Goal: Contribute content: Add original content to the website for others to see

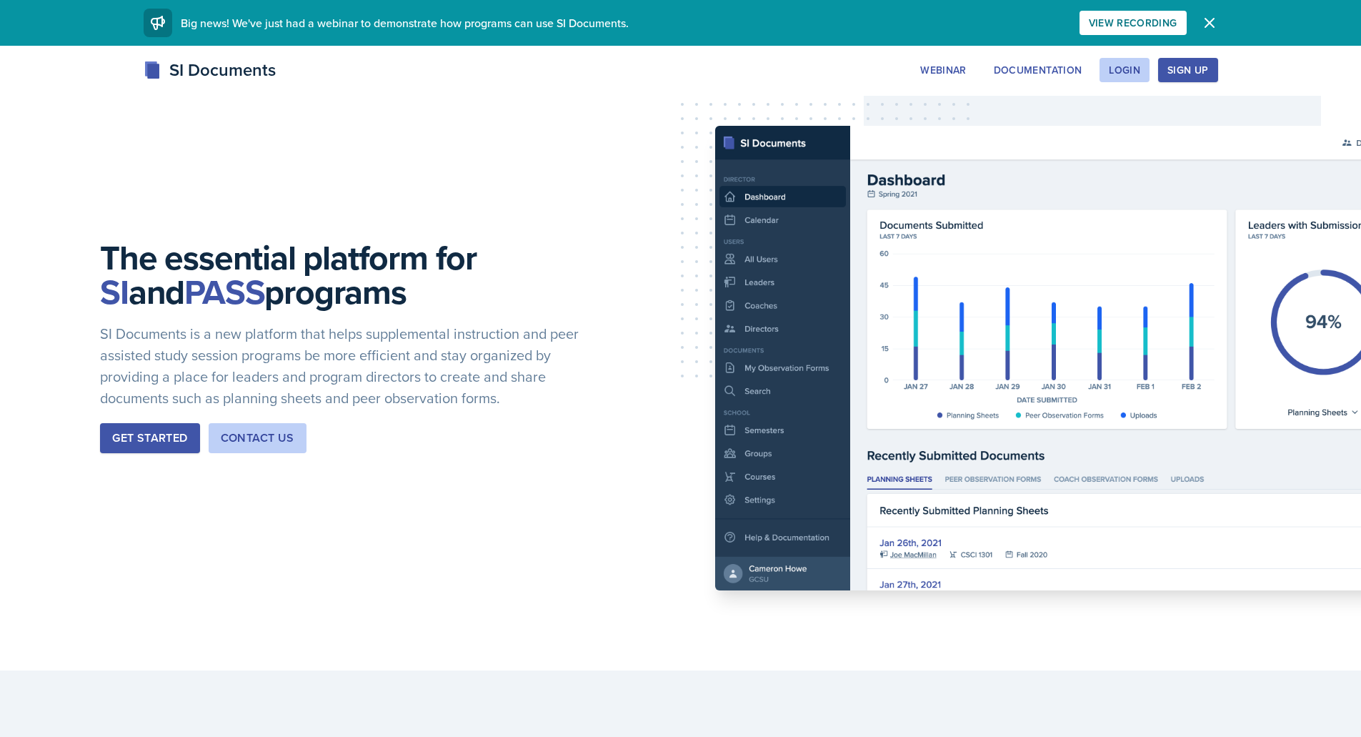
click at [1150, 74] on button "Login" at bounding box center [1125, 70] width 50 height 24
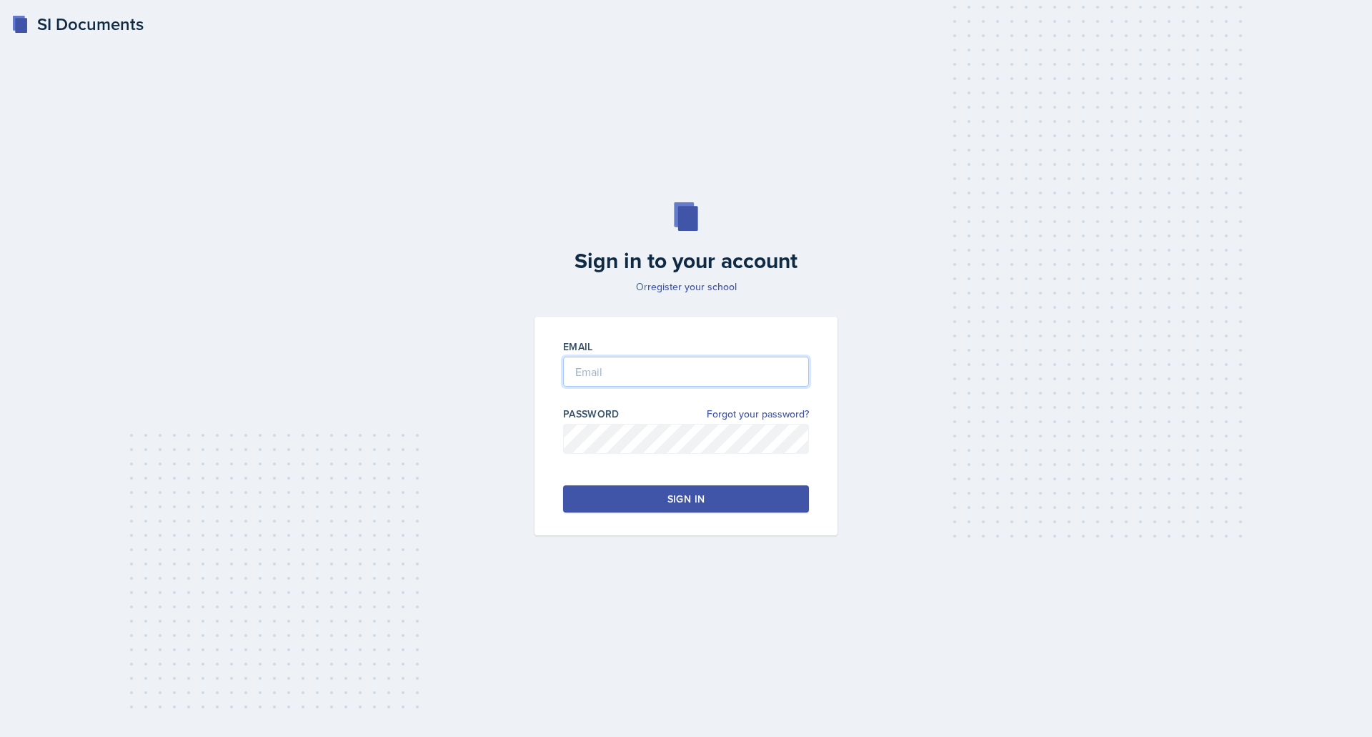
type input "[EMAIL_ADDRESS][DOMAIN_NAME]"
click at [712, 499] on button "Sign in" at bounding box center [686, 498] width 246 height 27
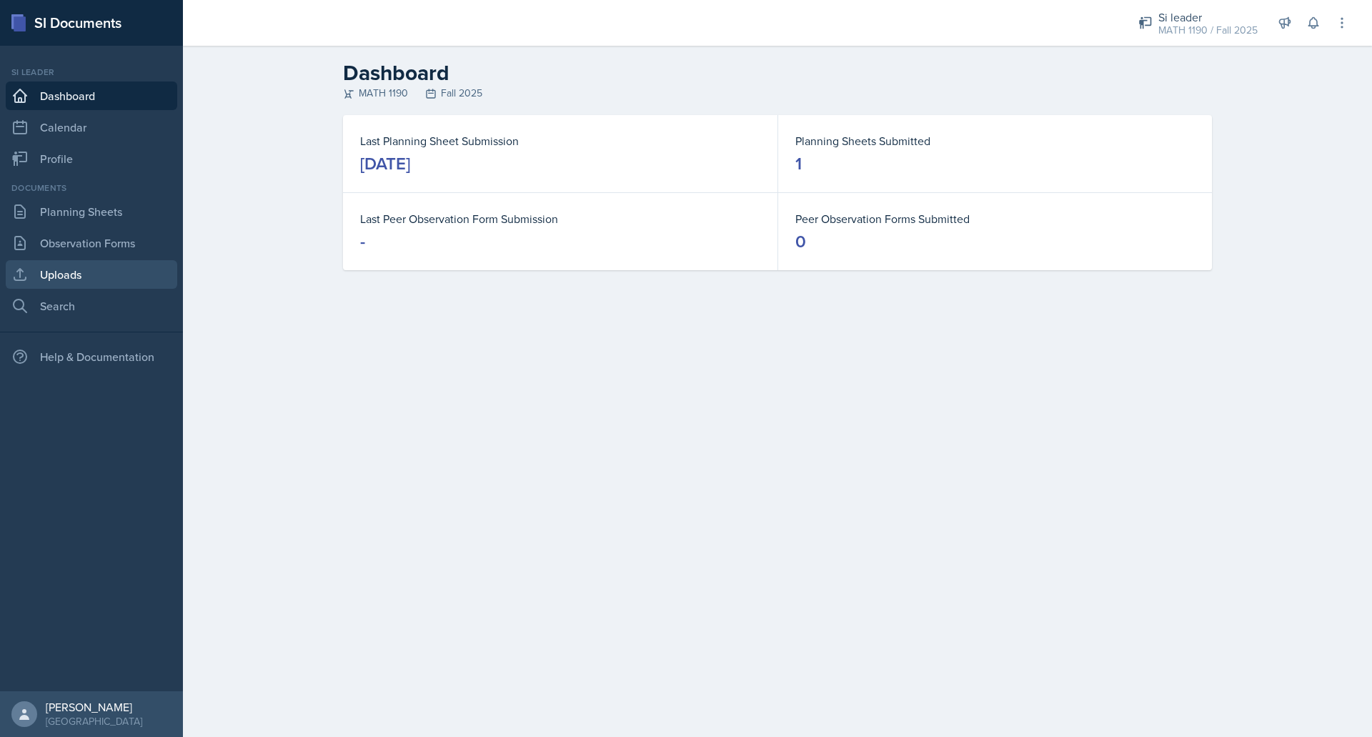
click at [51, 270] on link "Uploads" at bounding box center [91, 274] width 171 height 29
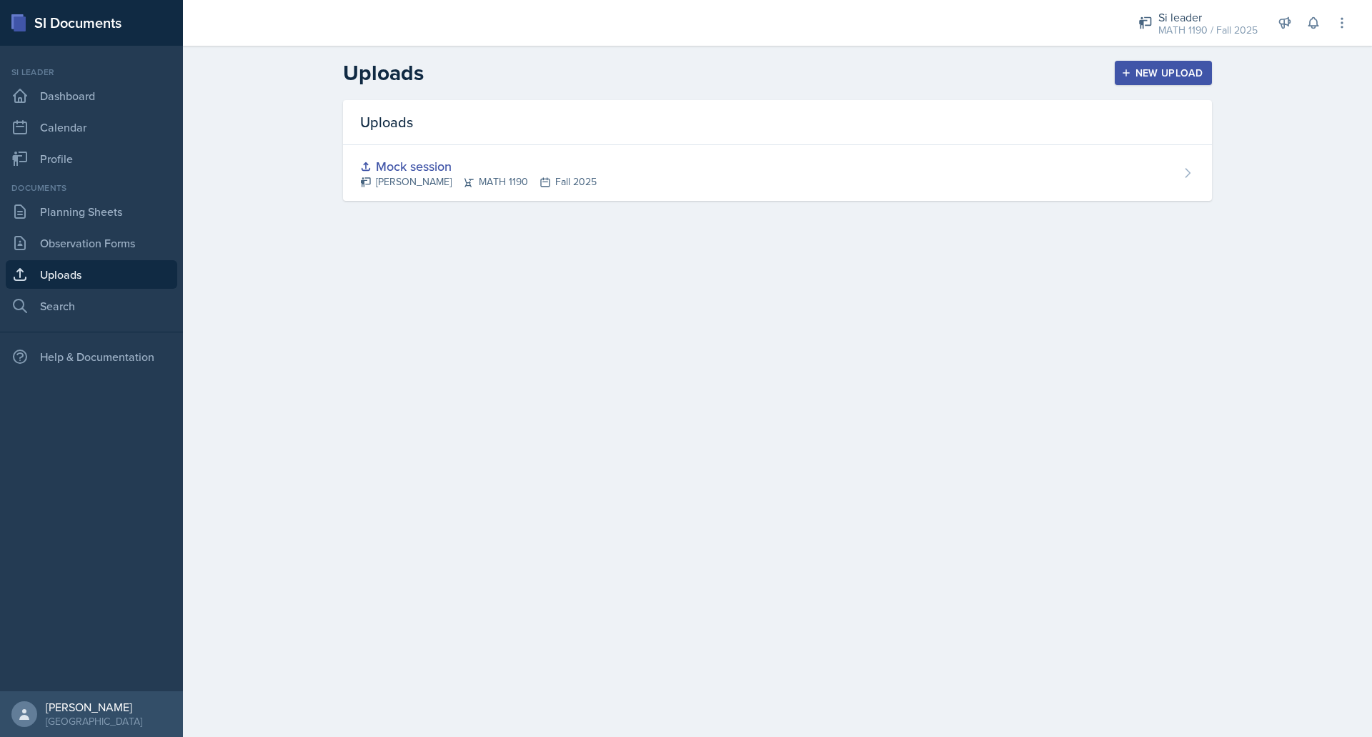
click at [1136, 76] on div "New Upload" at bounding box center [1163, 72] width 79 height 11
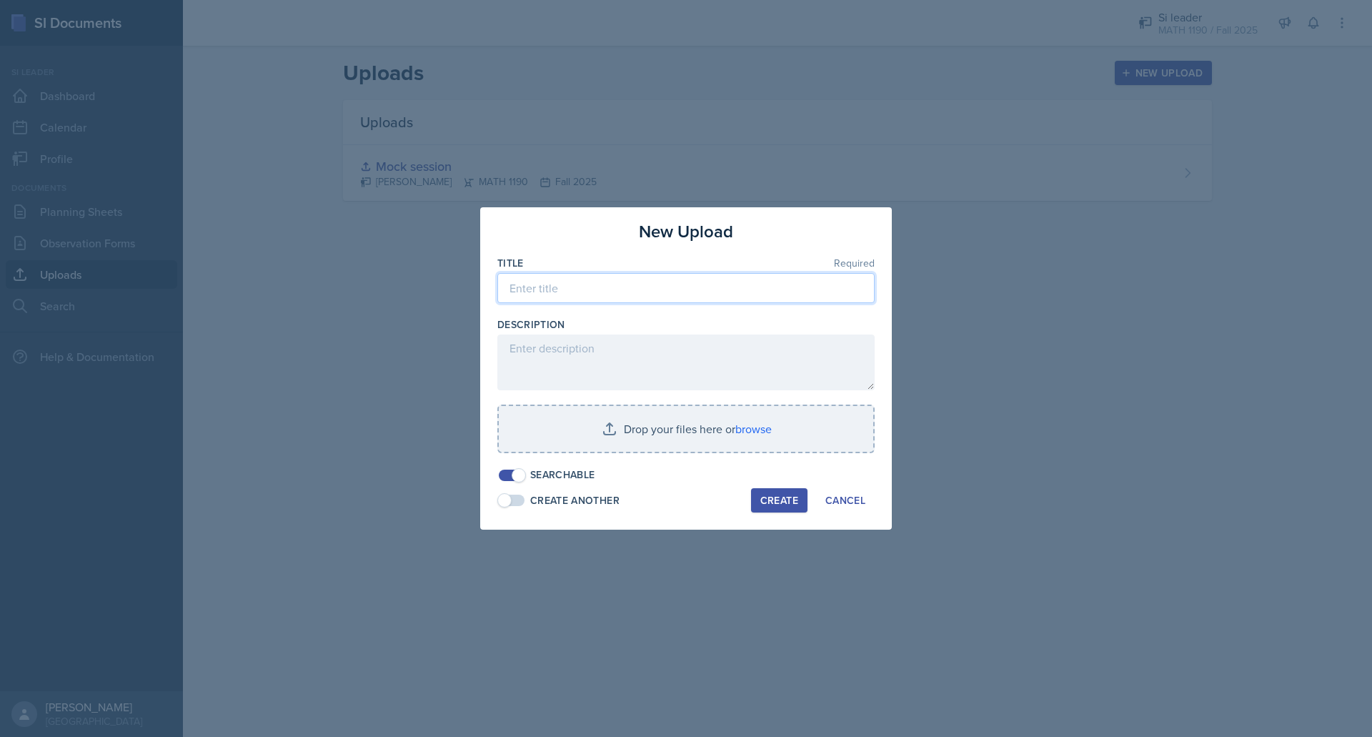
click at [687, 286] on input at bounding box center [685, 288] width 377 height 30
type input "Prereq"
click at [657, 444] on input "file" at bounding box center [686, 429] width 374 height 46
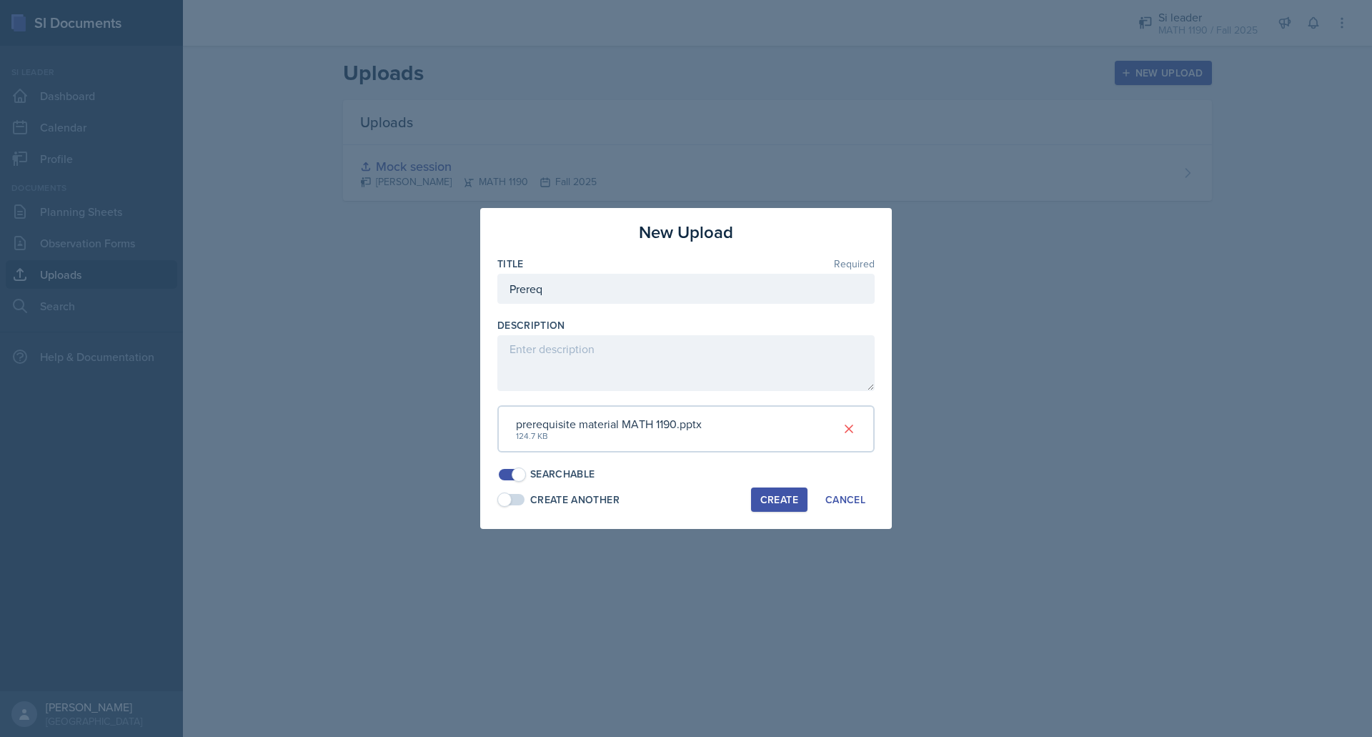
click at [587, 304] on div at bounding box center [685, 311] width 377 height 14
click at [584, 297] on input "Prereq" at bounding box center [685, 289] width 377 height 30
type input "p"
type input "prereq powerpoint"
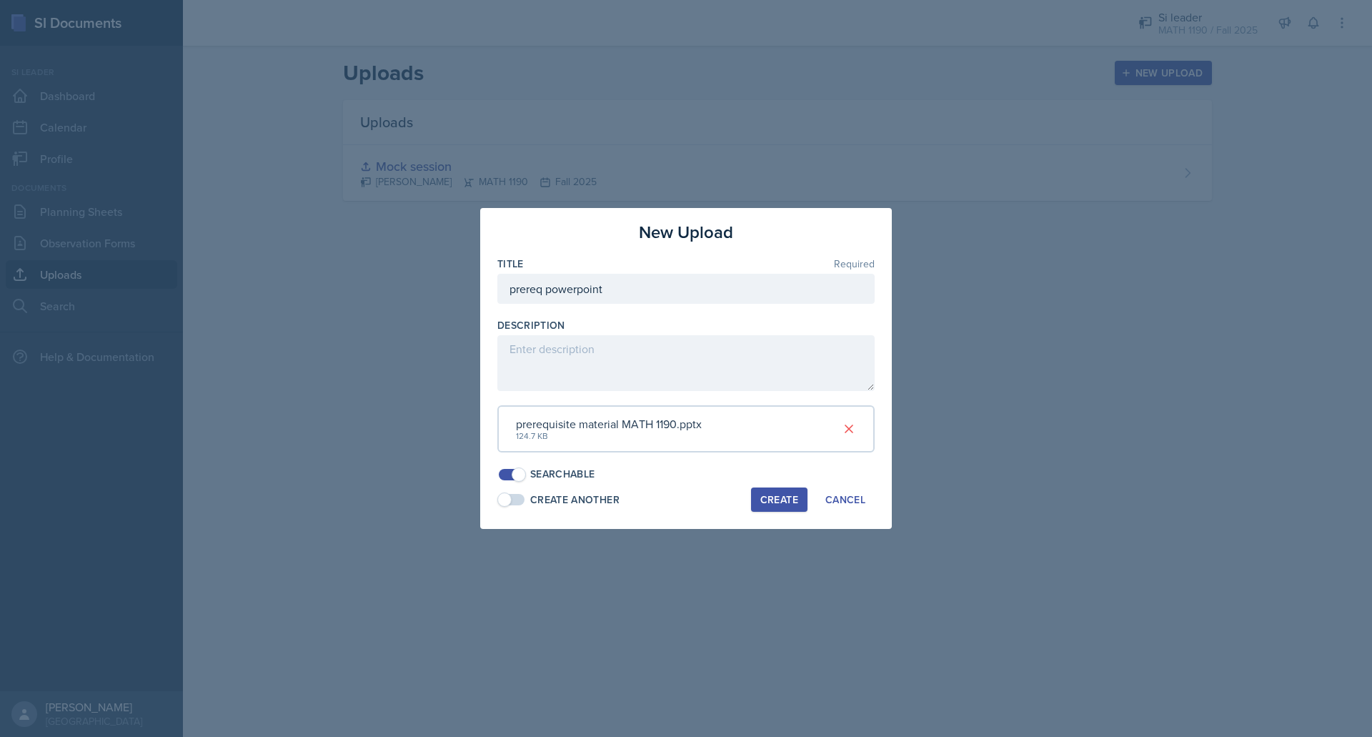
click at [778, 501] on div "Create" at bounding box center [779, 499] width 38 height 11
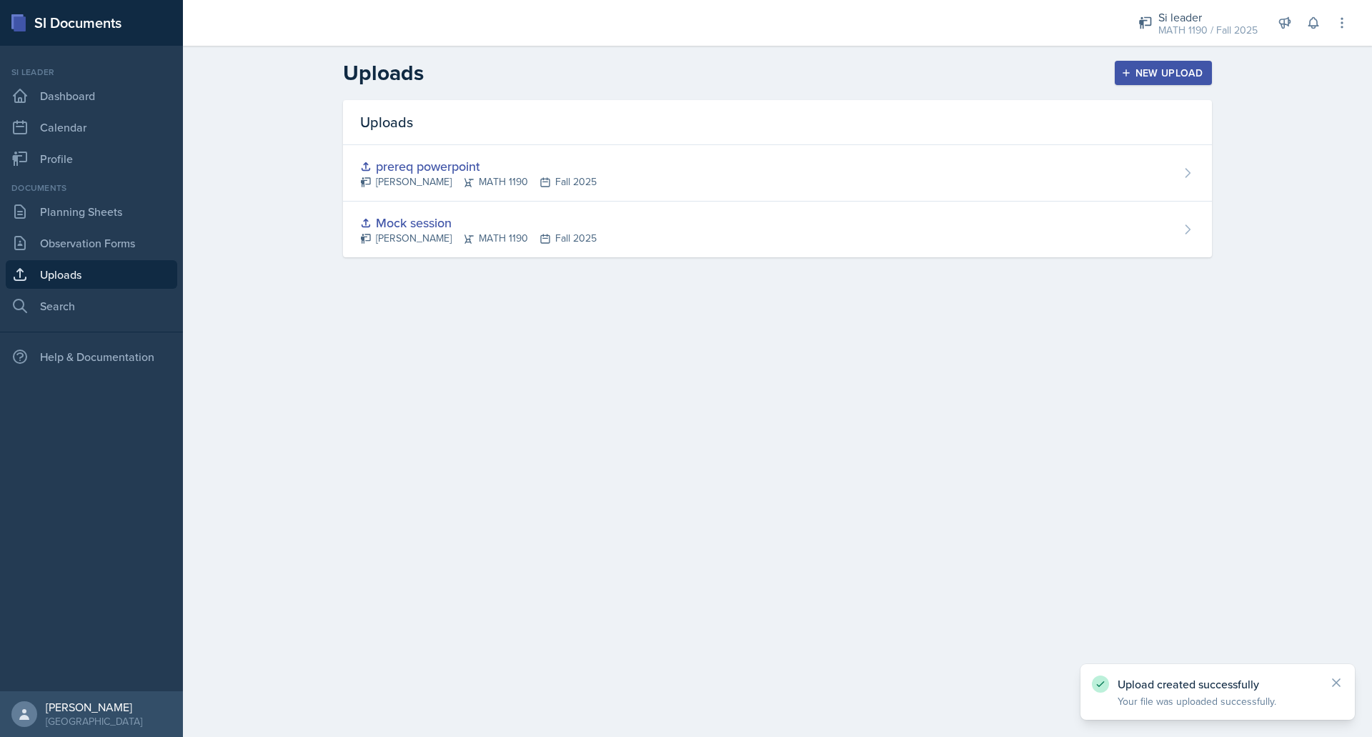
click at [1141, 71] on div "New Upload" at bounding box center [1163, 72] width 79 height 11
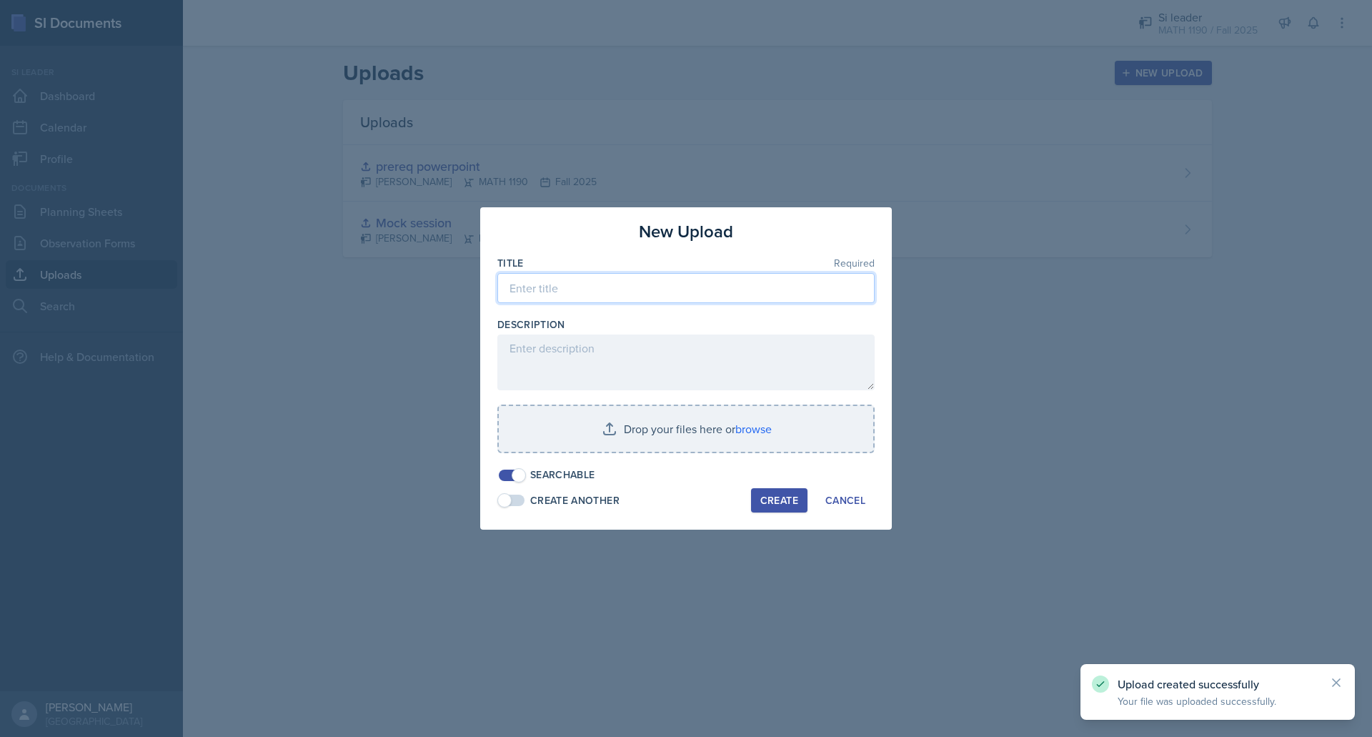
click at [545, 290] on input at bounding box center [685, 288] width 377 height 30
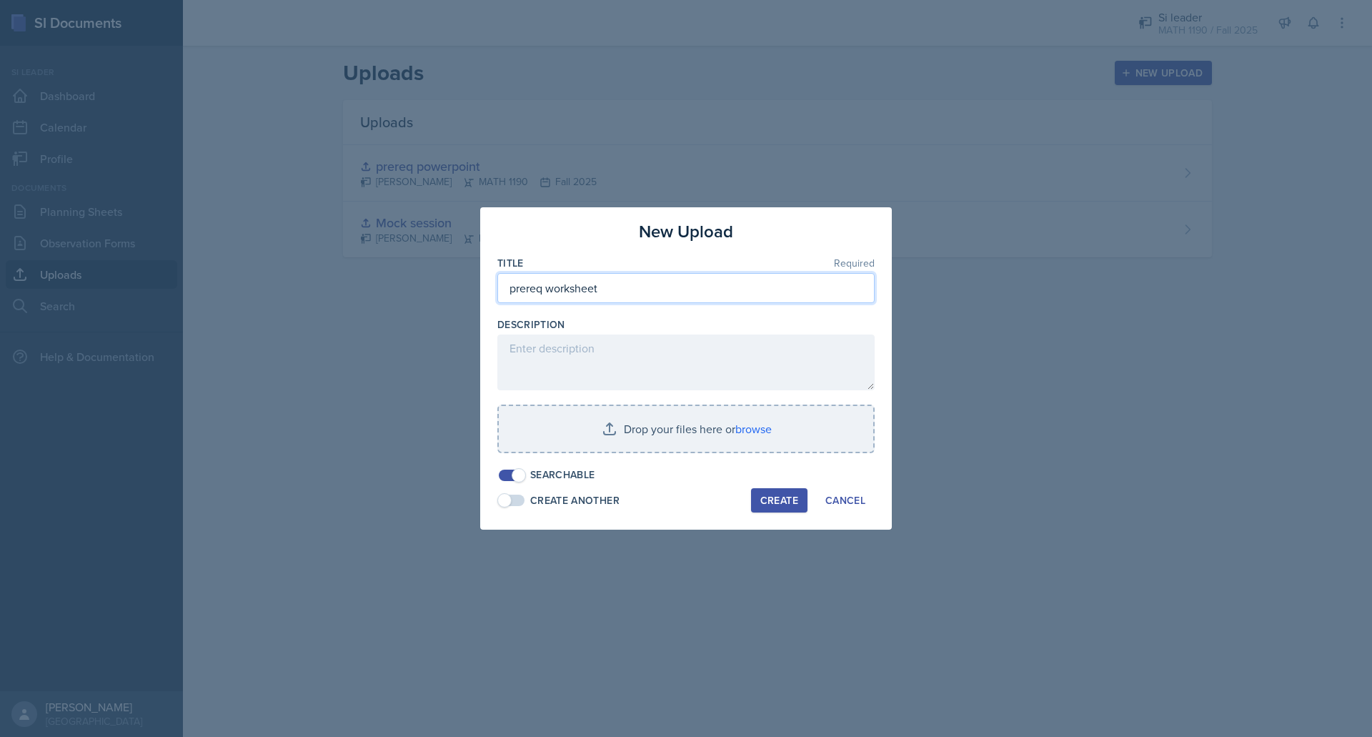
type input "prereq worksheet"
click at [675, 427] on input "file" at bounding box center [686, 429] width 374 height 46
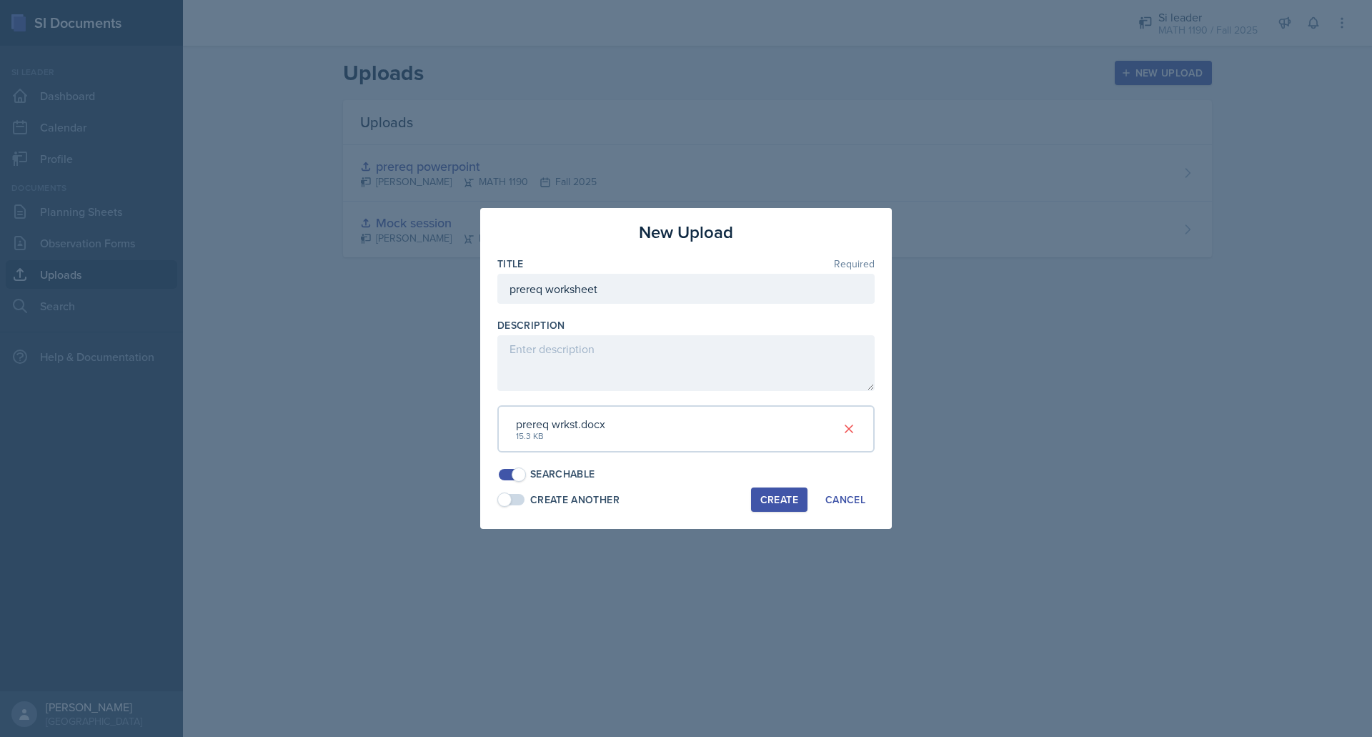
click at [762, 504] on div "Create" at bounding box center [779, 499] width 38 height 11
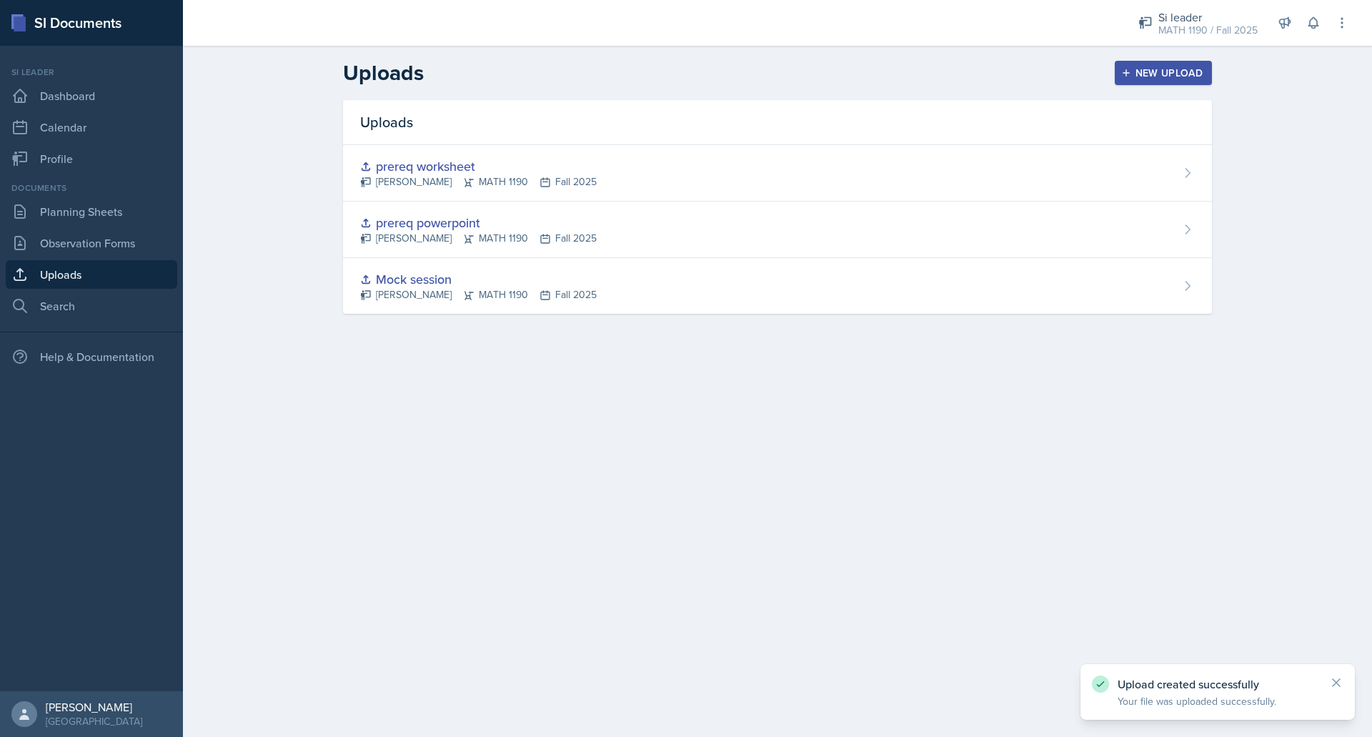
click at [1184, 71] on div "New Upload" at bounding box center [1163, 72] width 79 height 11
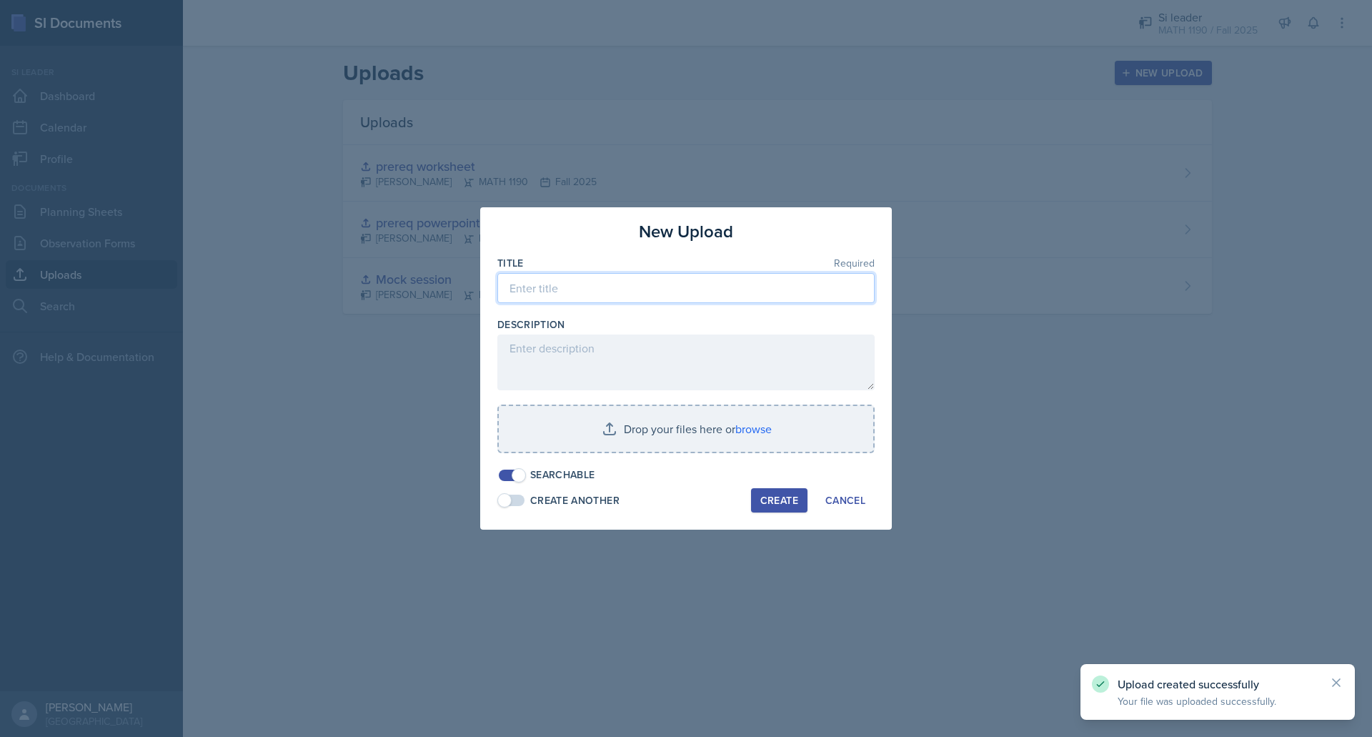
click at [618, 287] on input at bounding box center [685, 288] width 377 height 30
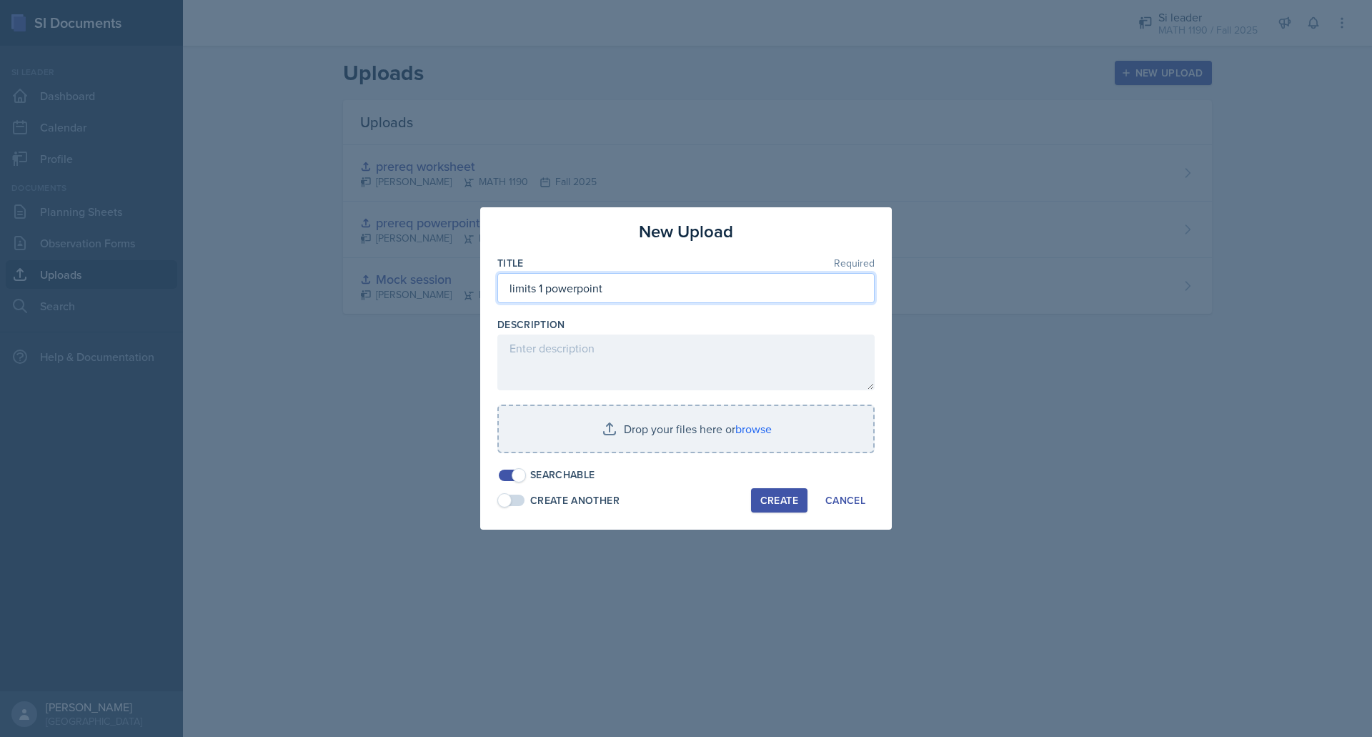
type input "limits 1 powerpoint"
click at [618, 421] on input "file" at bounding box center [686, 429] width 374 height 46
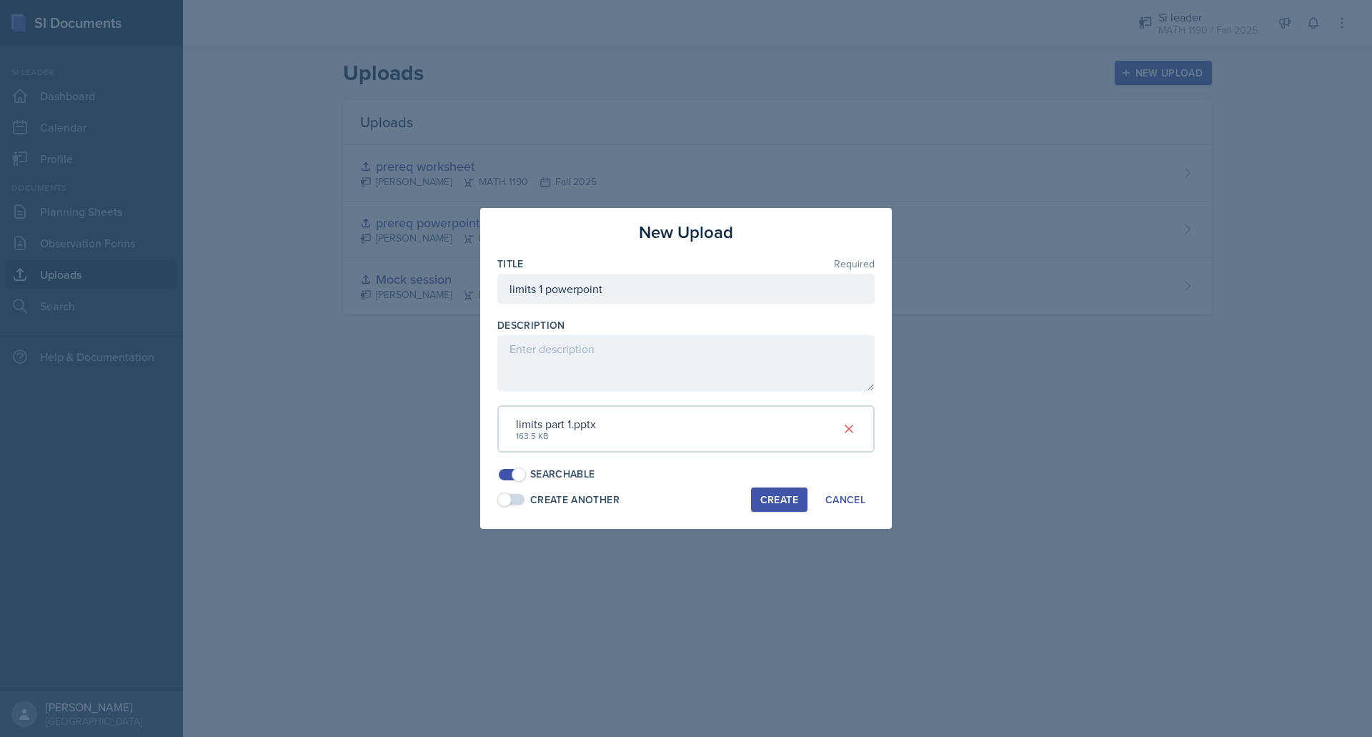
click at [789, 502] on div "Create" at bounding box center [779, 499] width 38 height 11
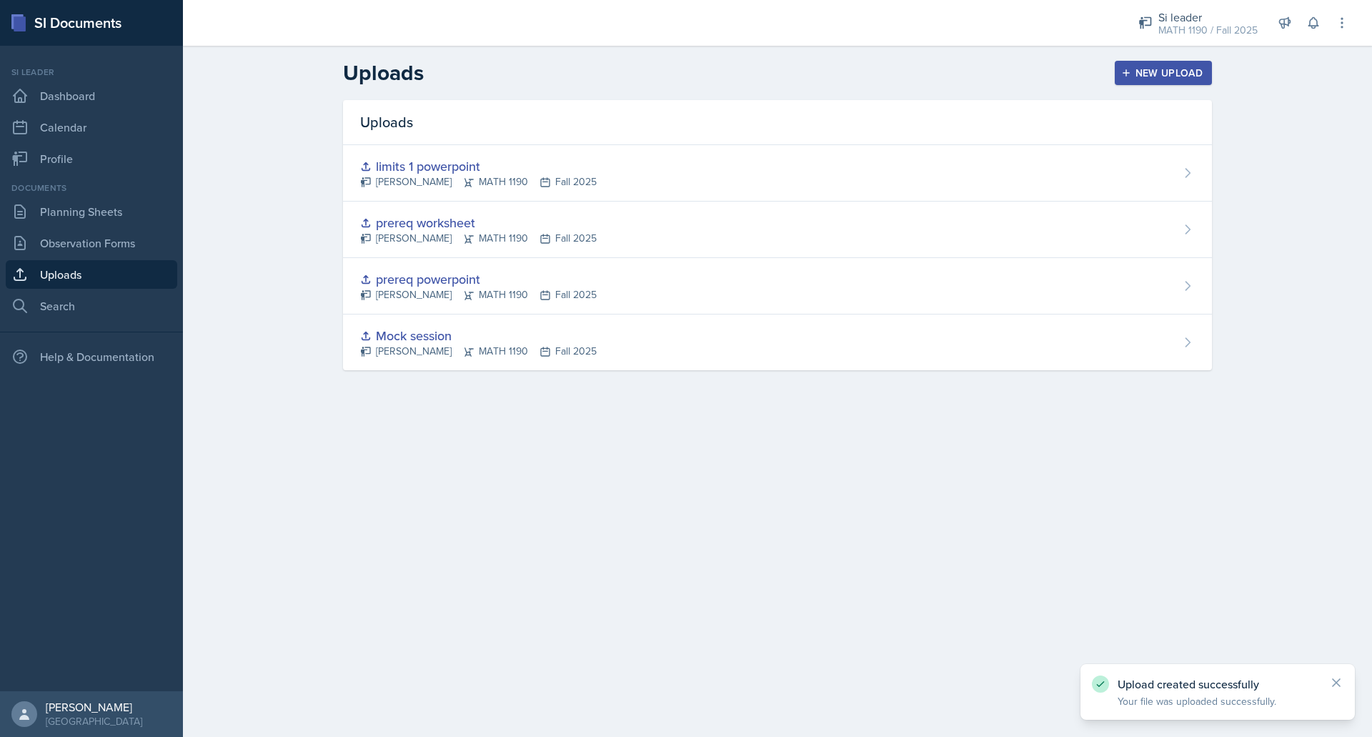
click at [1187, 67] on div "New Upload" at bounding box center [1163, 72] width 79 height 11
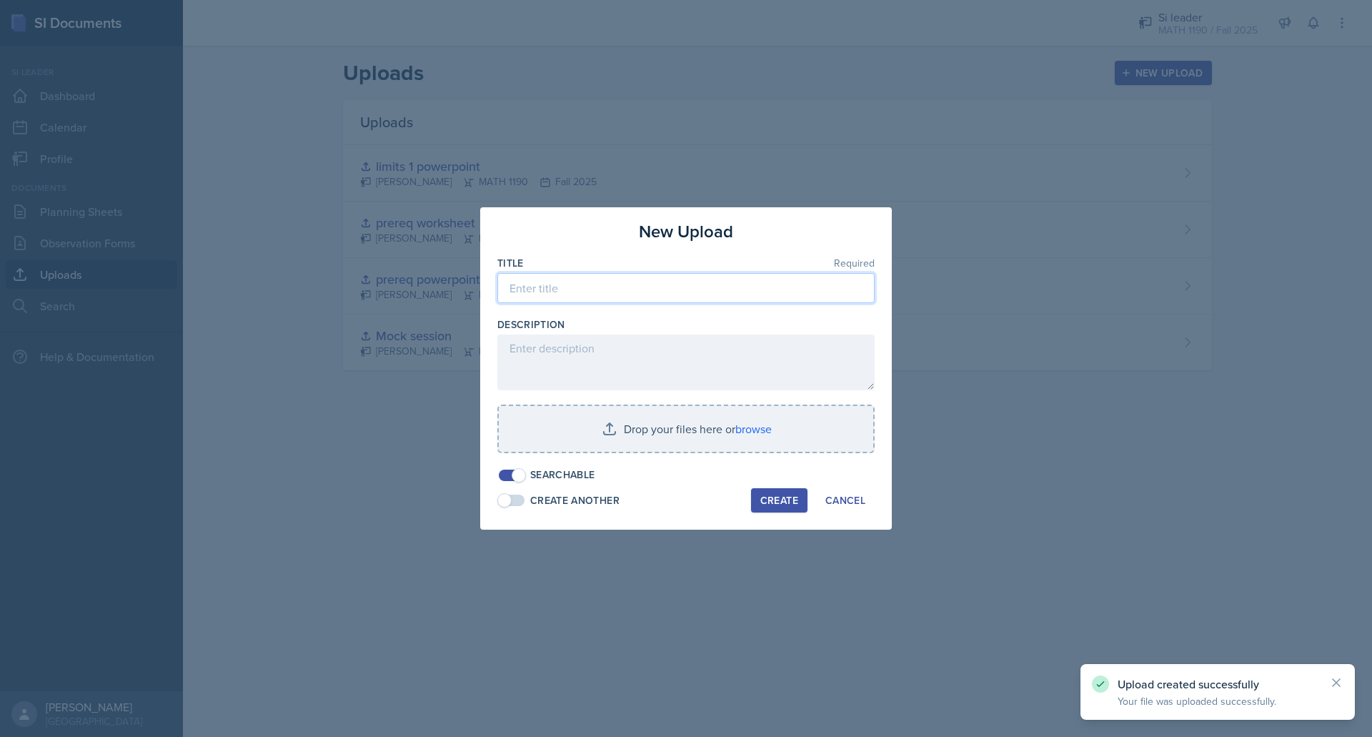
click at [559, 301] on input at bounding box center [685, 288] width 377 height 30
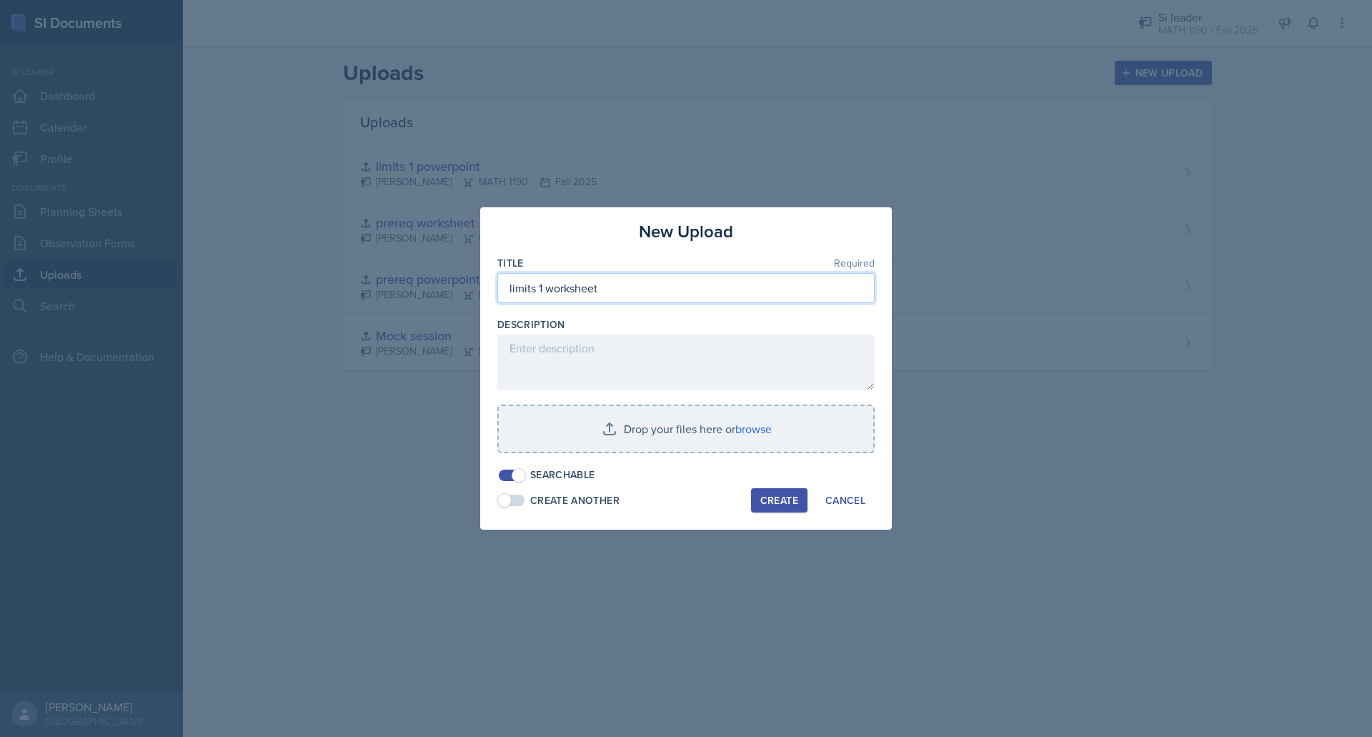
type input "limits 1 worksheet"
click at [778, 500] on div "Create" at bounding box center [779, 499] width 38 height 11
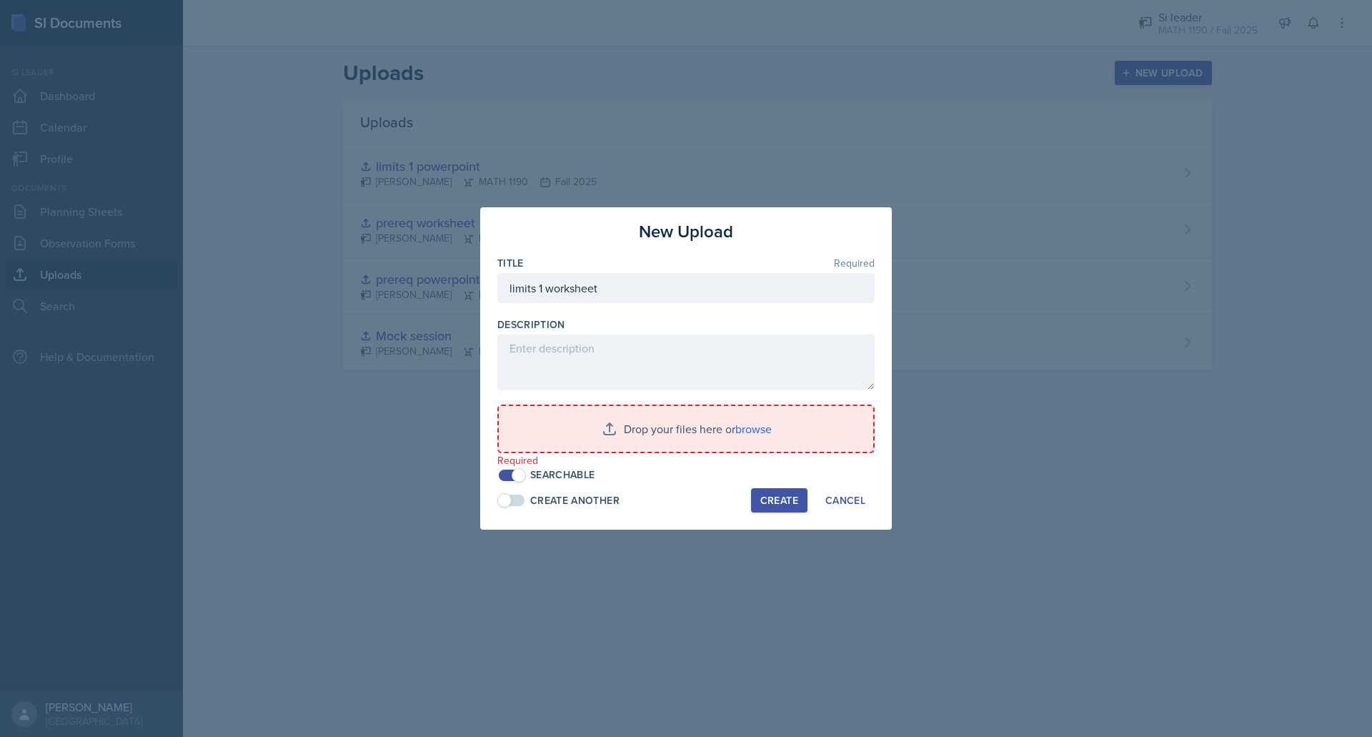
click at [563, 442] on input "file" at bounding box center [686, 429] width 374 height 46
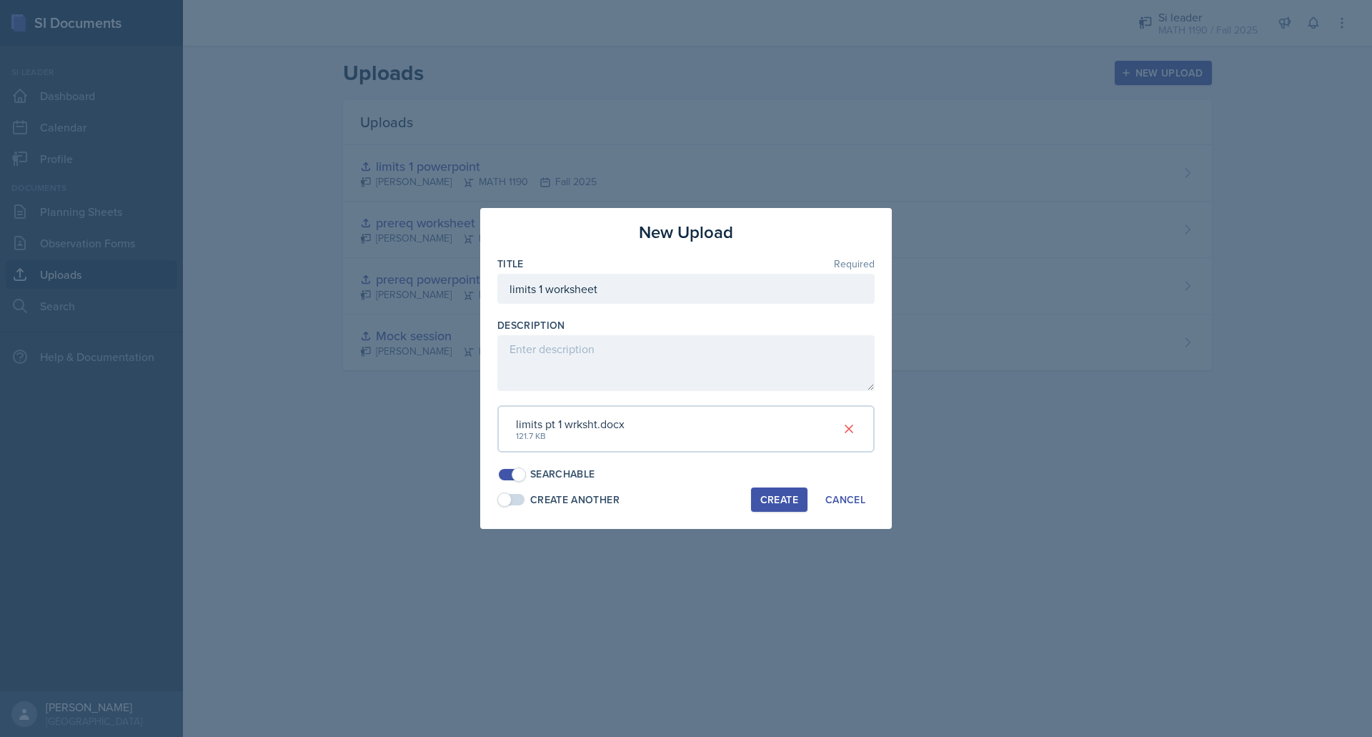
click at [772, 512] on div "New Upload Title Required limits 1 worksheet Description limits pt 1 wrksht.doc…" at bounding box center [686, 368] width 412 height 321
click at [770, 494] on div "Create" at bounding box center [779, 499] width 38 height 11
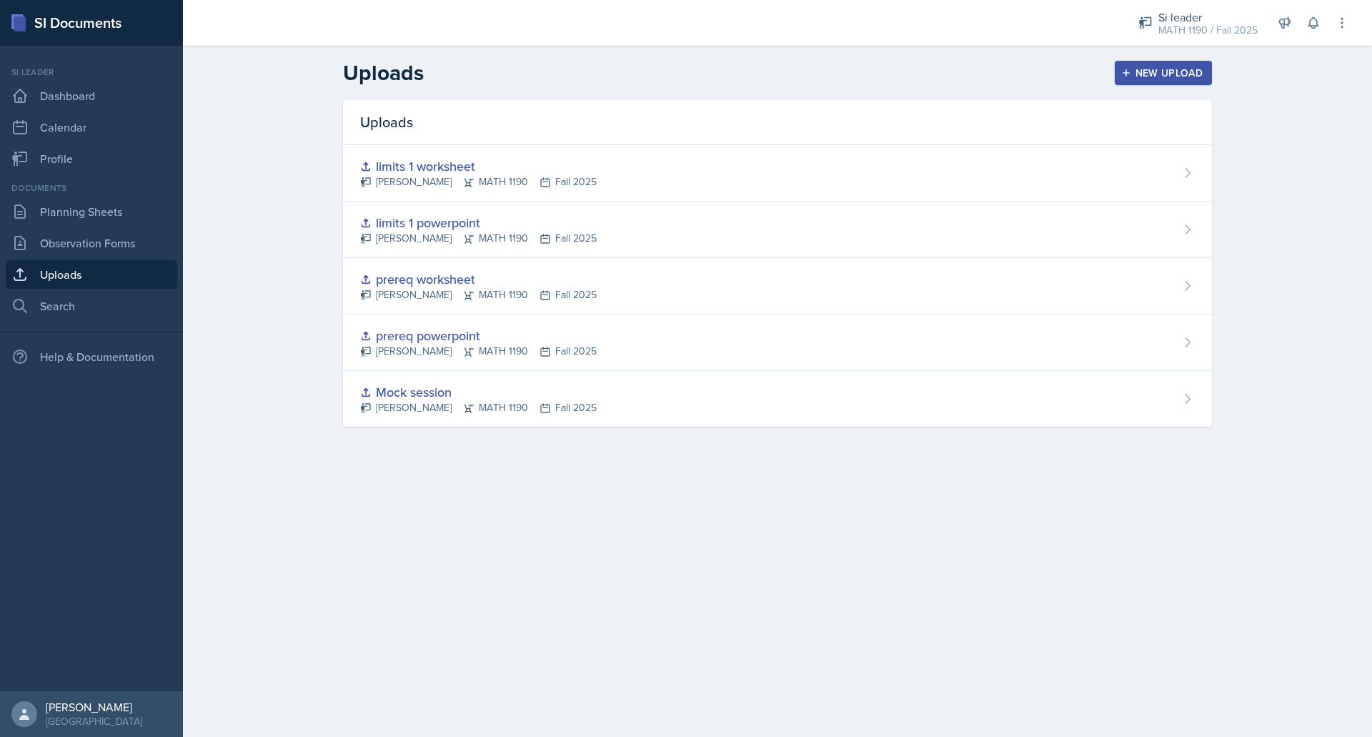
click at [86, 227] on div "Documents Planning Sheets Observation Forms Uploads Search" at bounding box center [91, 250] width 171 height 139
click at [84, 213] on link "Planning Sheets" at bounding box center [91, 211] width 171 height 29
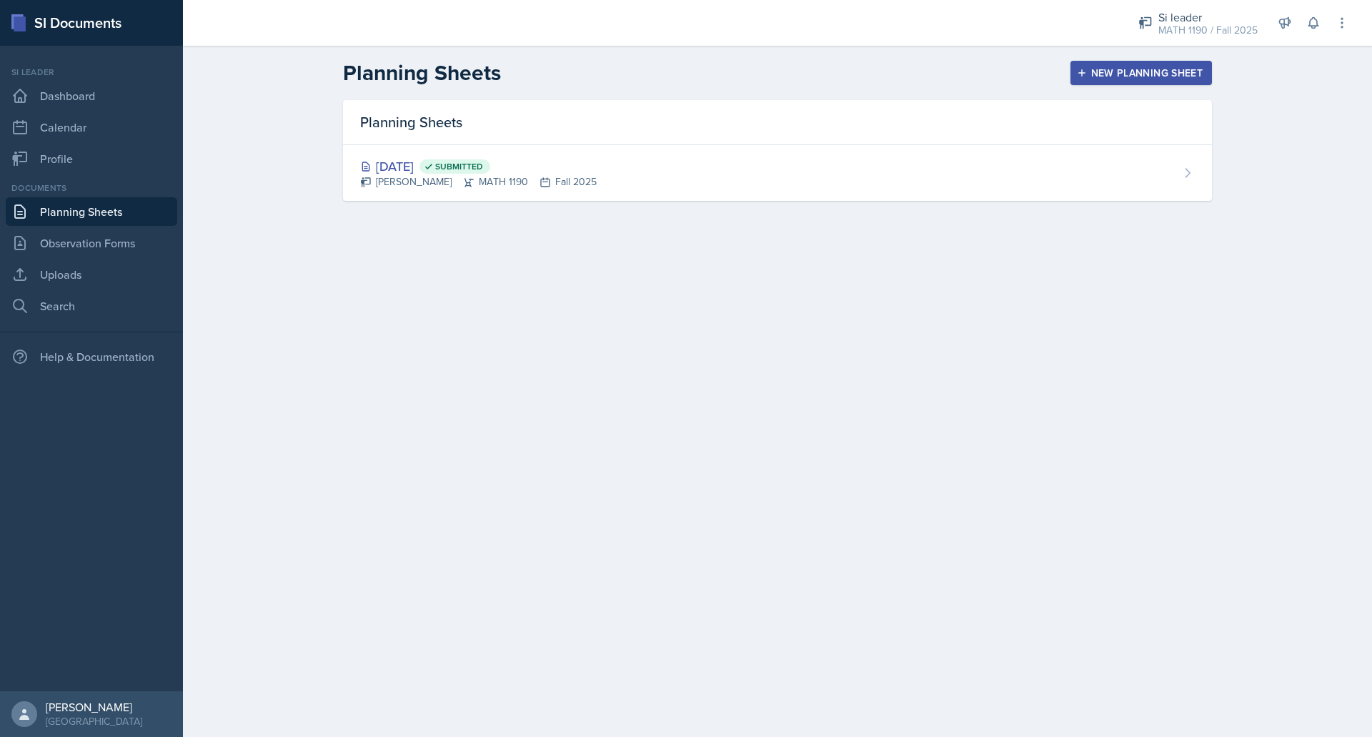
click at [1084, 64] on button "New Planning Sheet" at bounding box center [1140, 73] width 141 height 24
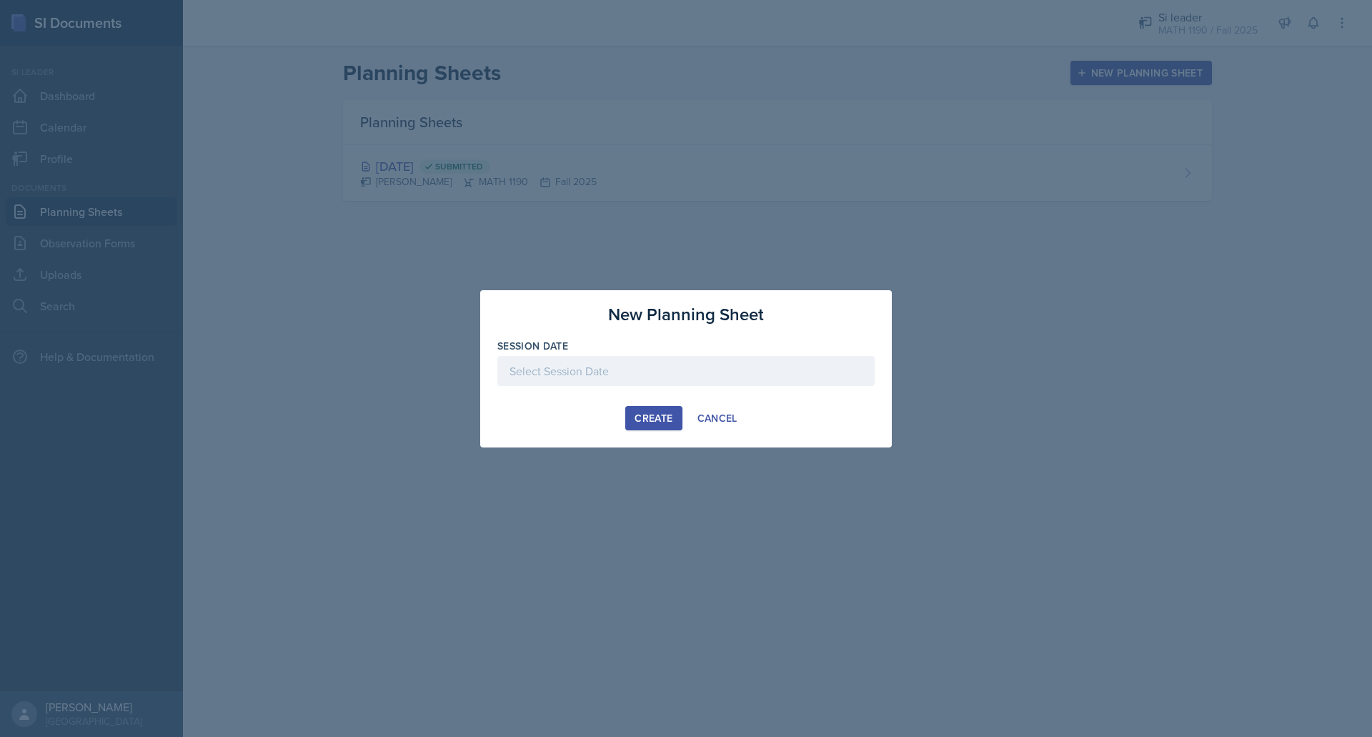
click at [616, 362] on div at bounding box center [685, 371] width 377 height 30
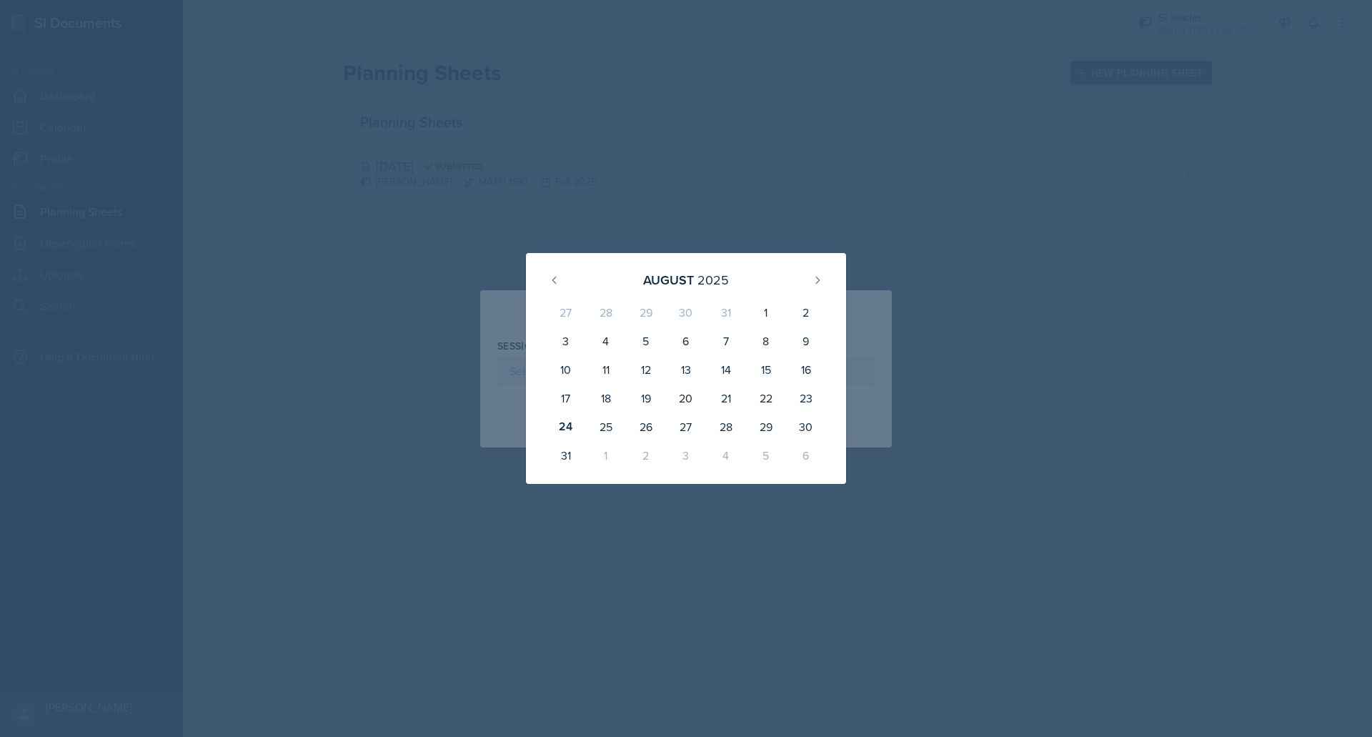
click at [677, 439] on div "27" at bounding box center [686, 426] width 40 height 29
type input "[DATE]"
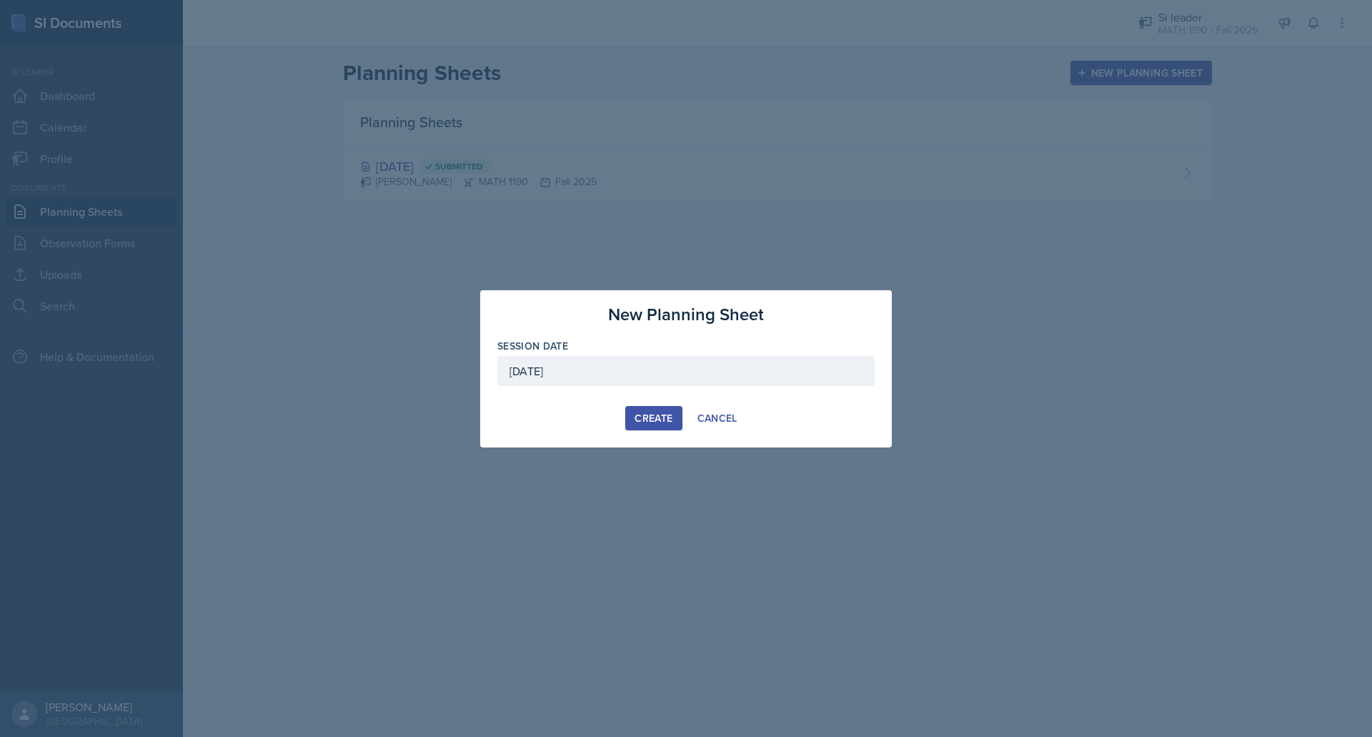
click at [639, 412] on div "Create" at bounding box center [653, 417] width 38 height 11
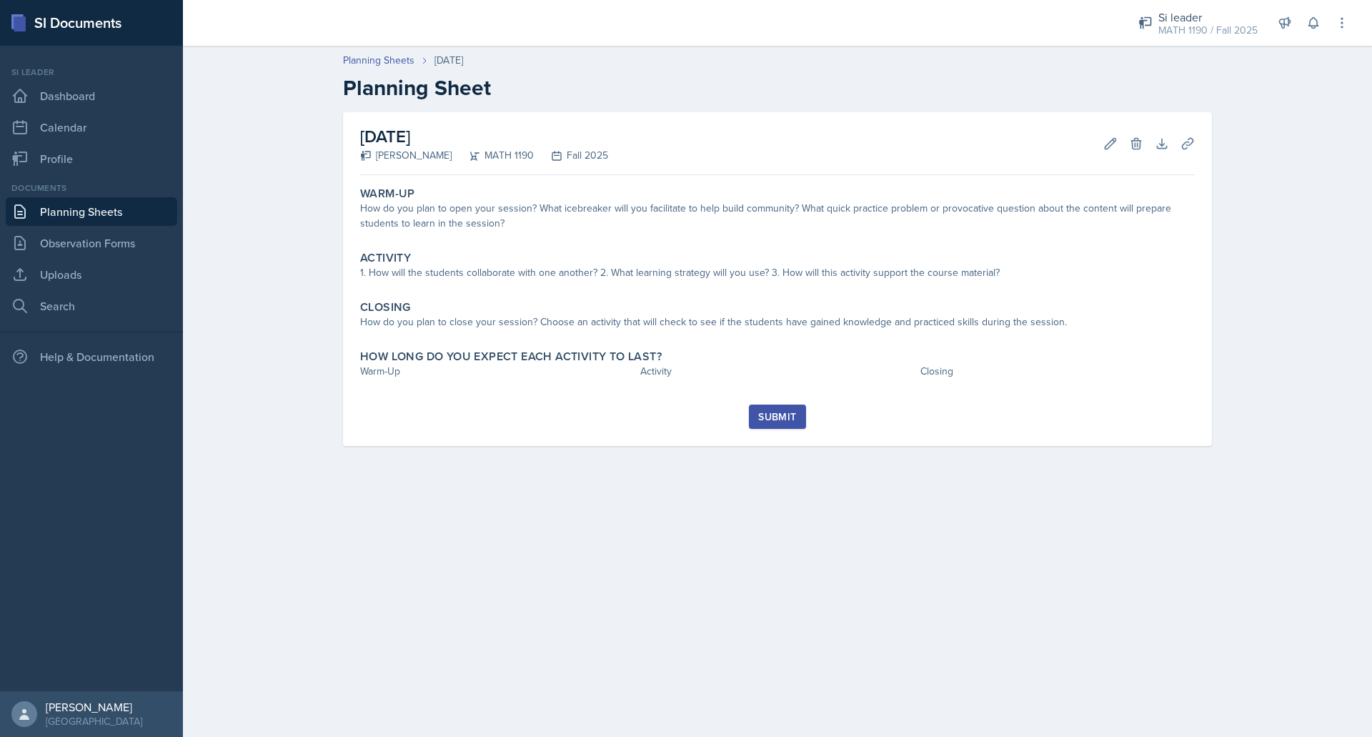
click at [550, 224] on div "How do you plan to open your session? What icebreaker will you facilitate to he…" at bounding box center [777, 216] width 835 height 30
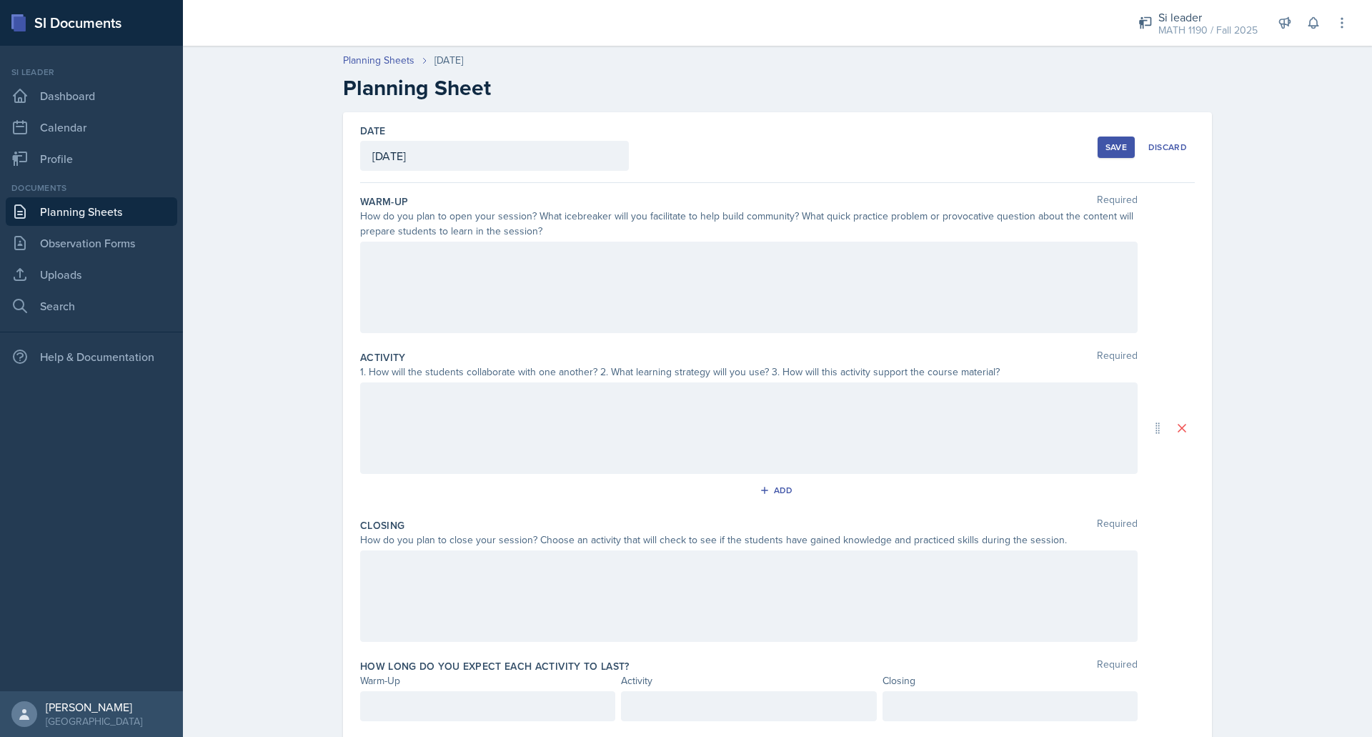
click at [553, 287] on div at bounding box center [748, 286] width 777 height 91
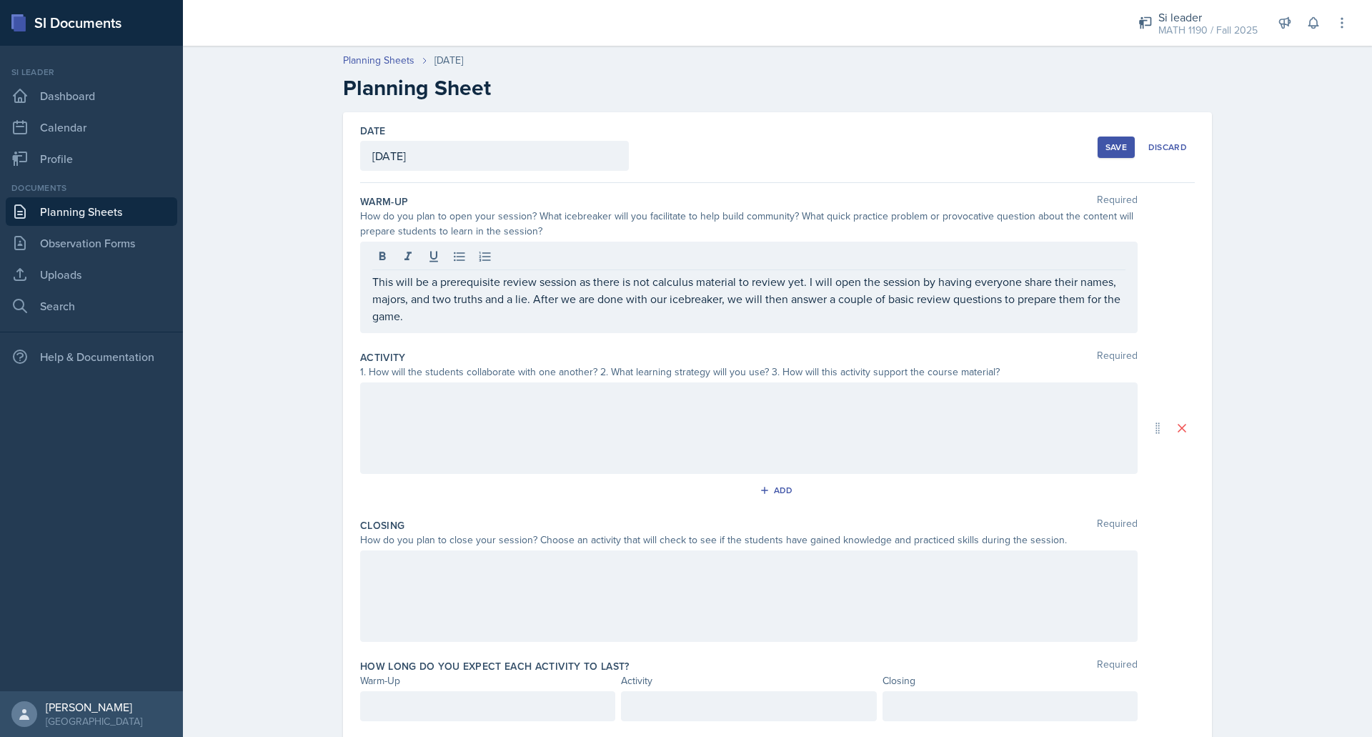
click at [443, 408] on div at bounding box center [748, 427] width 777 height 91
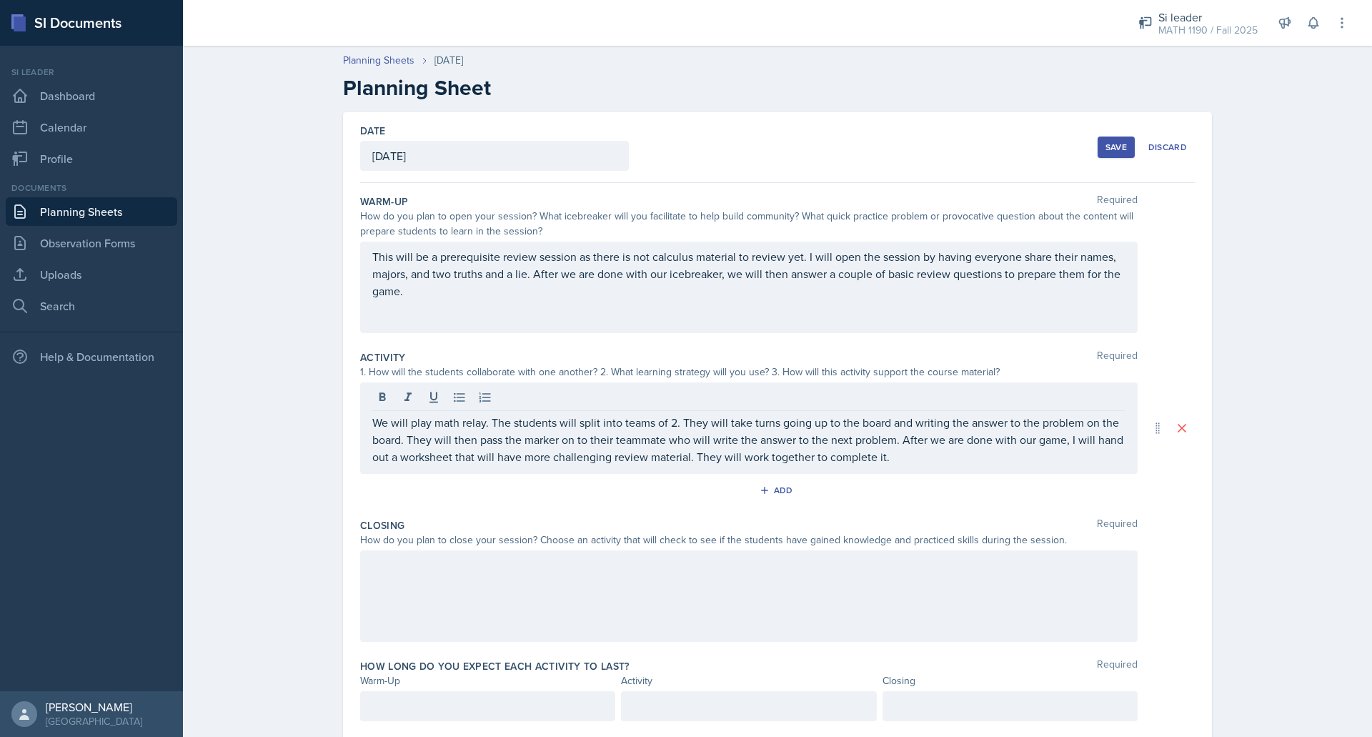
click at [722, 575] on div at bounding box center [748, 595] width 777 height 91
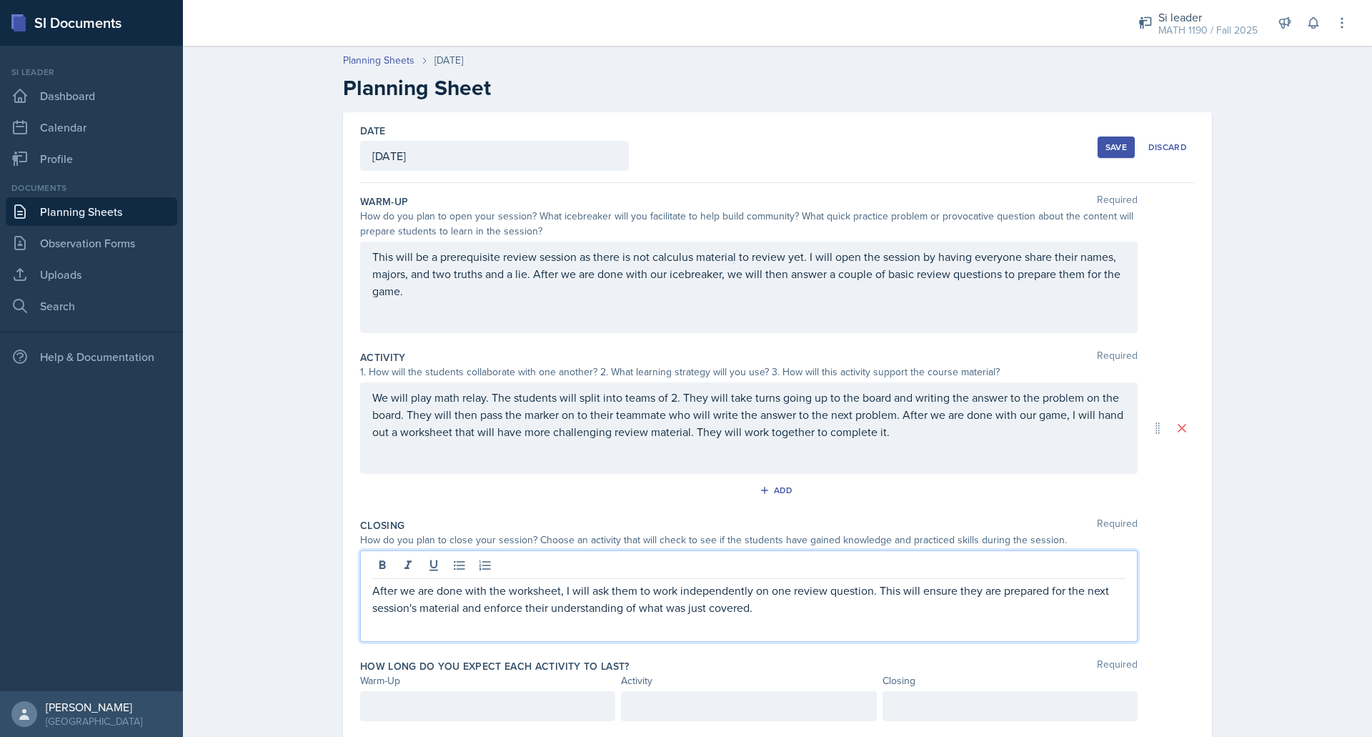
scroll to position [41, 0]
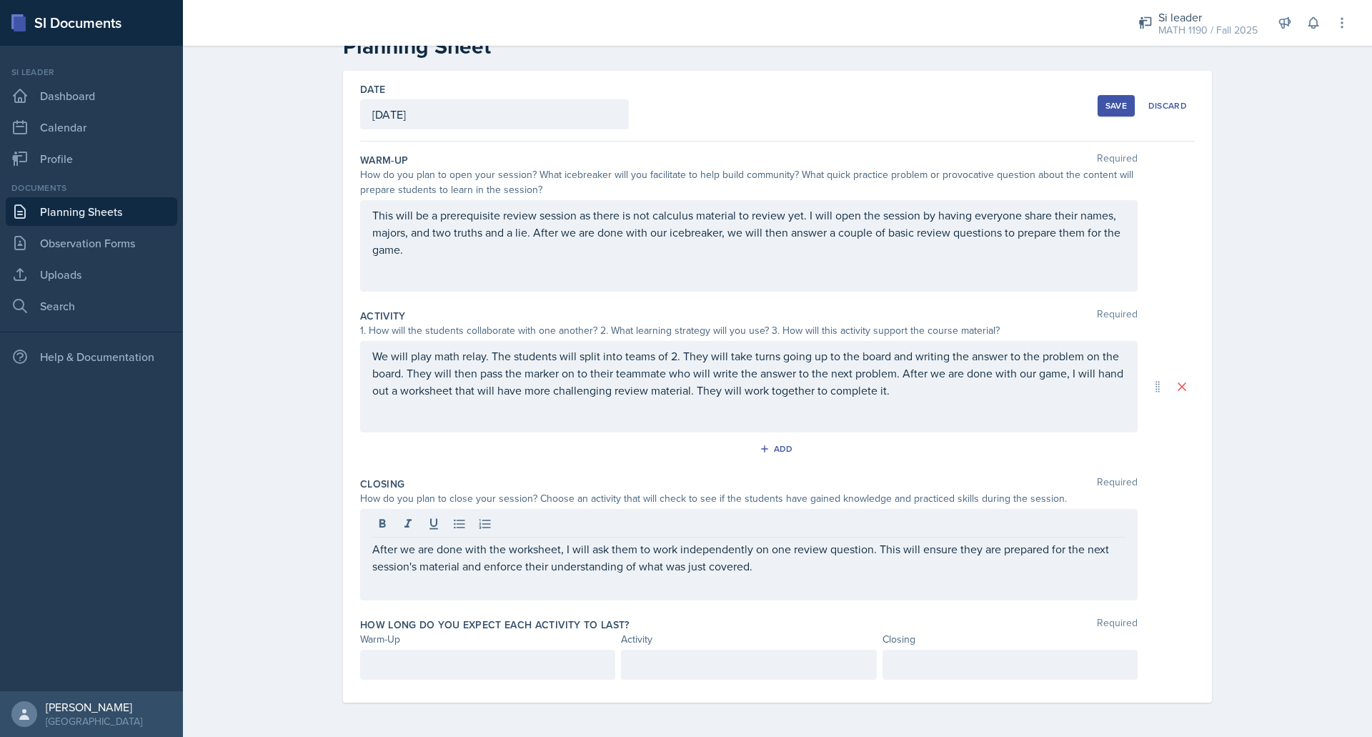
click at [762, 577] on div "After we are done with the worksheet, I will ask them to work independently on …" at bounding box center [748, 554] width 777 height 91
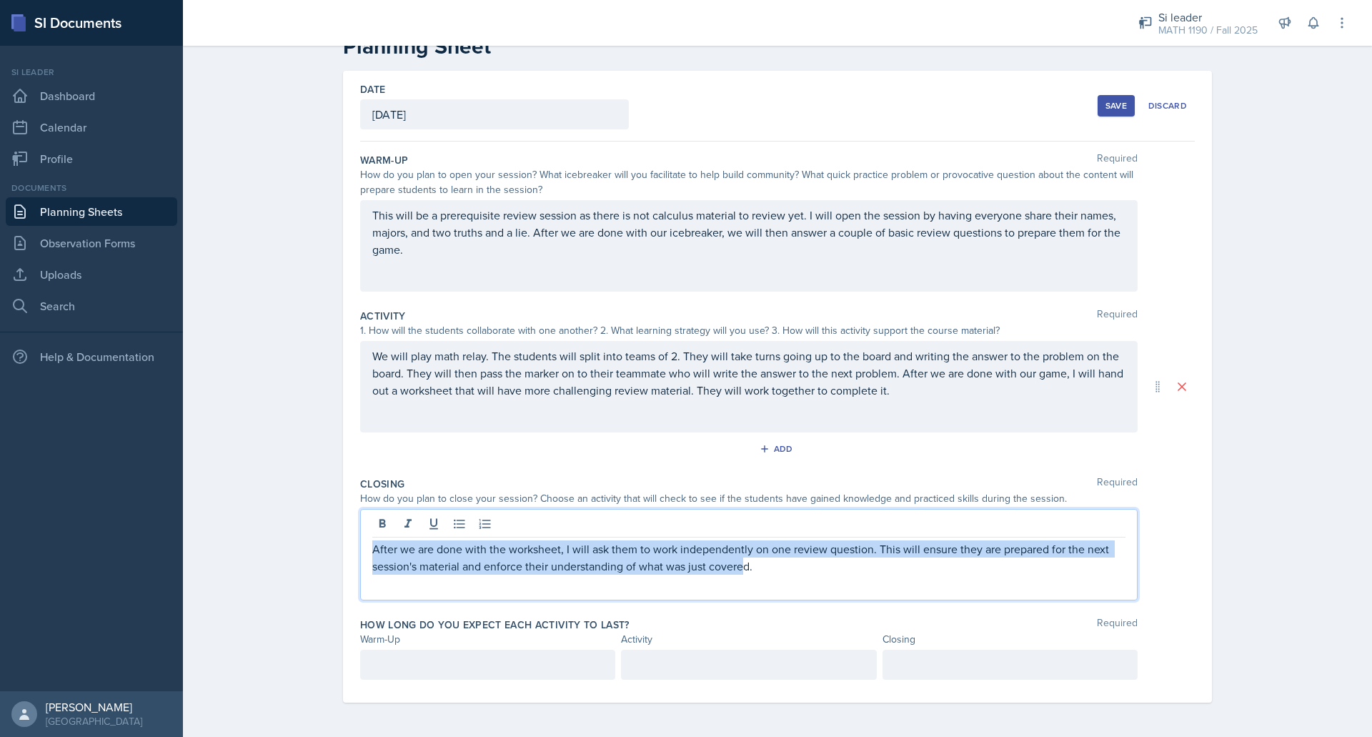
drag, startPoint x: 740, startPoint y: 567, endPoint x: 317, endPoint y: 514, distance: 426.2
click at [320, 514] on div "Date [DATE] [DATE] 27 28 29 30 31 1 2 3 4 5 6 7 8 9 10 11 12 13 14 15 16 17 18 …" at bounding box center [777, 404] width 915 height 666
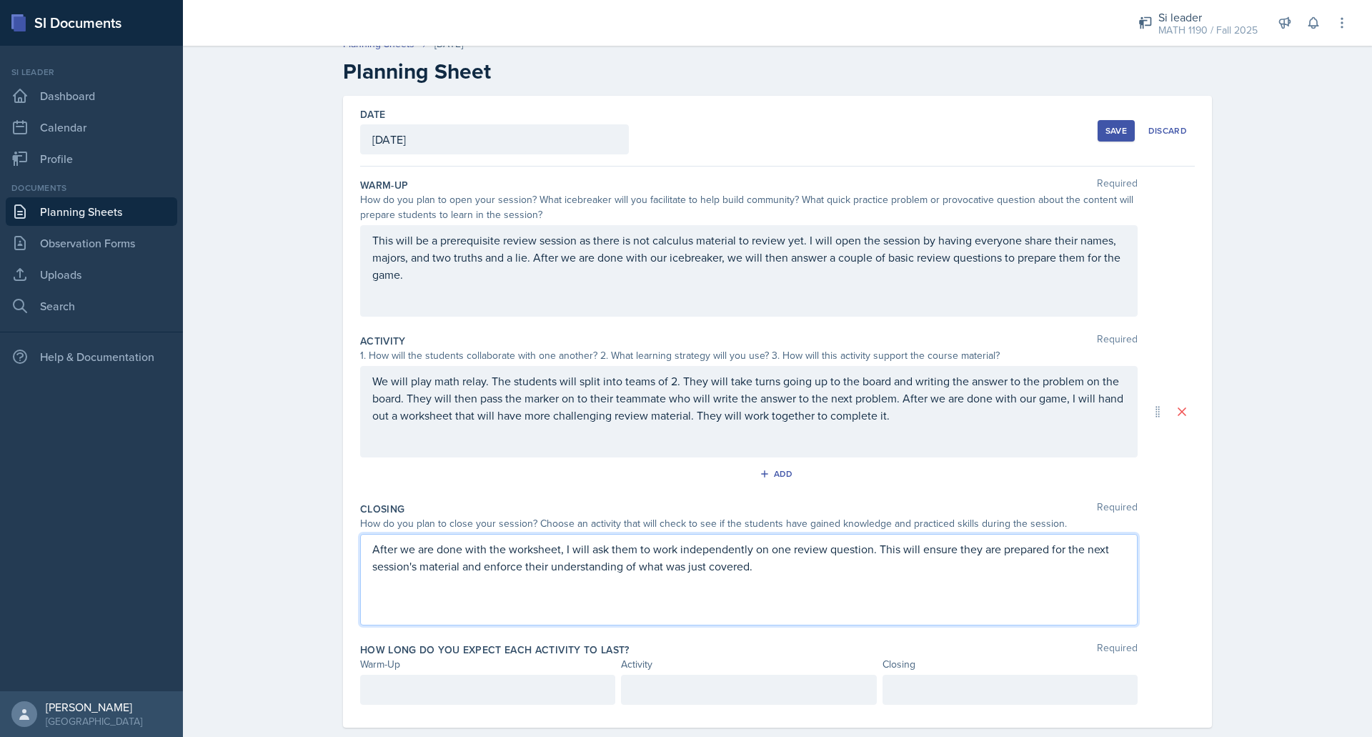
click at [791, 577] on div "After we are done with the worksheet, I will ask them to work independently on …" at bounding box center [748, 579] width 777 height 91
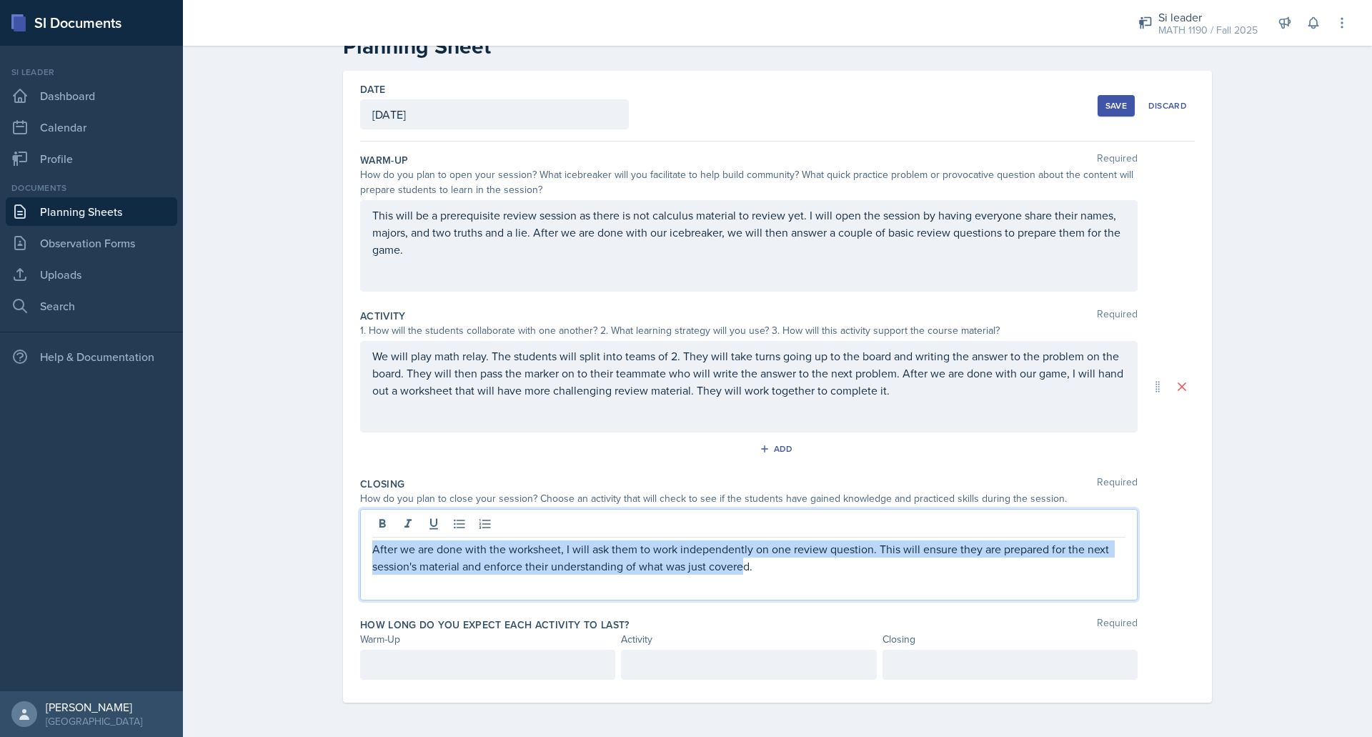
click at [791, 577] on div "After we are done with the worksheet, I will ask them to work independently on …" at bounding box center [748, 554] width 777 height 91
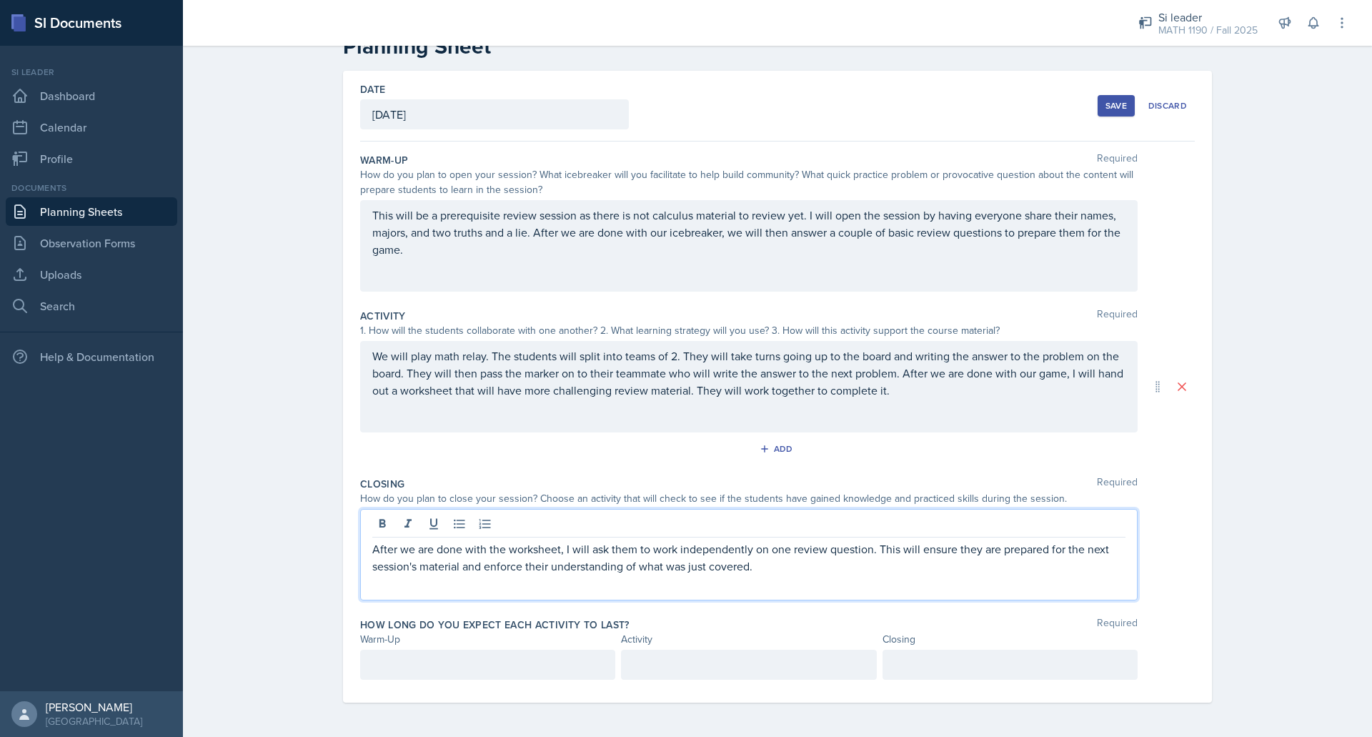
click at [780, 575] on div "After we are done with the worksheet, I will ask them to work independently on …" at bounding box center [748, 554] width 777 height 91
click at [764, 573] on p "After we are done with the worksheet, I will ask them to work independently on …" at bounding box center [748, 557] width 753 height 34
drag, startPoint x: 764, startPoint y: 573, endPoint x: 494, endPoint y: 547, distance: 270.6
click at [494, 547] on p "After we are done with the worksheet, I will ask them to work independently on …" at bounding box center [748, 557] width 753 height 34
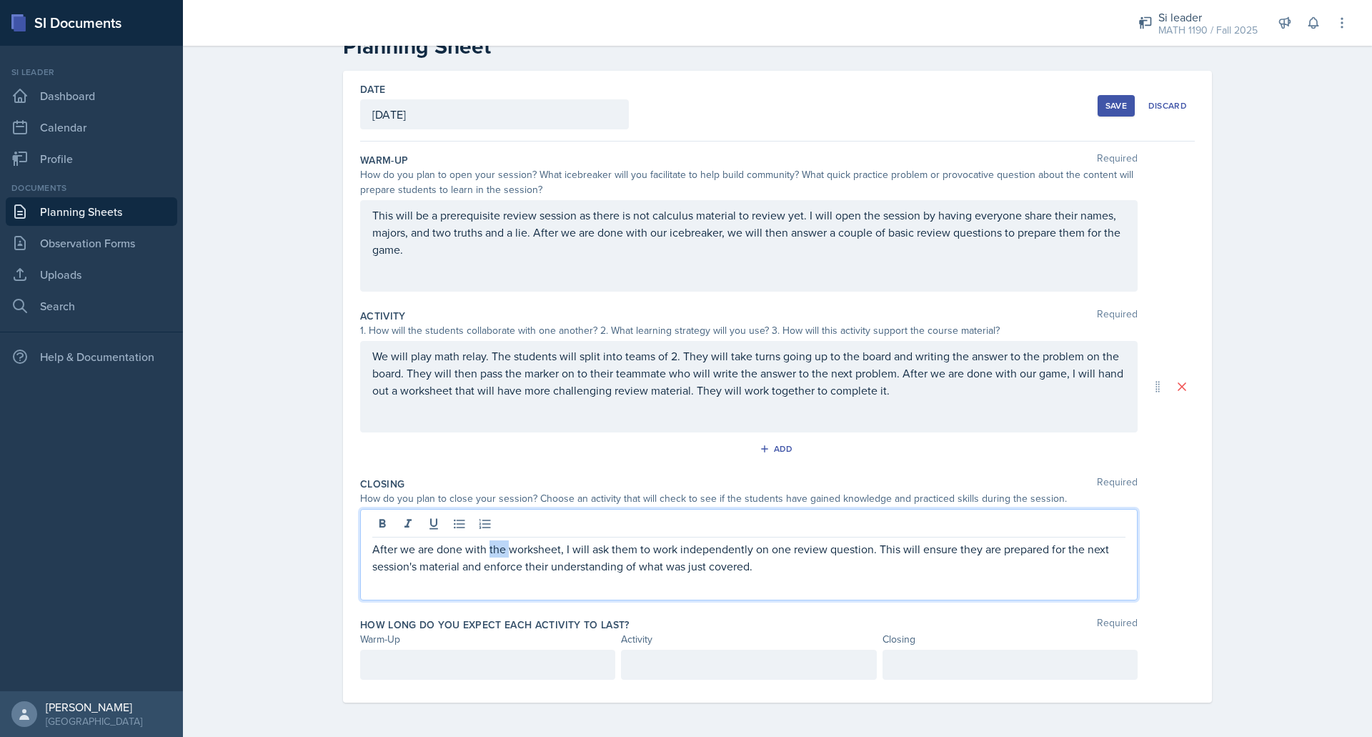
click at [494, 547] on p "After we are done with the worksheet, I will ask them to work independently on …" at bounding box center [748, 557] width 753 height 34
drag, startPoint x: 760, startPoint y: 569, endPoint x: 348, endPoint y: 537, distance: 412.7
click at [348, 537] on div "Date [DATE] [DATE] 27 28 29 30 31 1 2 3 4 5 6 7 8 9 10 11 12 13 14 15 16 17 18 …" at bounding box center [777, 387] width 869 height 632
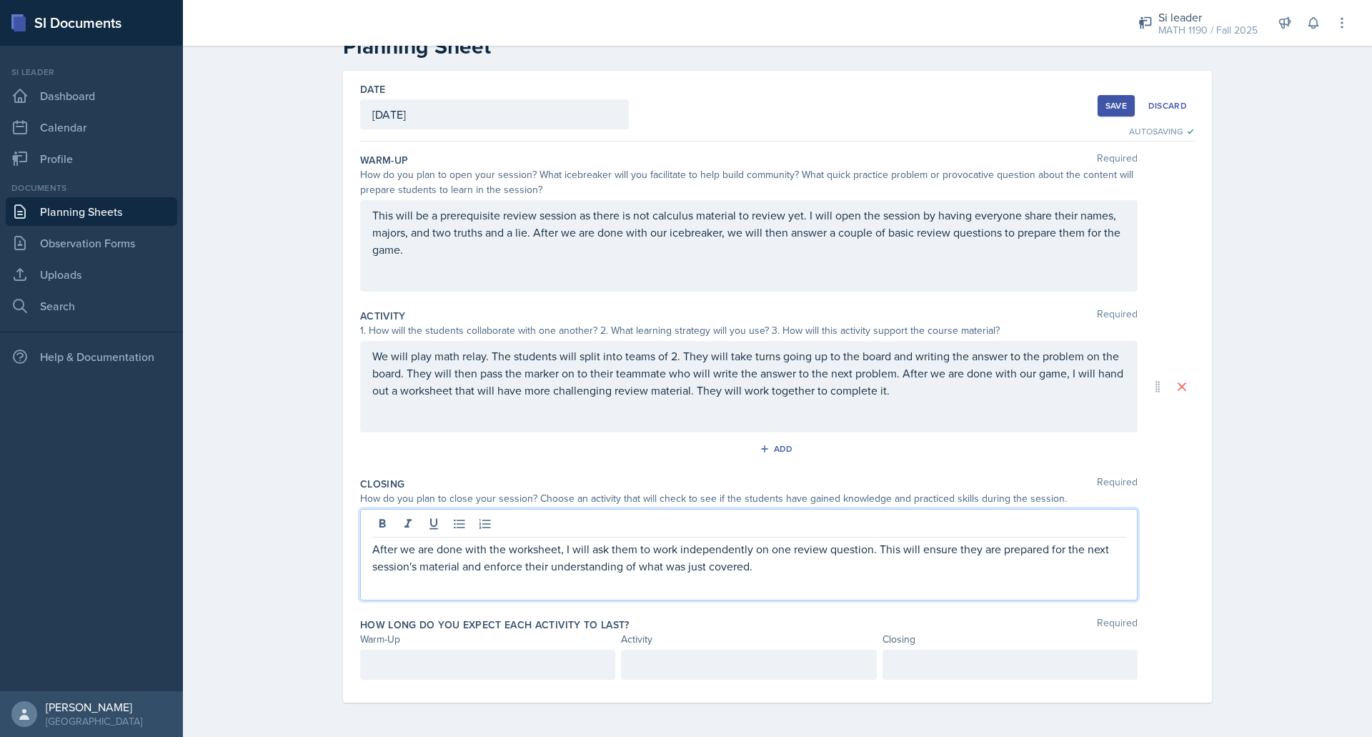
scroll to position [16, 0]
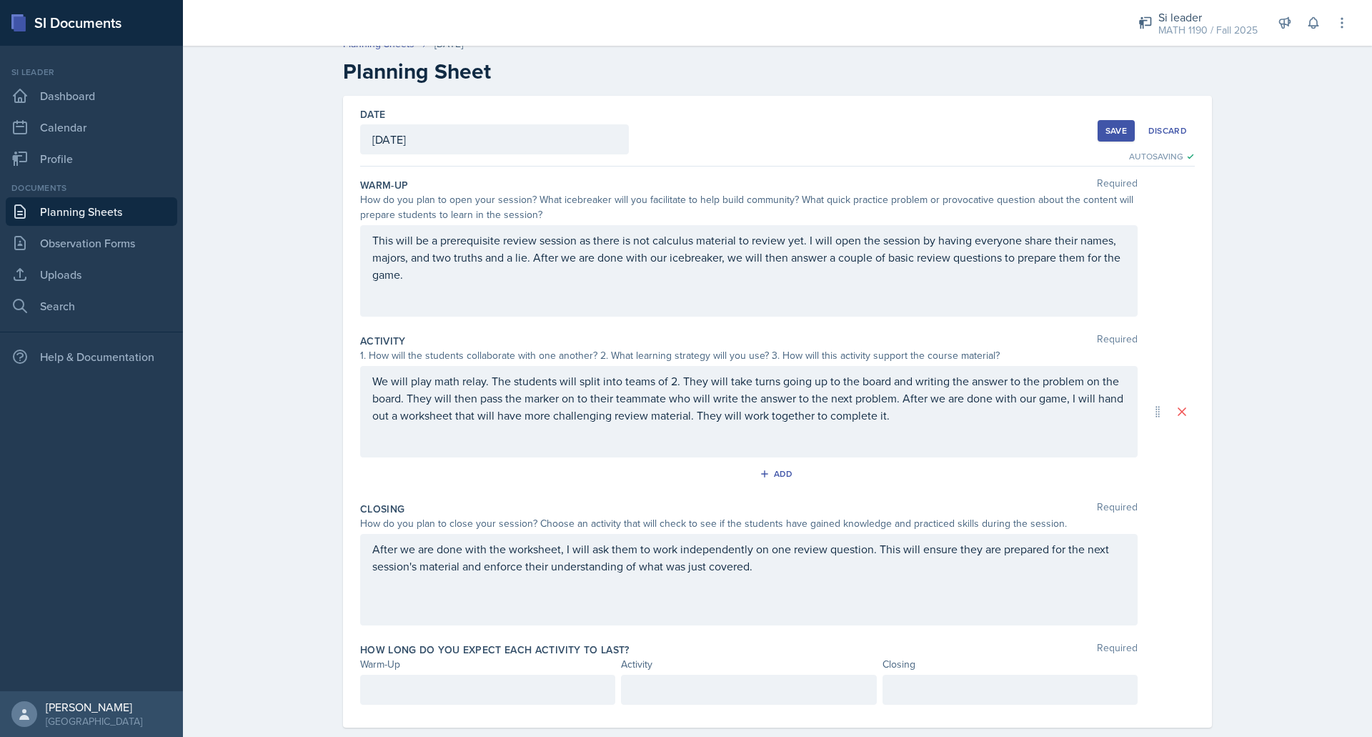
click at [348, 537] on div "Date [DATE] [DATE] 27 28 29 30 31 1 2 3 4 5 6 7 8 9 10 11 12 13 14 15 16 17 18 …" at bounding box center [777, 412] width 869 height 632
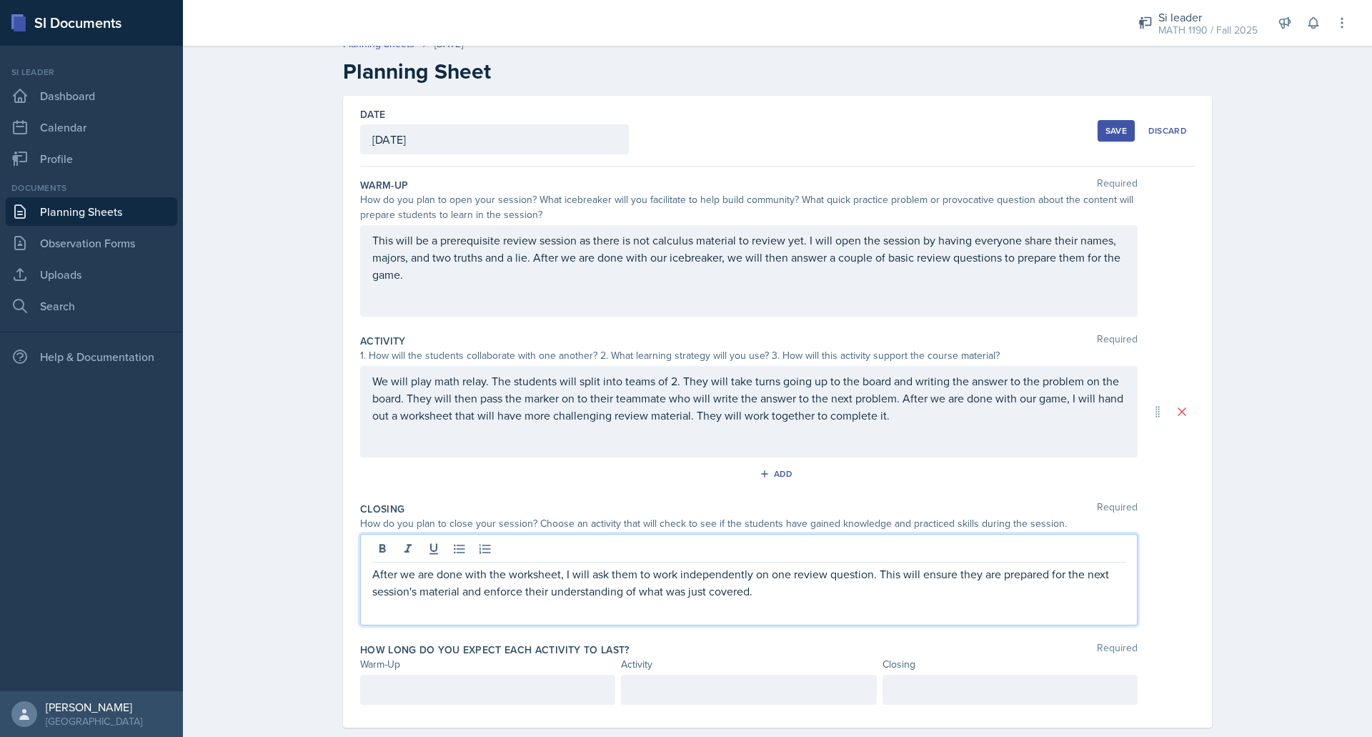
drag, startPoint x: 763, startPoint y: 564, endPoint x: 539, endPoint y: 557, distance: 224.5
click at [539, 557] on div "After we are done with the worksheet, I will ask them to work independently on …" at bounding box center [748, 579] width 777 height 91
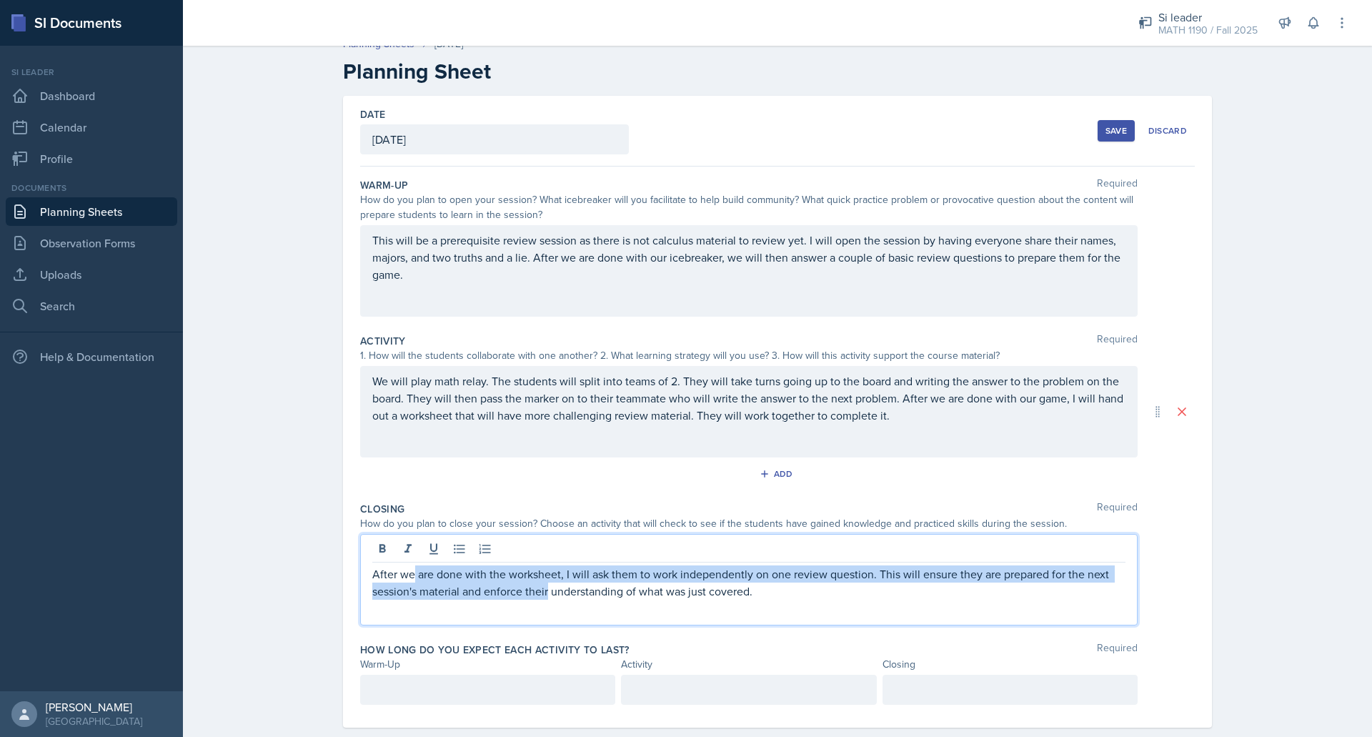
drag, startPoint x: 756, startPoint y: 602, endPoint x: 408, endPoint y: 566, distance: 349.8
click at [408, 566] on div "After we are done with the worksheet, I will ask them to work independently on …" at bounding box center [748, 579] width 777 height 91
drag, startPoint x: 749, startPoint y: 594, endPoint x: 354, endPoint y: 569, distance: 395.9
click at [360, 569] on div "After we are done with the worksheet, I will ask them to work independently on …" at bounding box center [748, 579] width 777 height 91
copy p "After we are done with the worksheet, I will ask them to work independently on …"
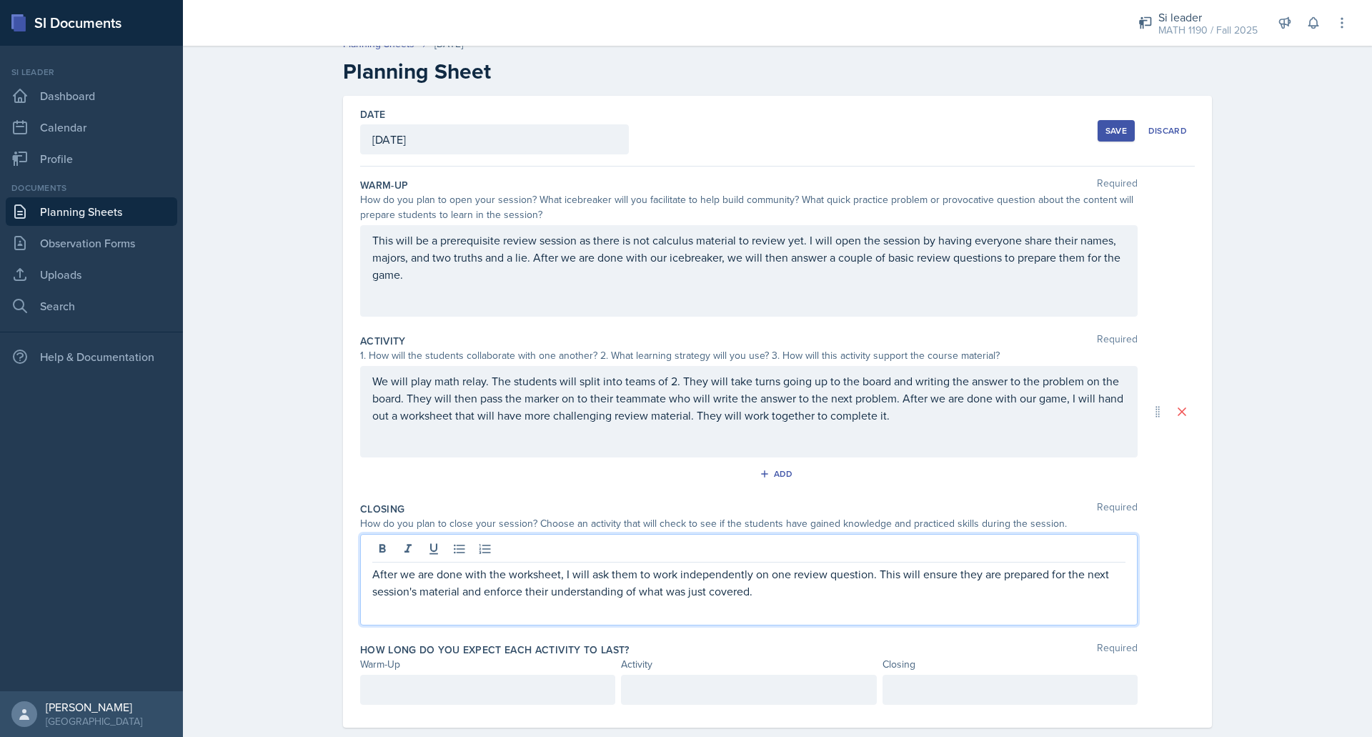
scroll to position [41, 0]
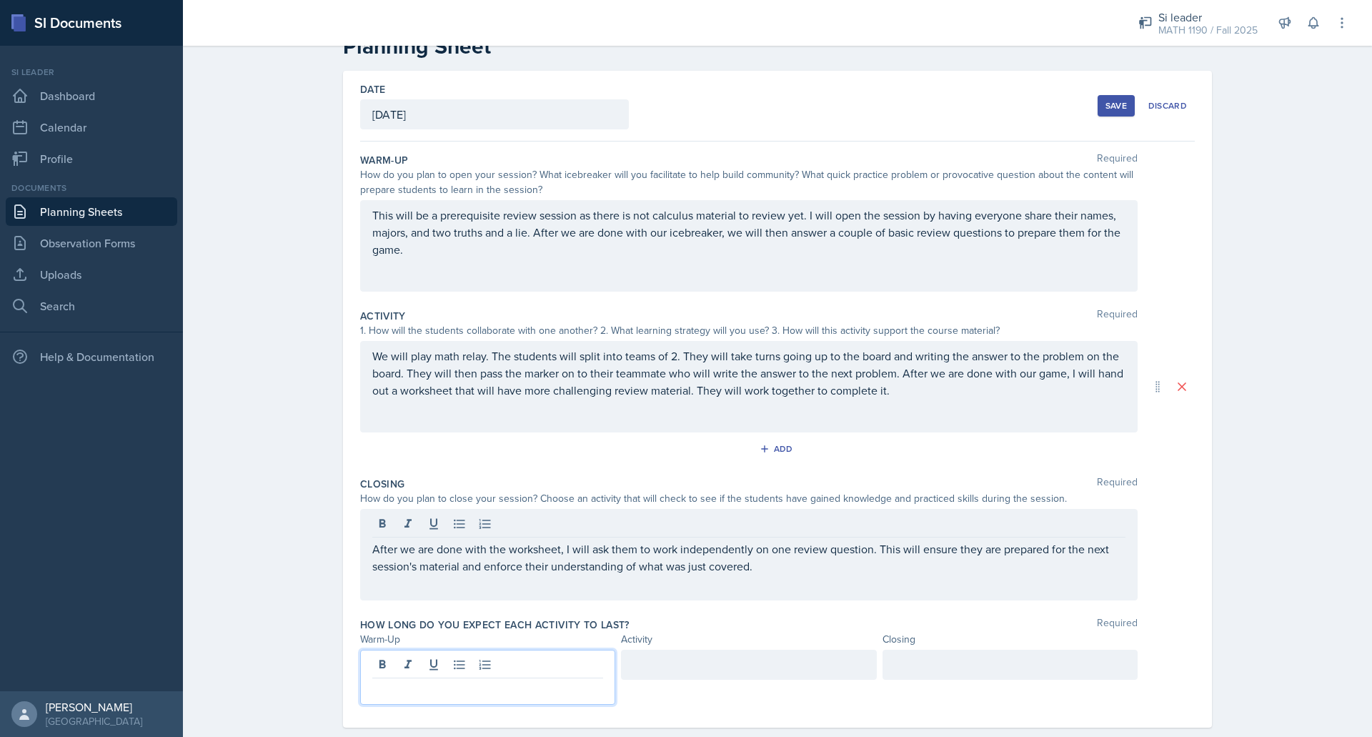
click at [432, 697] on p at bounding box center [487, 689] width 231 height 17
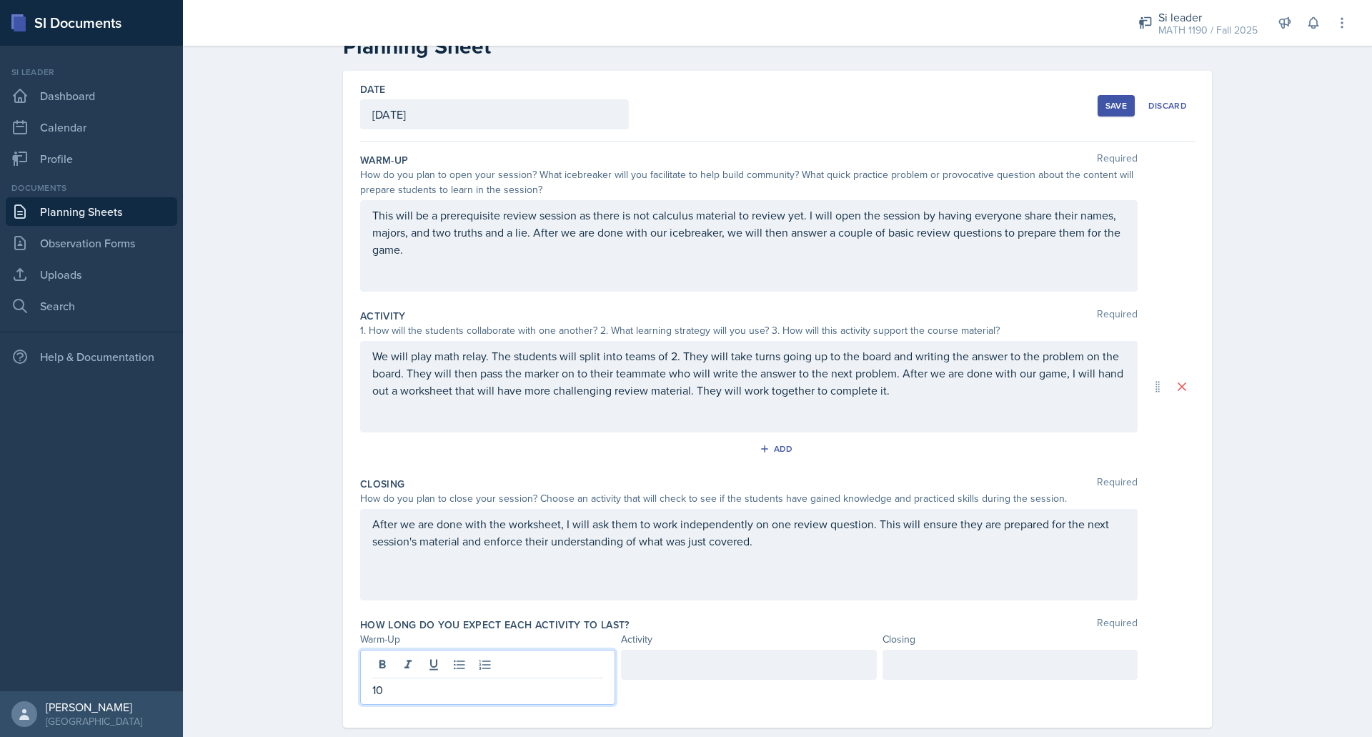
click at [680, 658] on div at bounding box center [748, 664] width 255 height 30
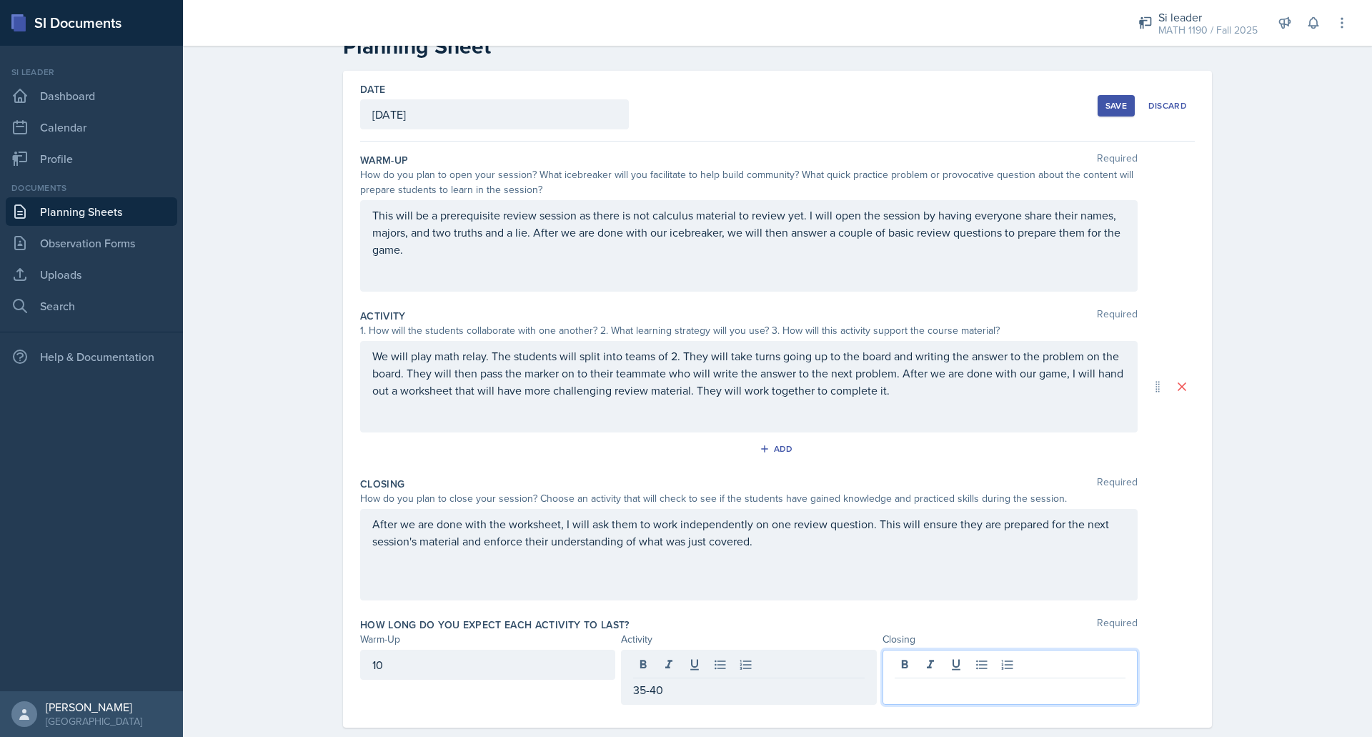
click at [947, 659] on div at bounding box center [1009, 676] width 255 height 55
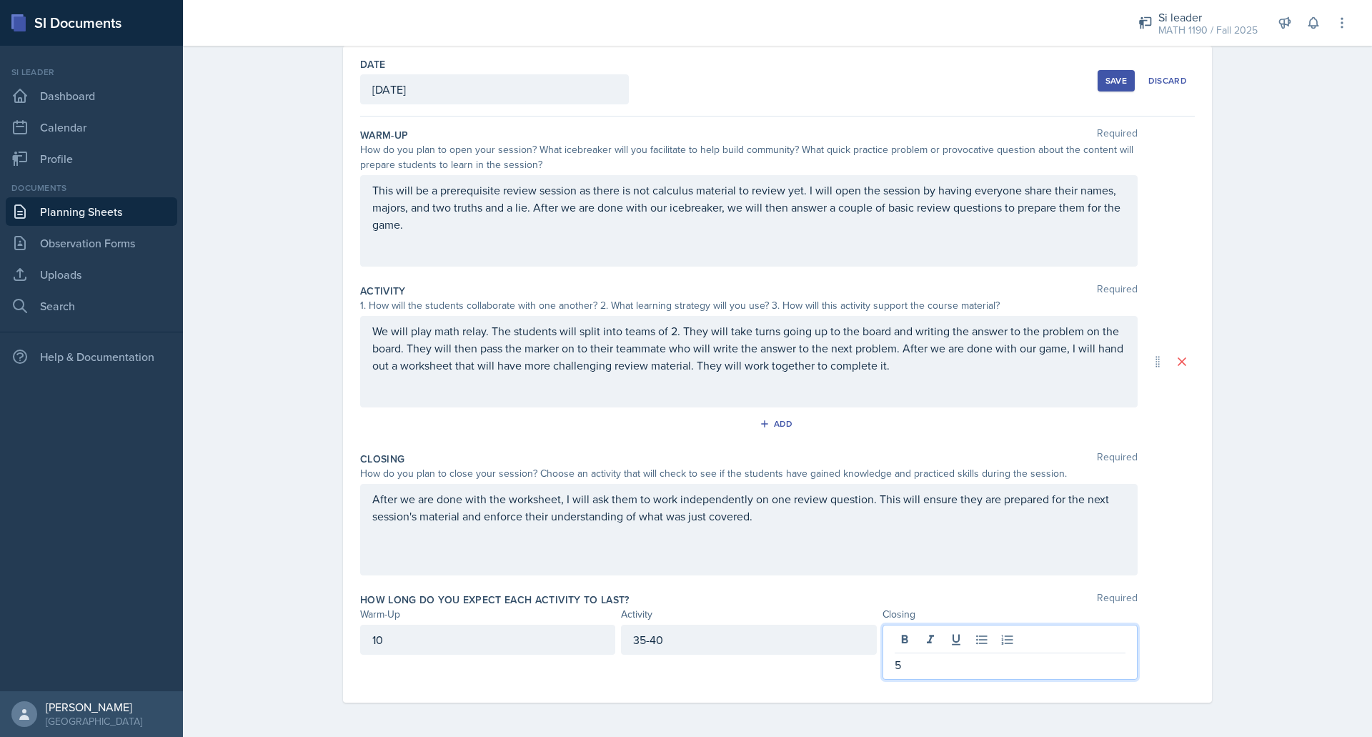
click at [1114, 81] on div "Save" at bounding box center [1115, 80] width 21 height 11
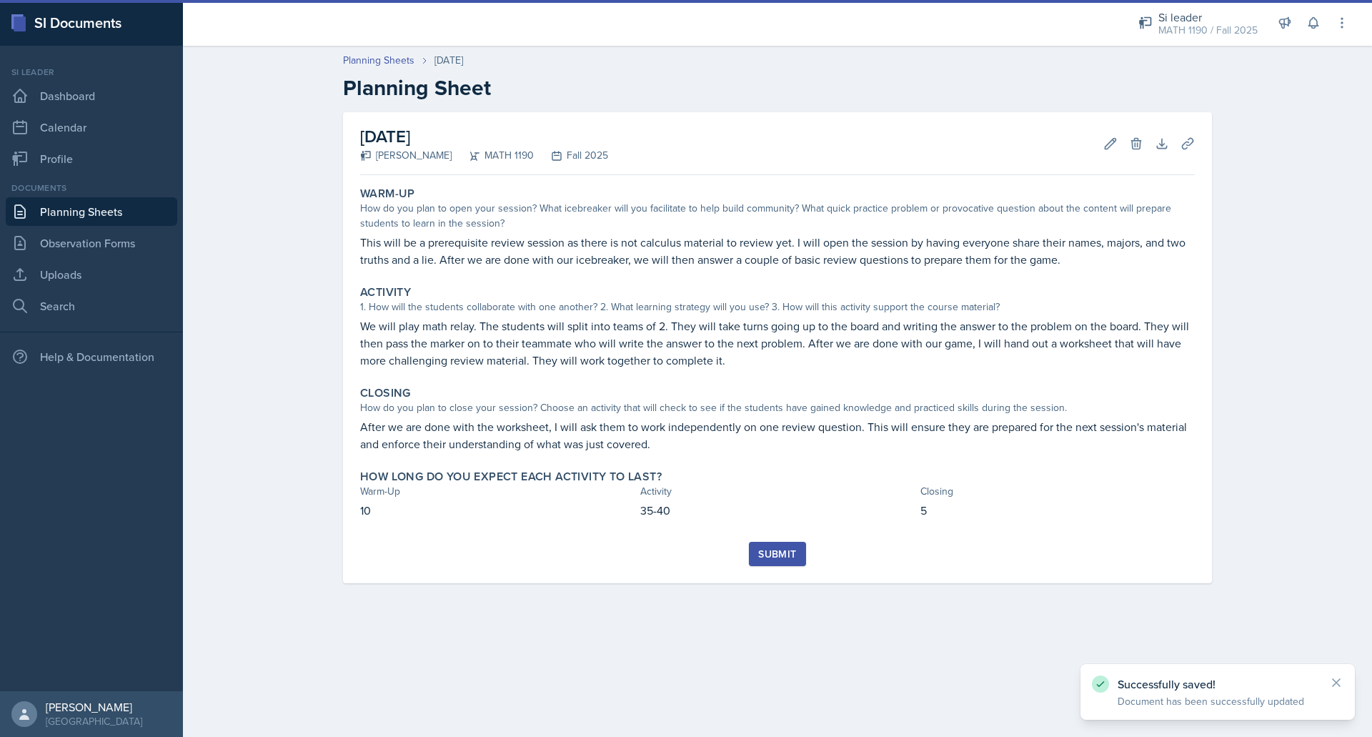
scroll to position [0, 0]
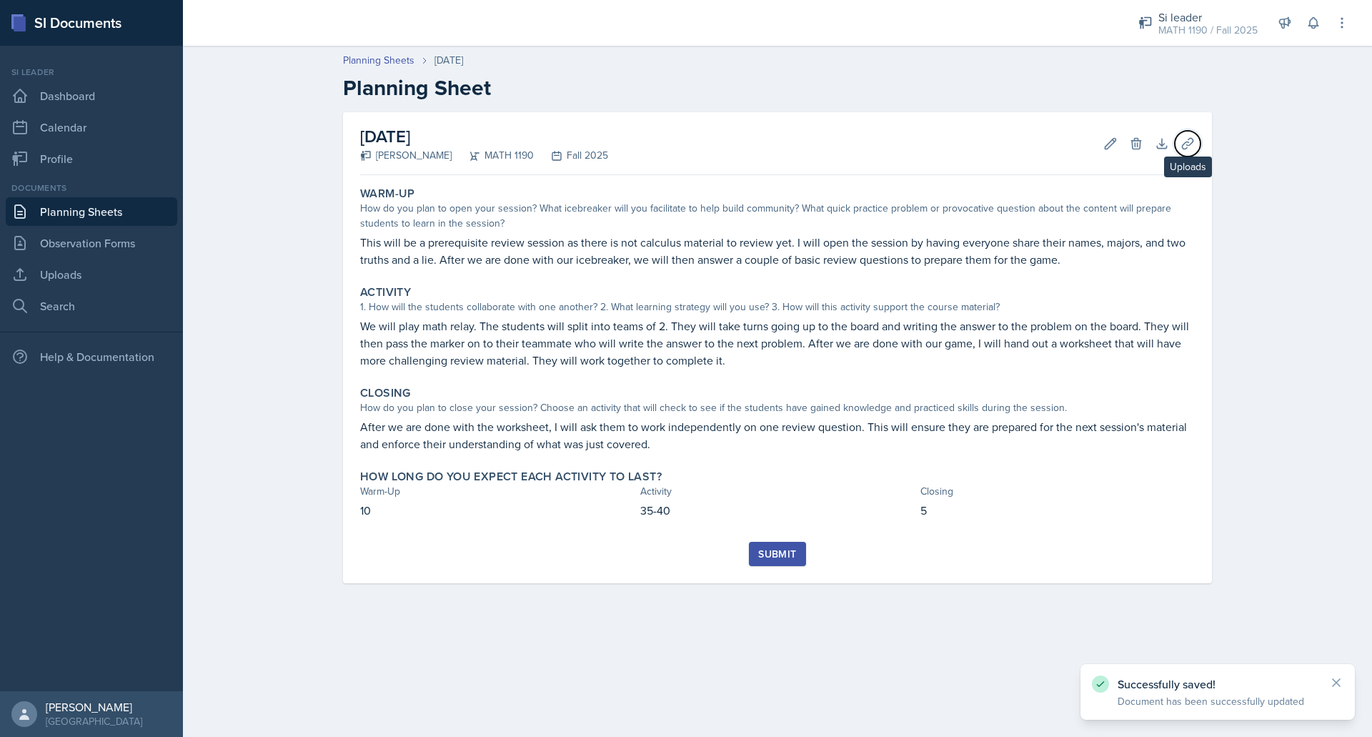
click at [1196, 149] on button "Uploads" at bounding box center [1188, 144] width 26 height 26
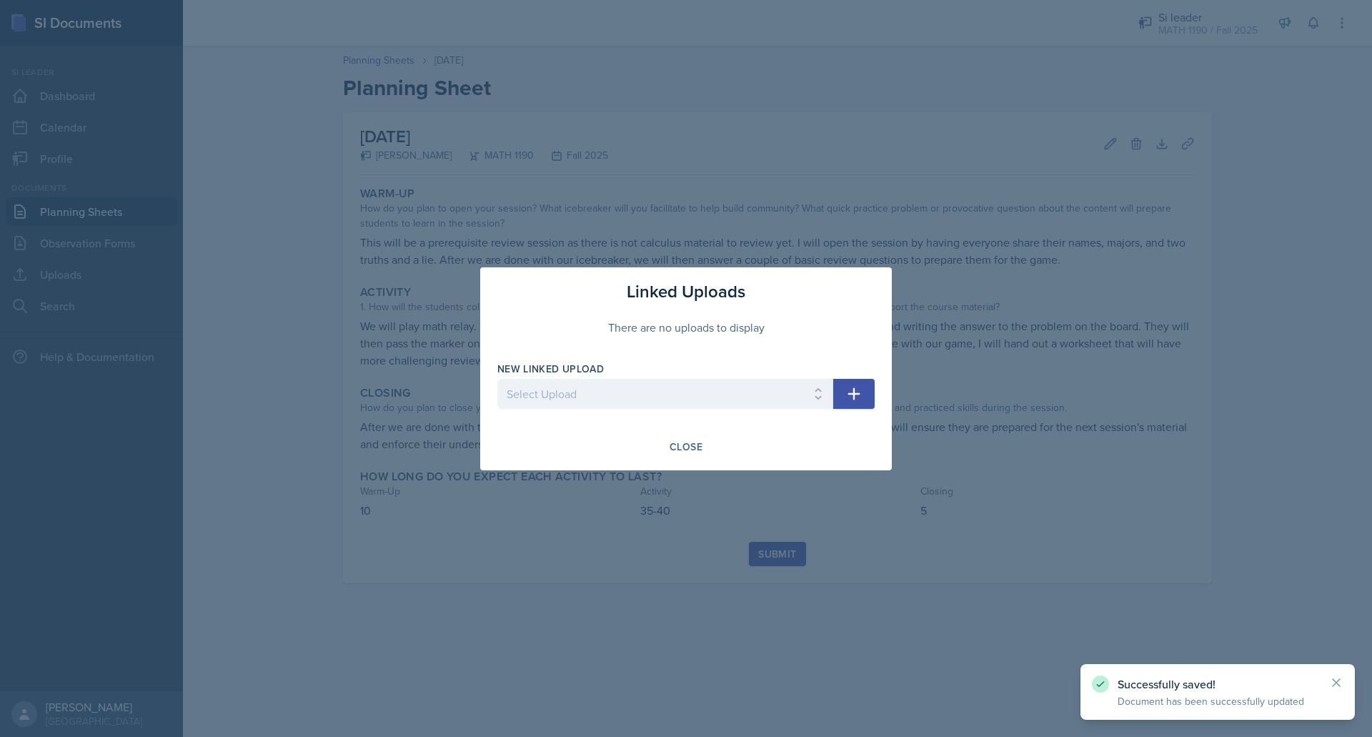
click at [851, 379] on button "button" at bounding box center [853, 394] width 41 height 30
click at [715, 405] on select "Select Upload Mock session prereq powerpoint prereq worksheet limits 1 powerpoi…" at bounding box center [665, 394] width 336 height 30
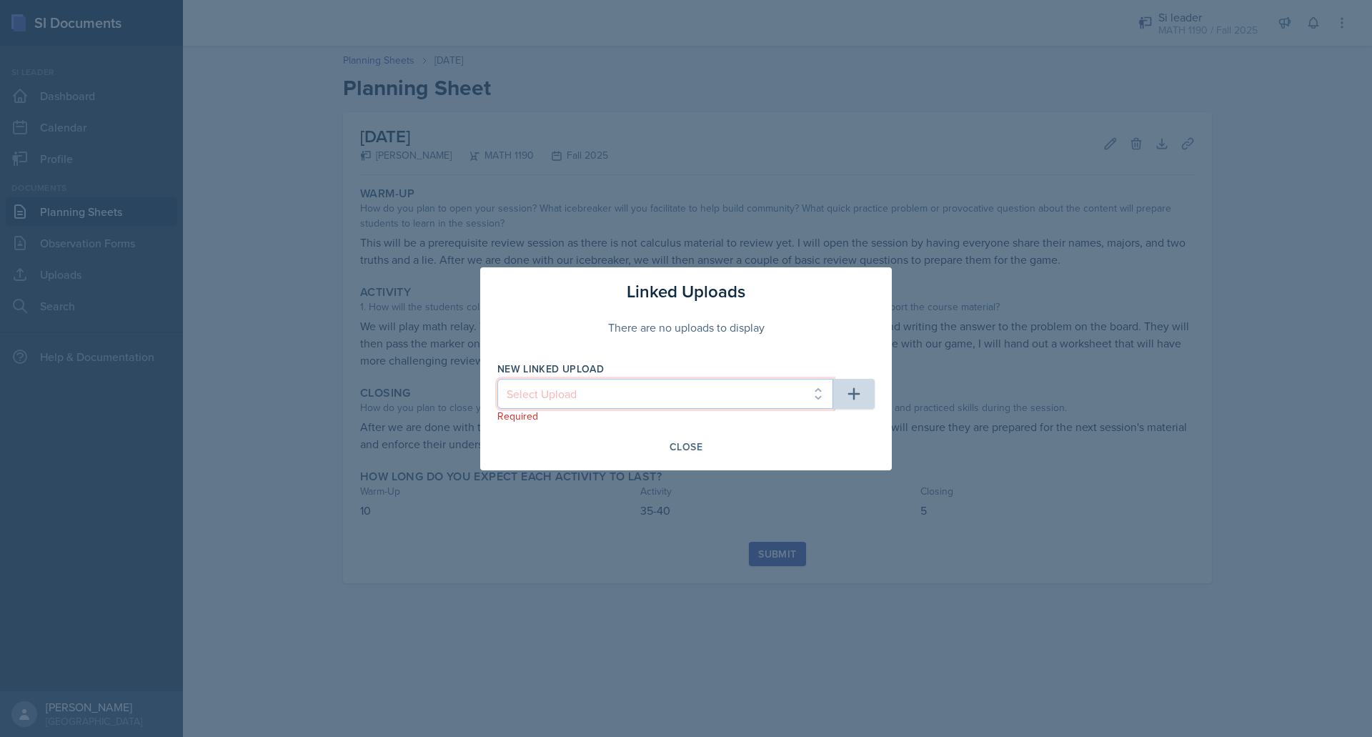
select select "0e45a9f0-c9aa-4bb6-85da-dfdb05b4ffc0"
click at [497, 379] on select "Select Upload Mock session prereq powerpoint prereq worksheet limits 1 powerpoi…" at bounding box center [665, 394] width 336 height 30
click at [840, 399] on button "button" at bounding box center [853, 394] width 41 height 30
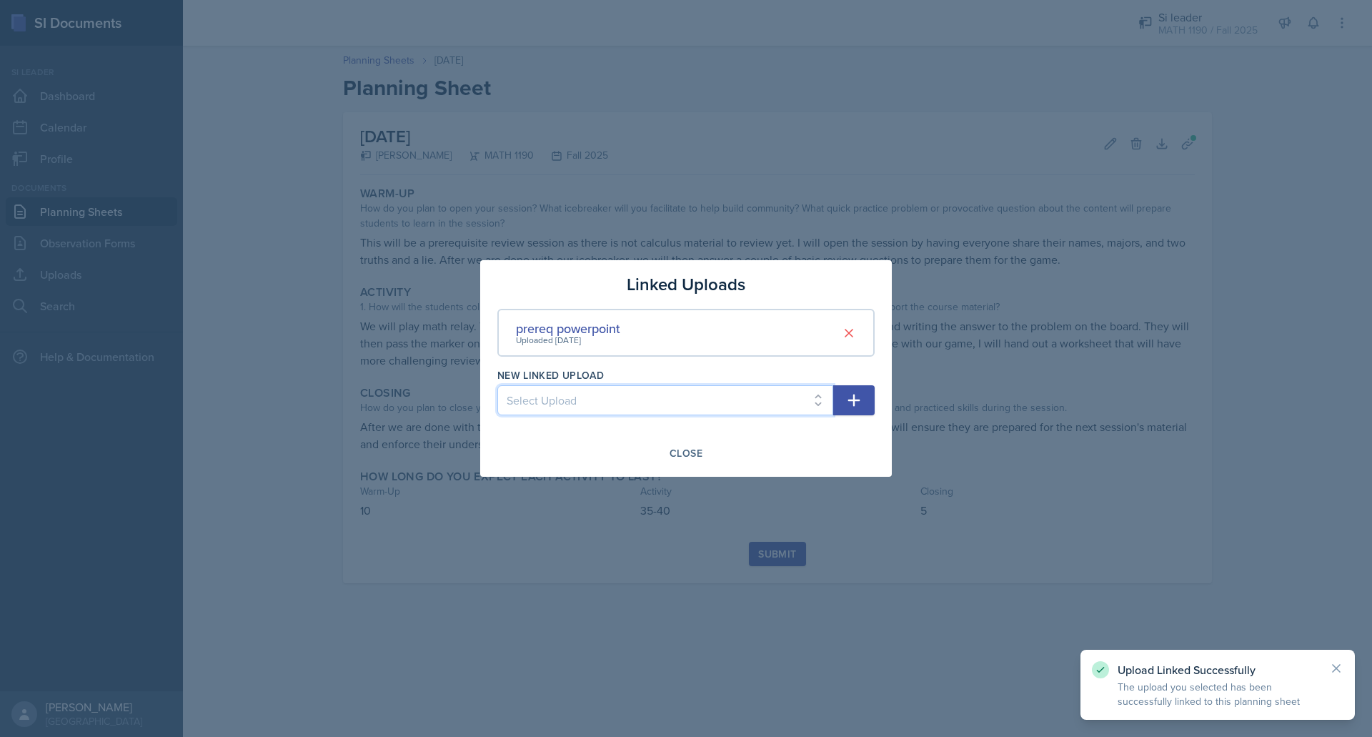
click at [777, 399] on select "Select Upload Mock session prereq worksheet limits 1 powerpoint limits 1 worksh…" at bounding box center [665, 400] width 336 height 30
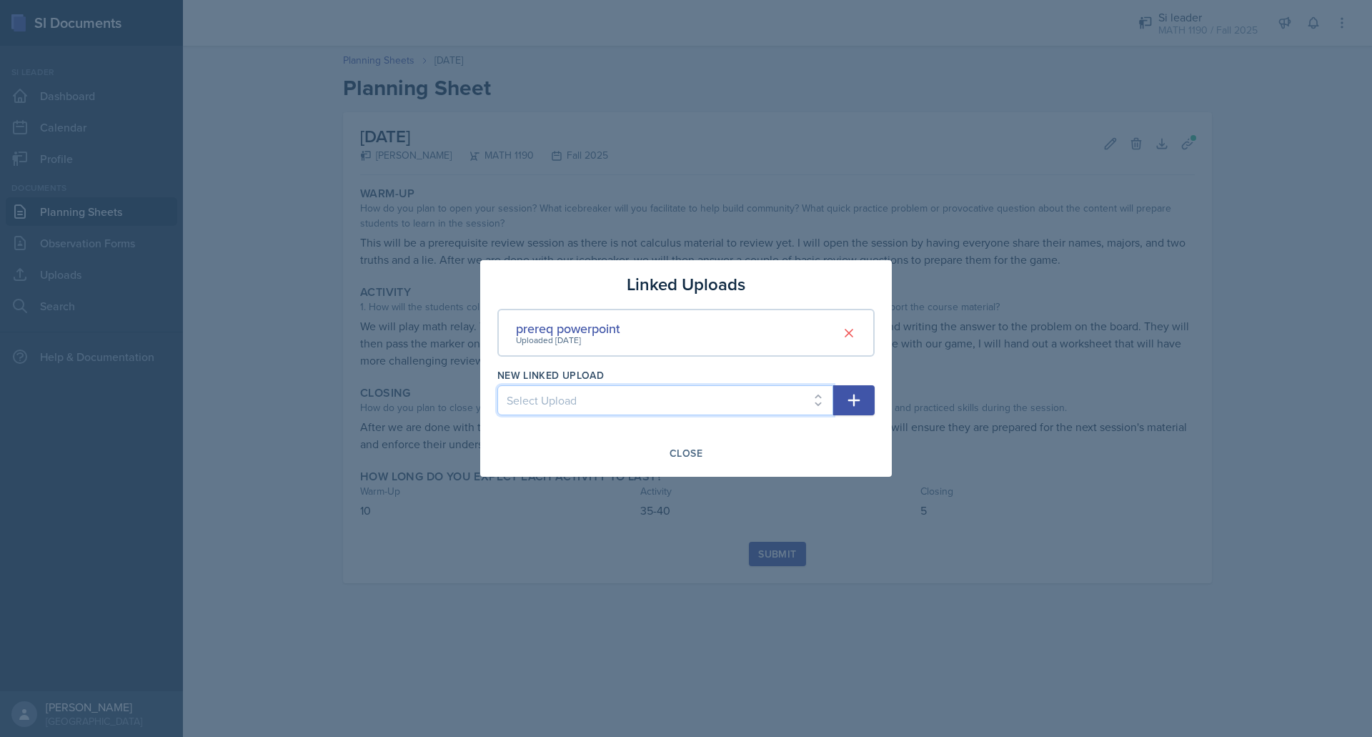
select select "34d3c9aa-ee45-465e-87c2-534afda6bb6b"
click at [497, 385] on select "Select Upload Mock session prereq worksheet limits 1 powerpoint limits 1 worksh…" at bounding box center [665, 400] width 336 height 30
click at [851, 400] on icon "button" at bounding box center [854, 400] width 12 height 12
select select
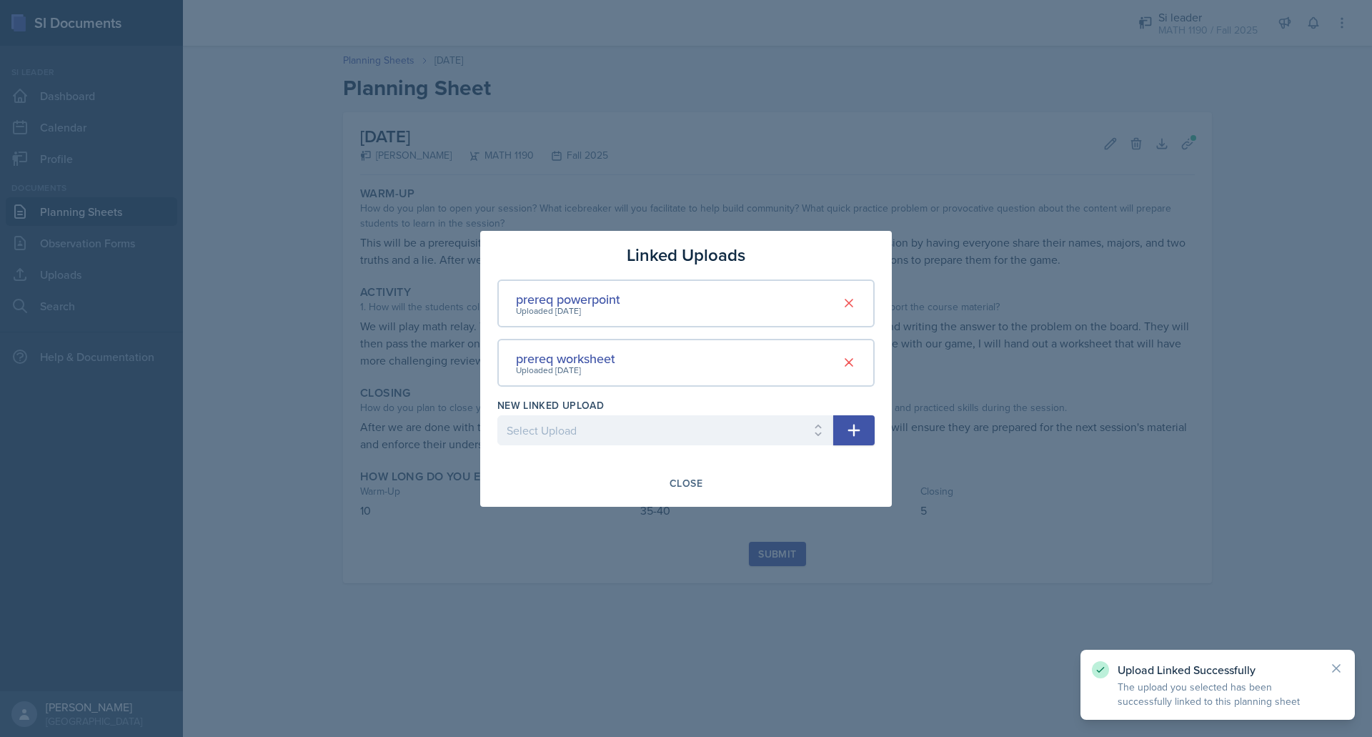
click at [692, 479] on div "Close" at bounding box center [685, 482] width 33 height 11
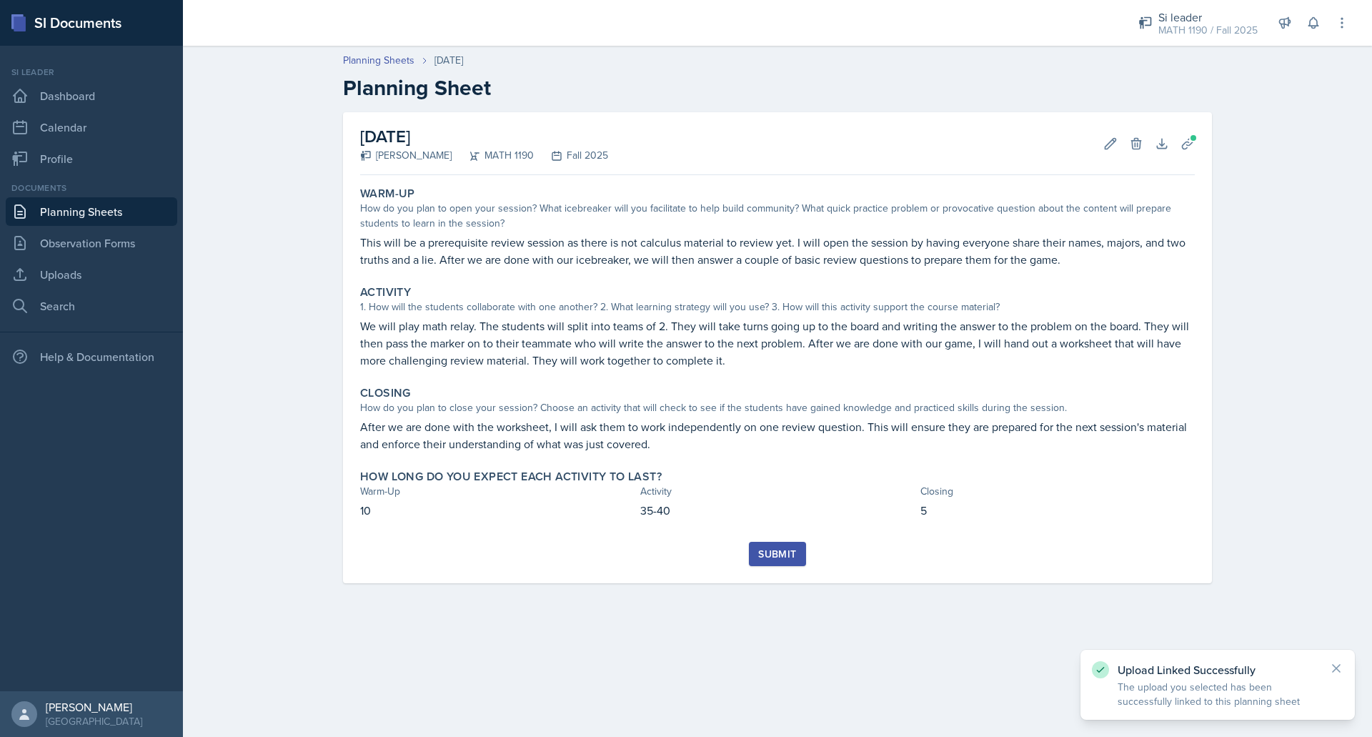
click at [692, 479] on div "Close" at bounding box center [685, 477] width 31 height 11
click at [1176, 147] on button "Uploads" at bounding box center [1188, 144] width 26 height 26
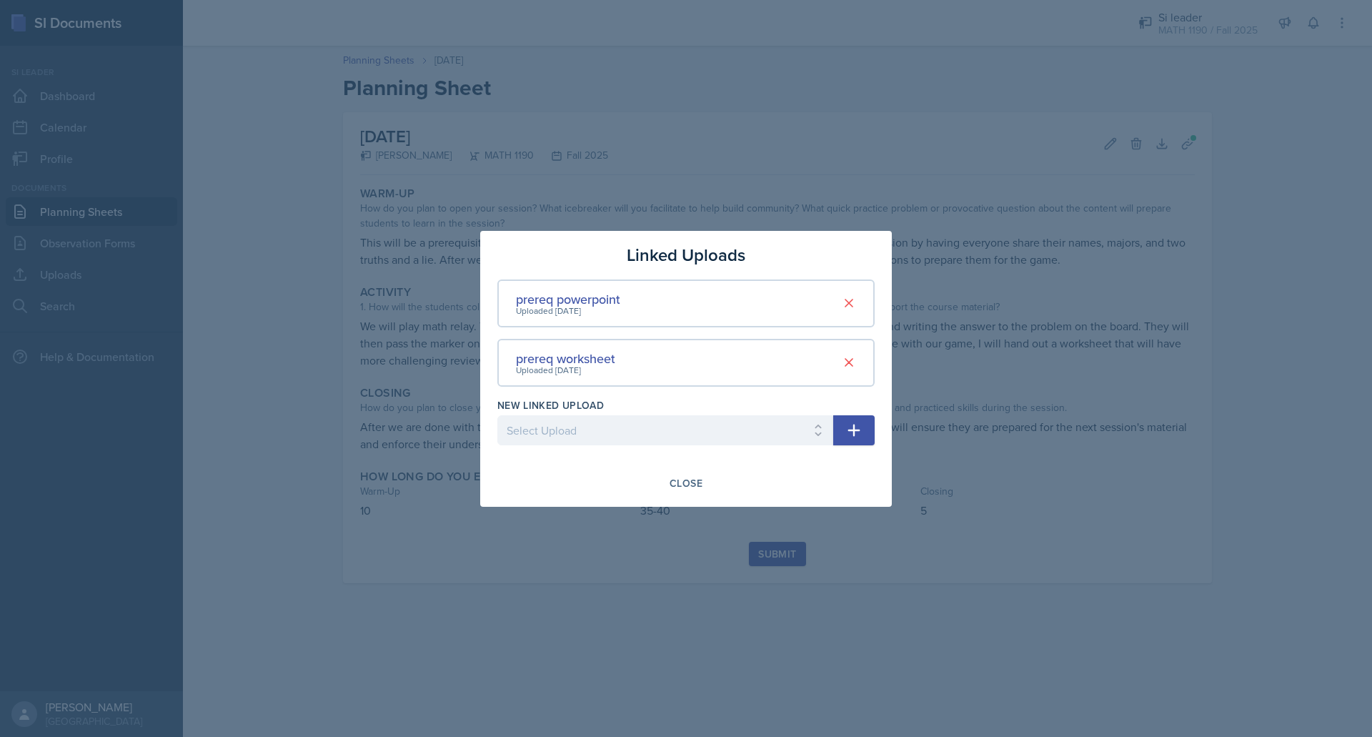
click at [1013, 222] on div at bounding box center [686, 368] width 1372 height 737
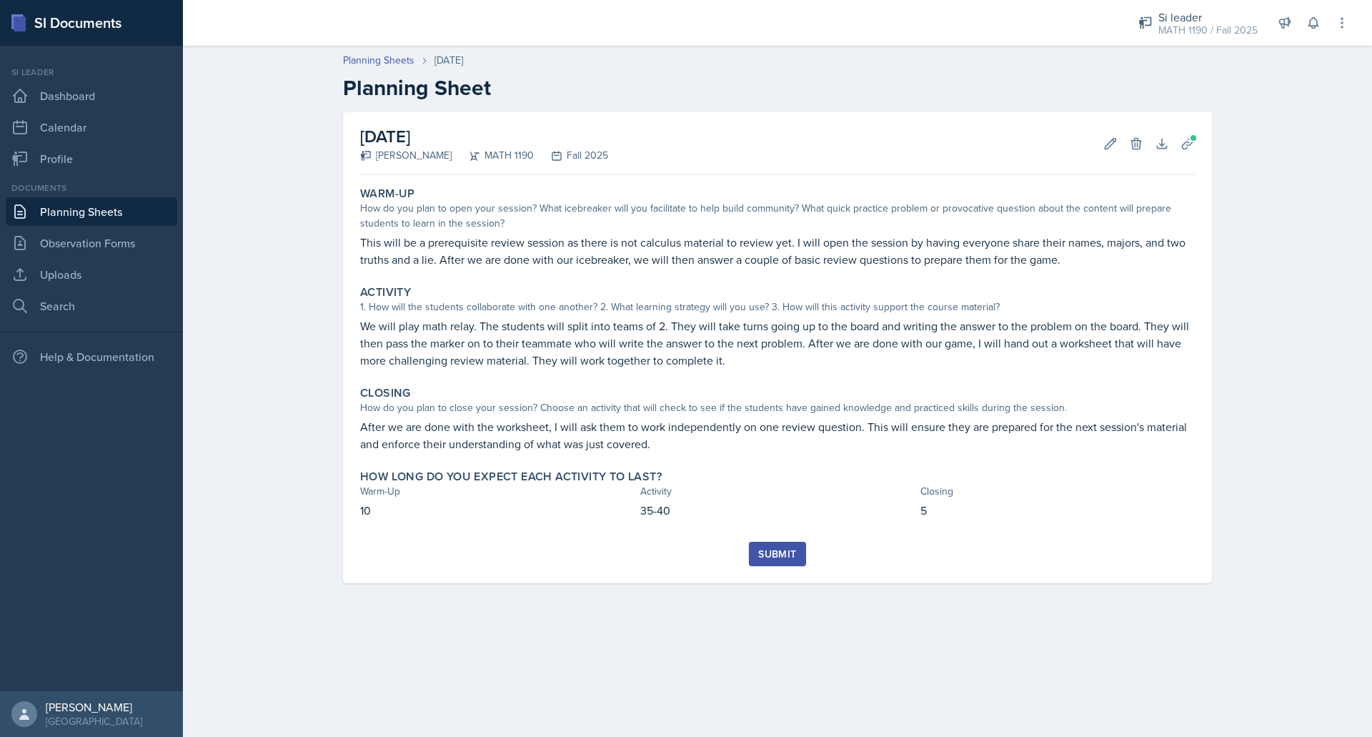
click at [1013, 222] on div "[DATE] [PERSON_NAME] MATH 1190 Fall 2025 Edit Delete Download Uploads Autosavin…" at bounding box center [777, 347] width 869 height 471
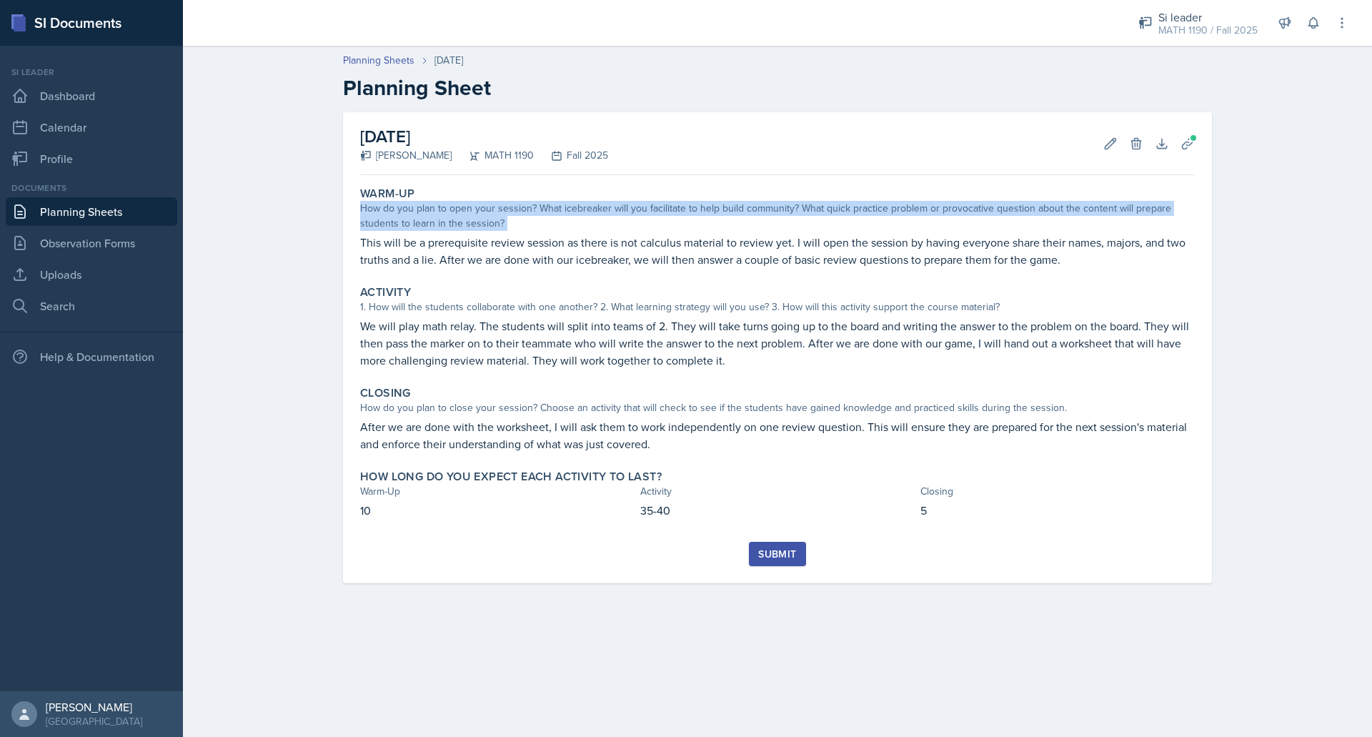
click at [1013, 222] on div "How do you plan to open your session? What icebreaker will you facilitate to he…" at bounding box center [777, 216] width 835 height 30
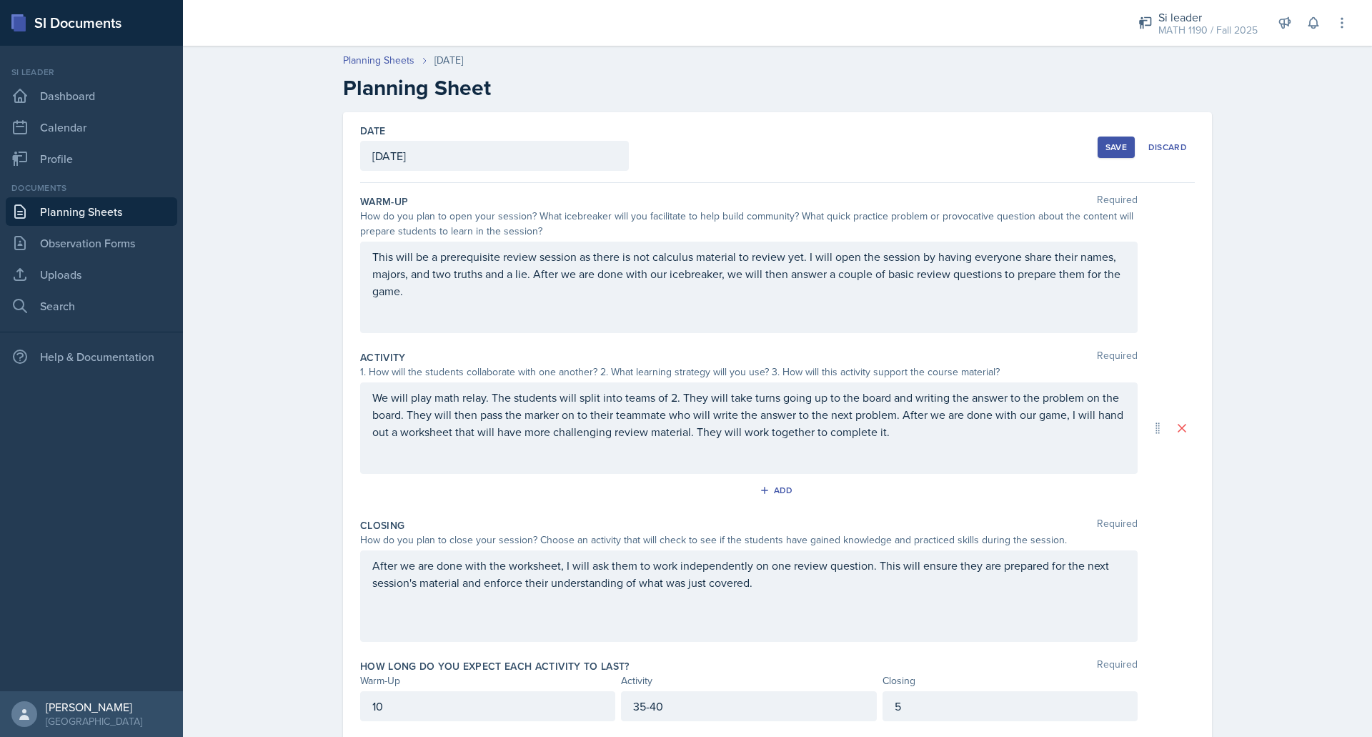
click at [1121, 149] on div "Save" at bounding box center [1115, 146] width 21 height 11
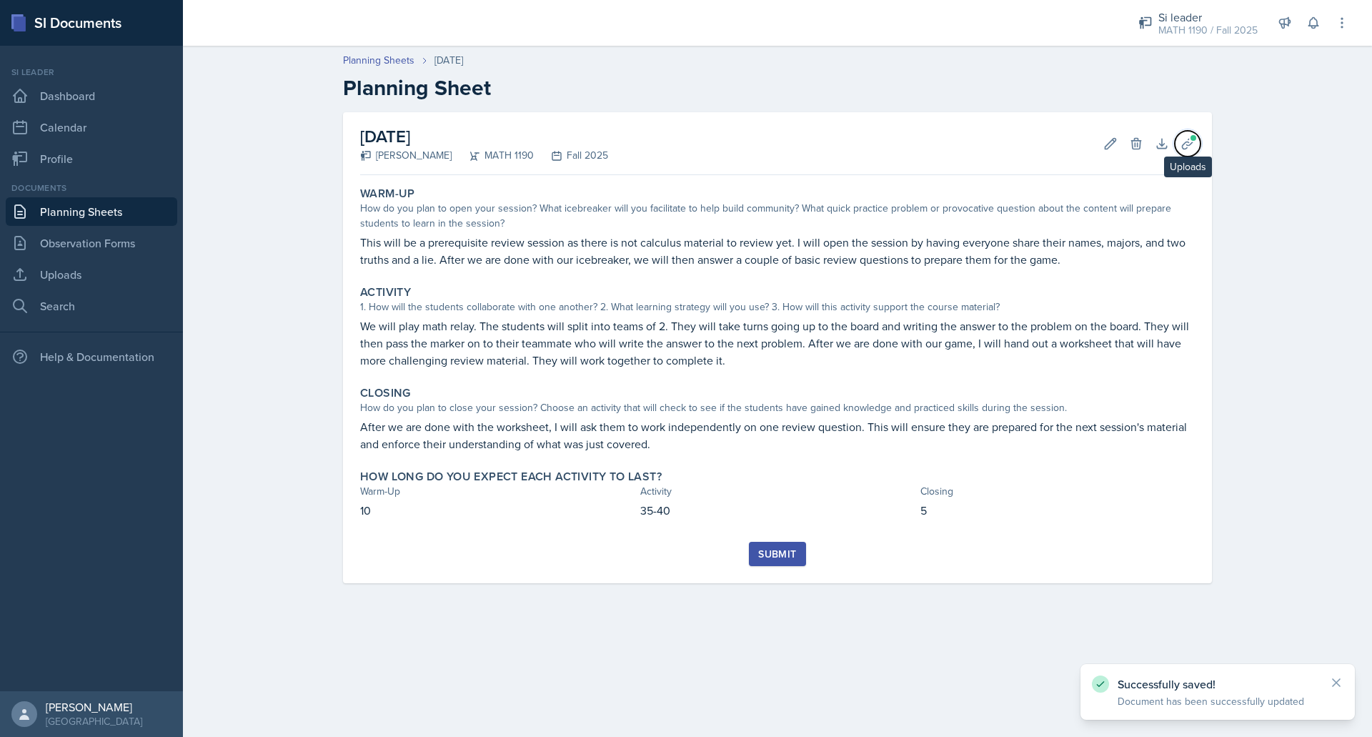
click at [1197, 137] on span at bounding box center [1193, 138] width 9 height 9
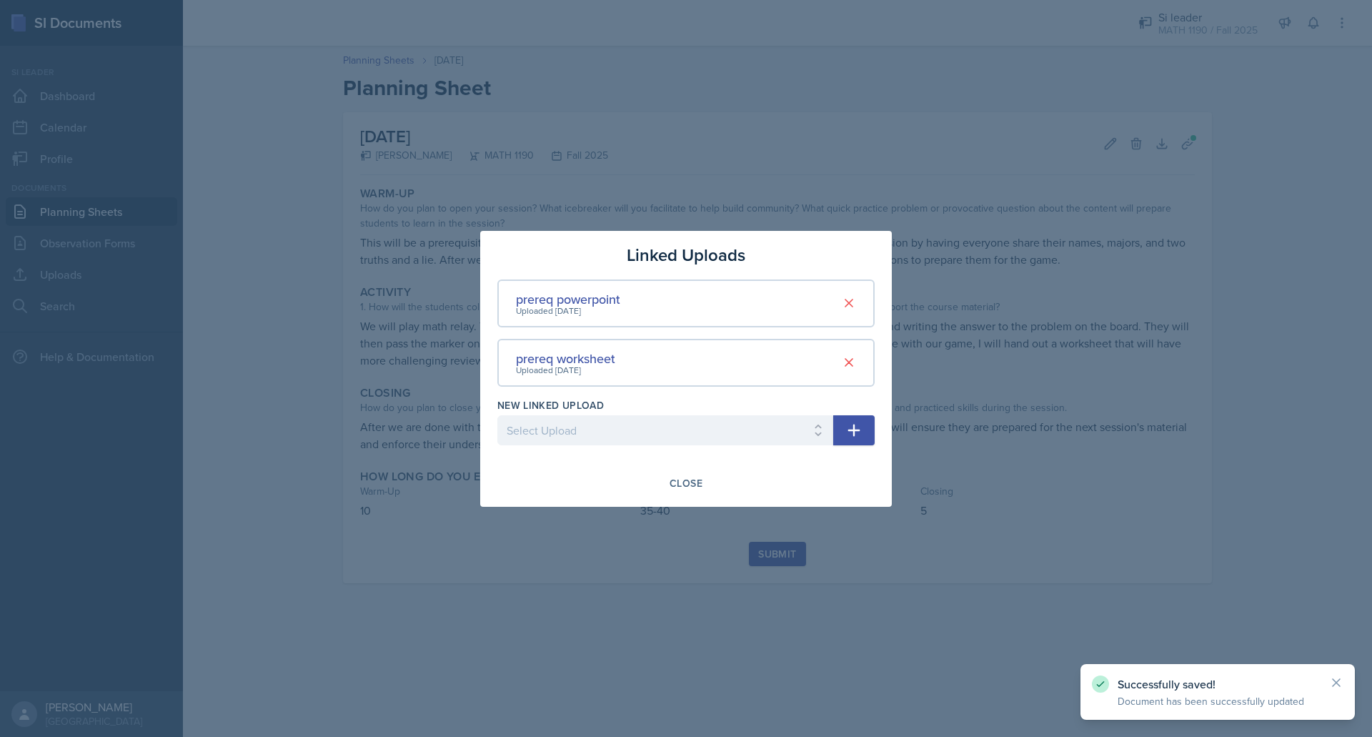
click at [1197, 137] on div at bounding box center [686, 368] width 1372 height 737
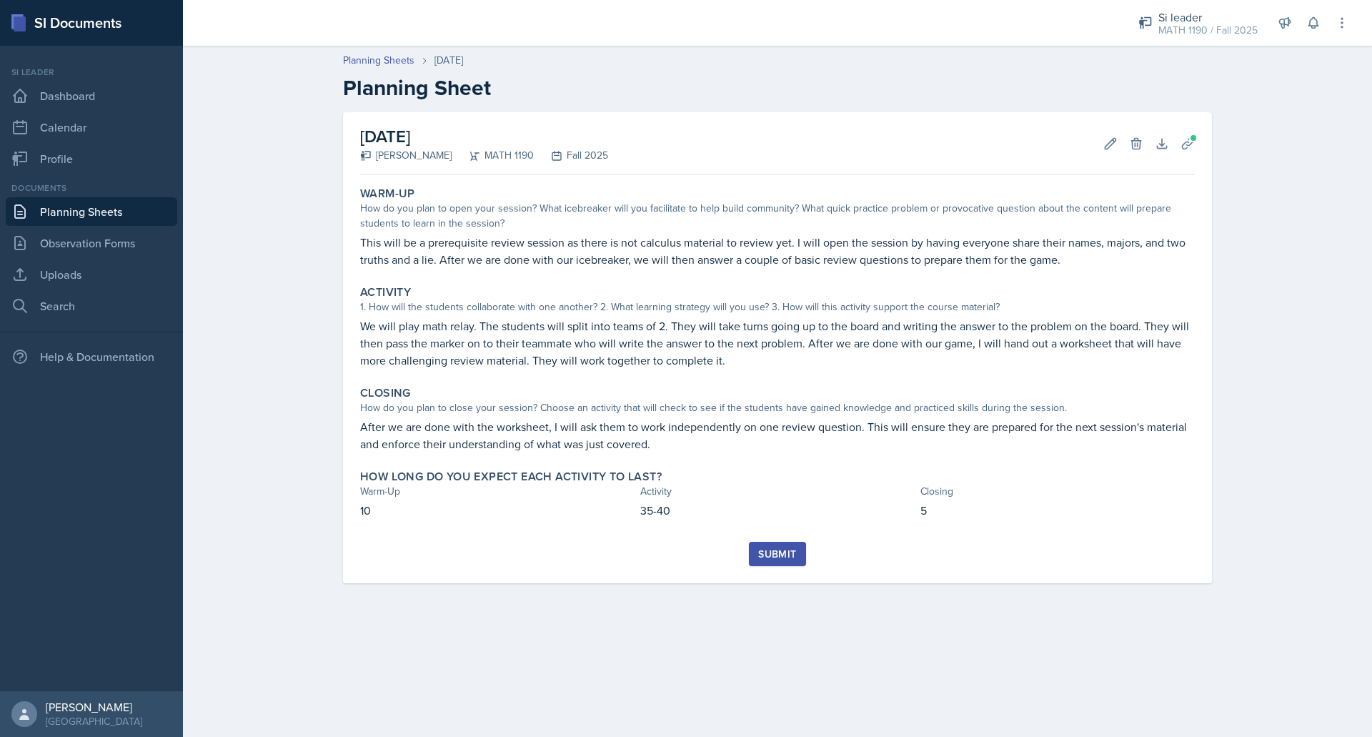
click at [787, 545] on button "Submit" at bounding box center [777, 554] width 56 height 24
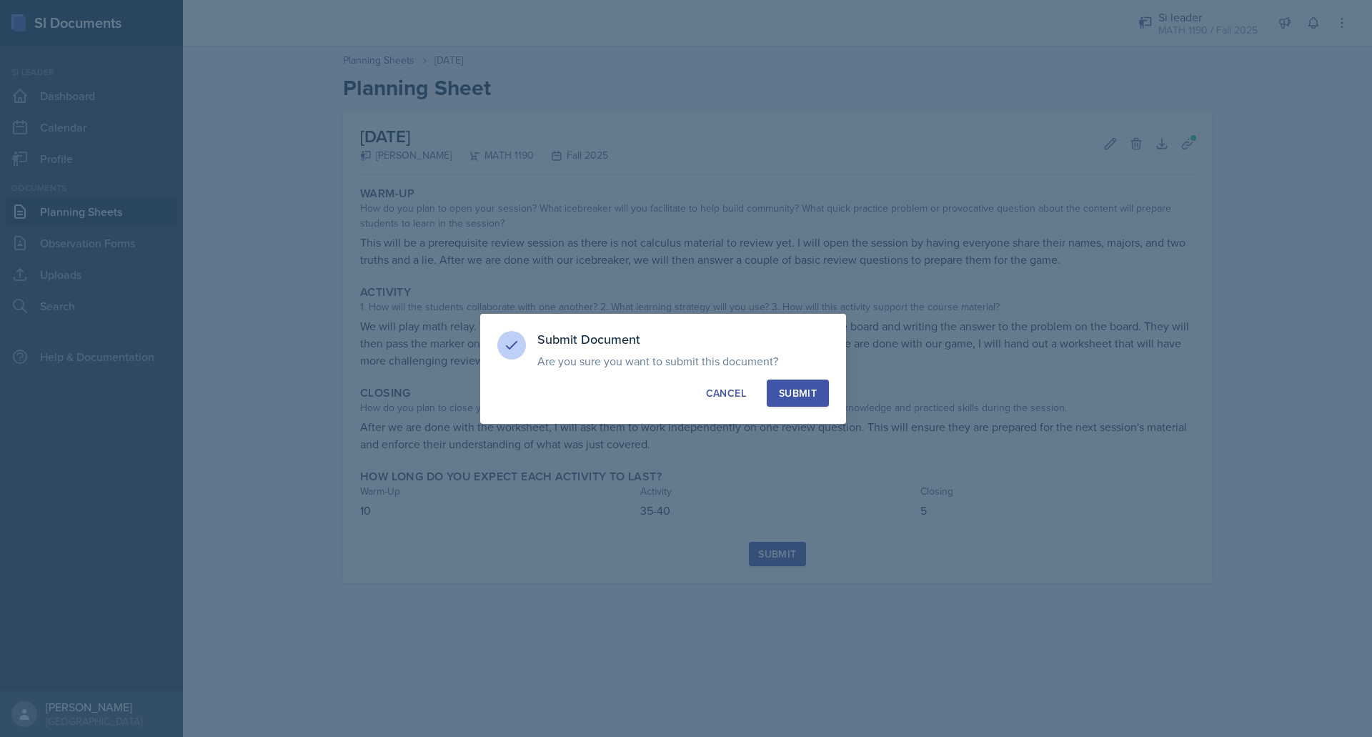
click at [796, 389] on div "Submit" at bounding box center [798, 393] width 38 height 14
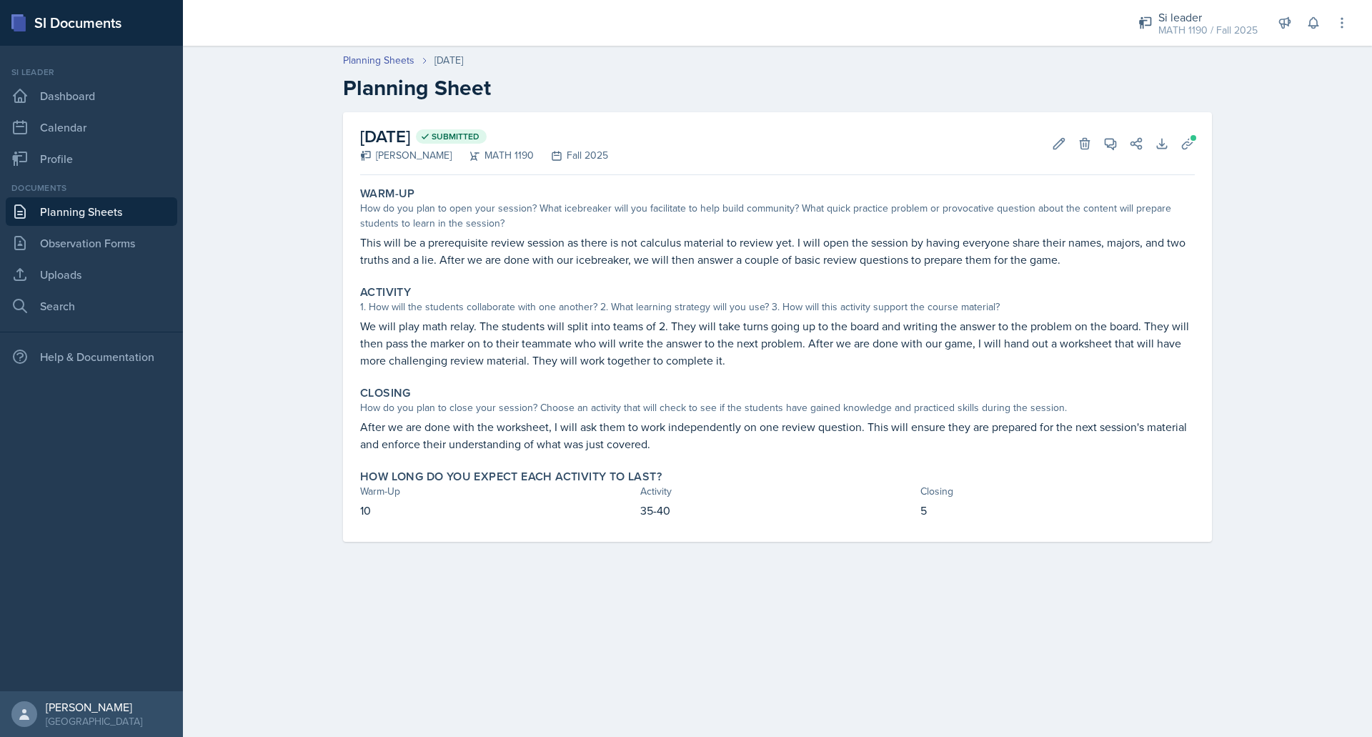
click at [100, 208] on link "Planning Sheets" at bounding box center [91, 211] width 171 height 29
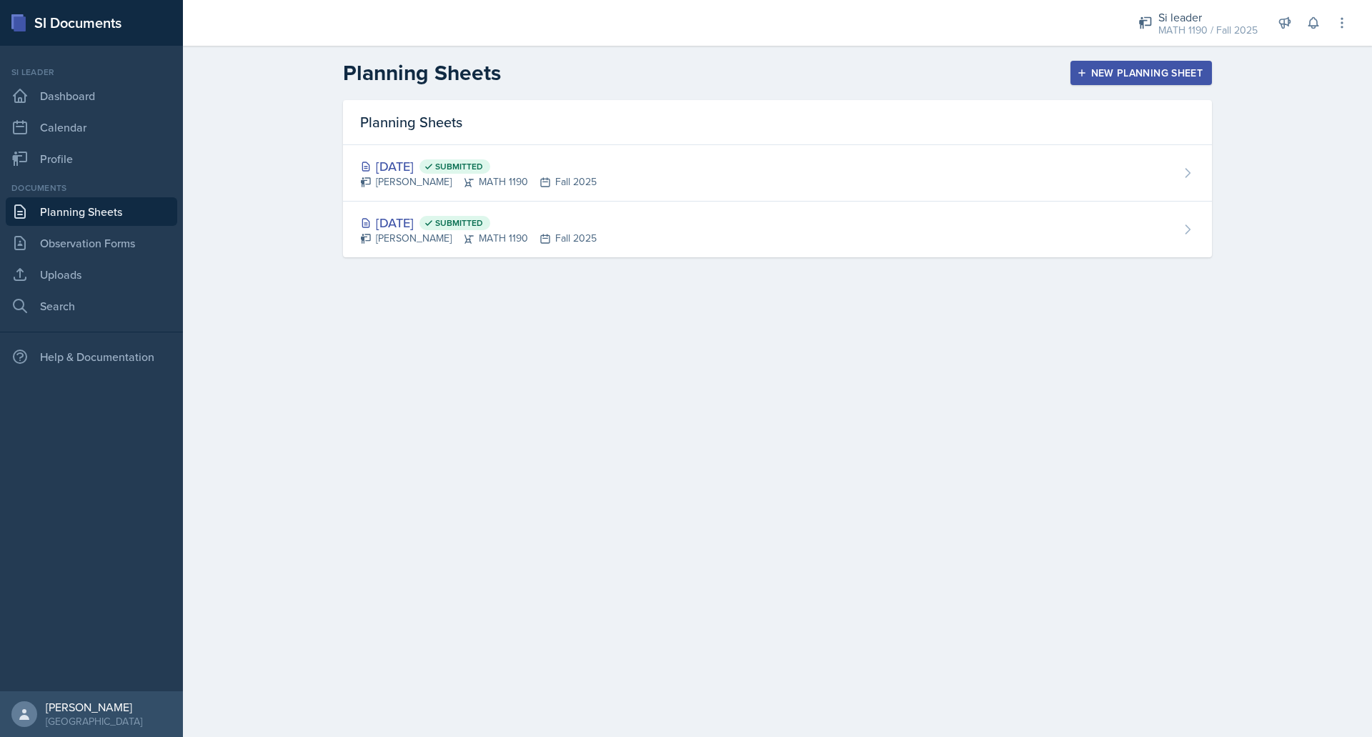
click at [1097, 75] on div "New Planning Sheet" at bounding box center [1141, 72] width 123 height 11
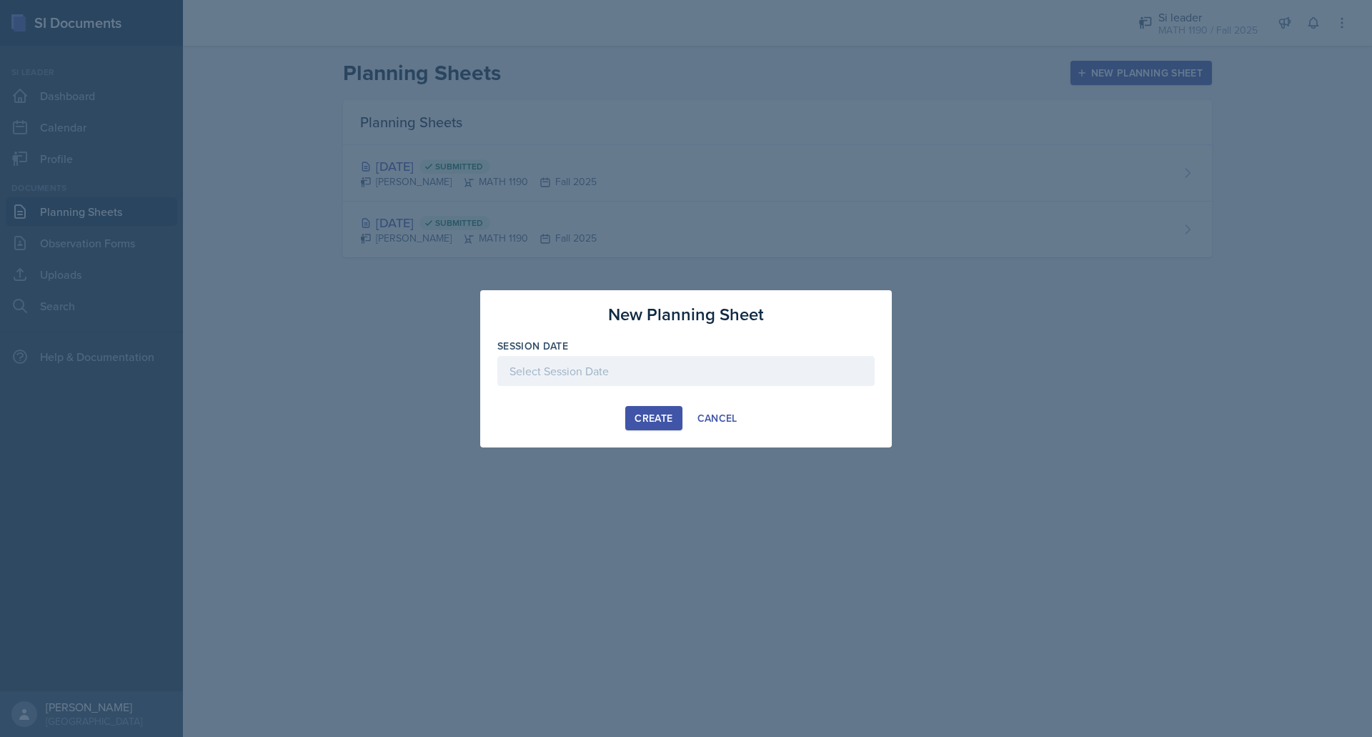
click at [739, 366] on div at bounding box center [685, 371] width 377 height 30
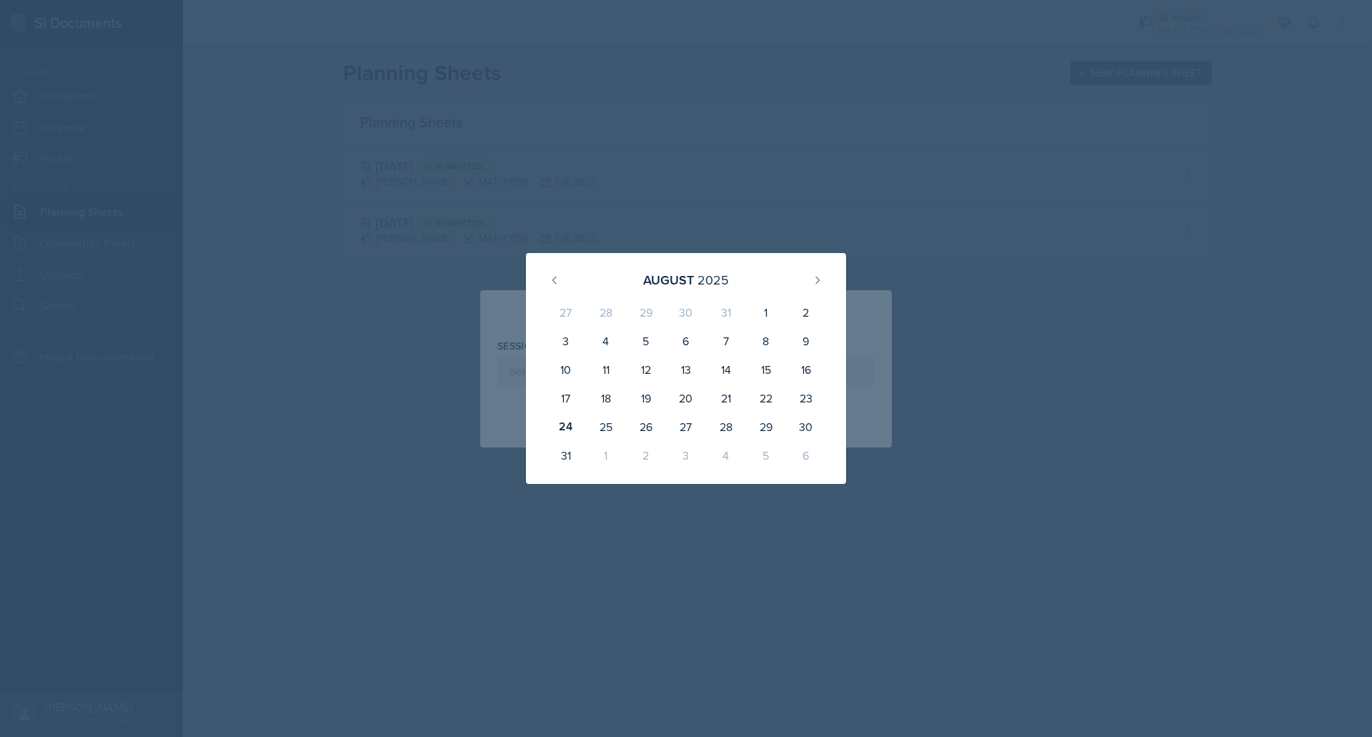
click at [765, 427] on div "29" at bounding box center [766, 426] width 40 height 29
type input "[DATE]"
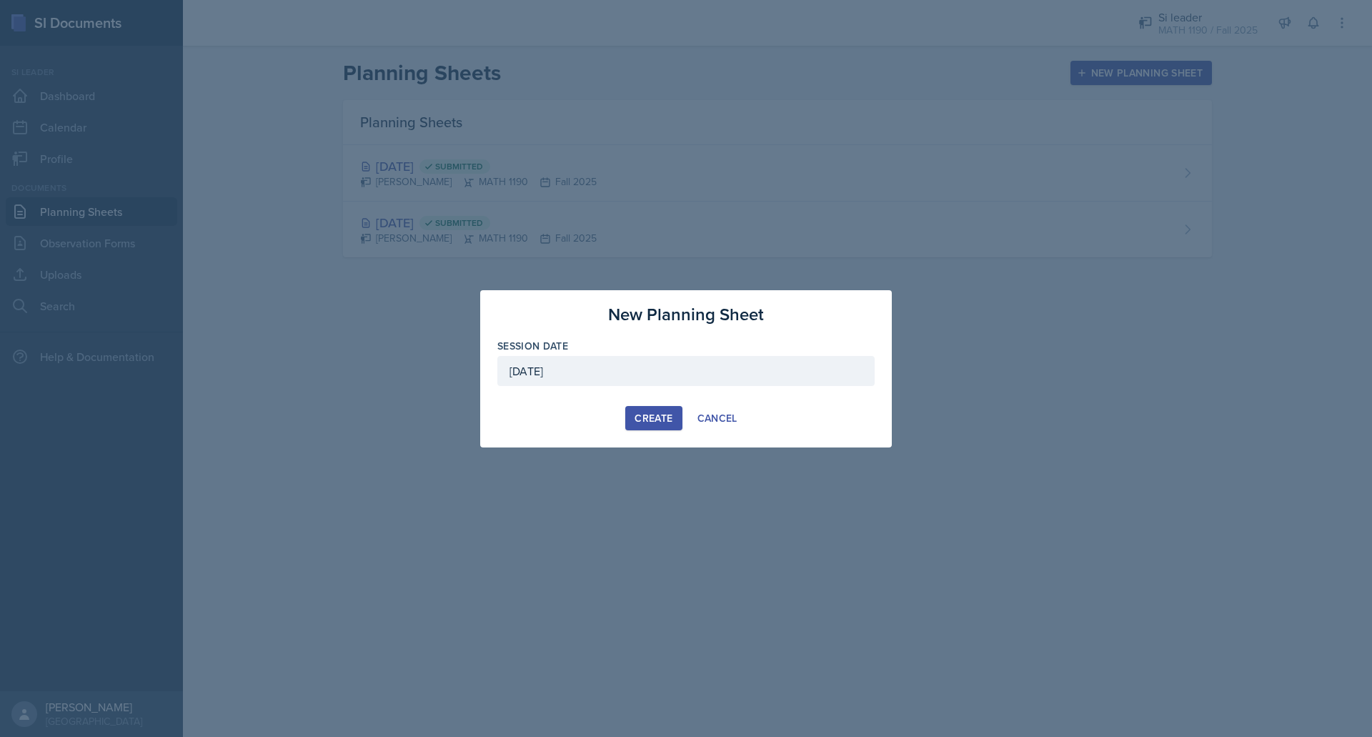
click at [657, 414] on div "Create" at bounding box center [653, 417] width 38 height 11
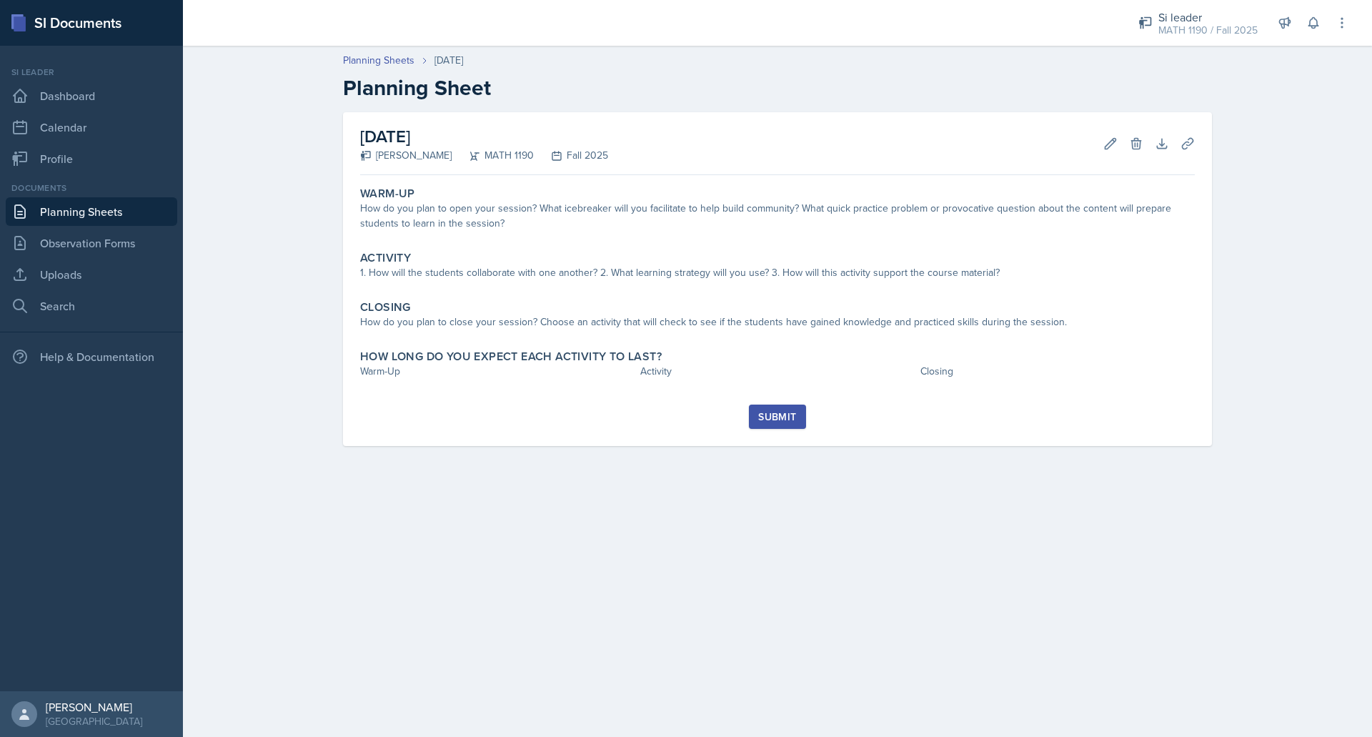
click at [561, 199] on div "Warm-Up" at bounding box center [777, 193] width 835 height 14
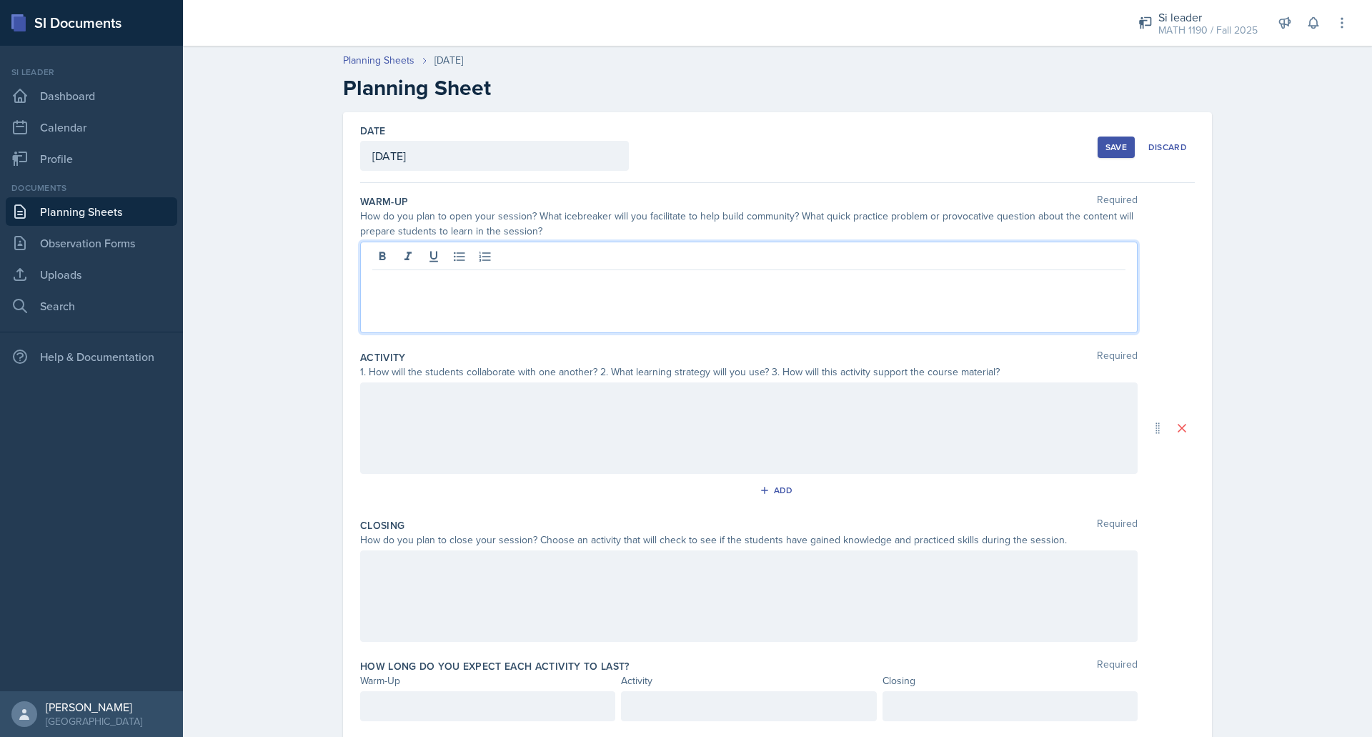
click at [563, 255] on div at bounding box center [748, 286] width 777 height 91
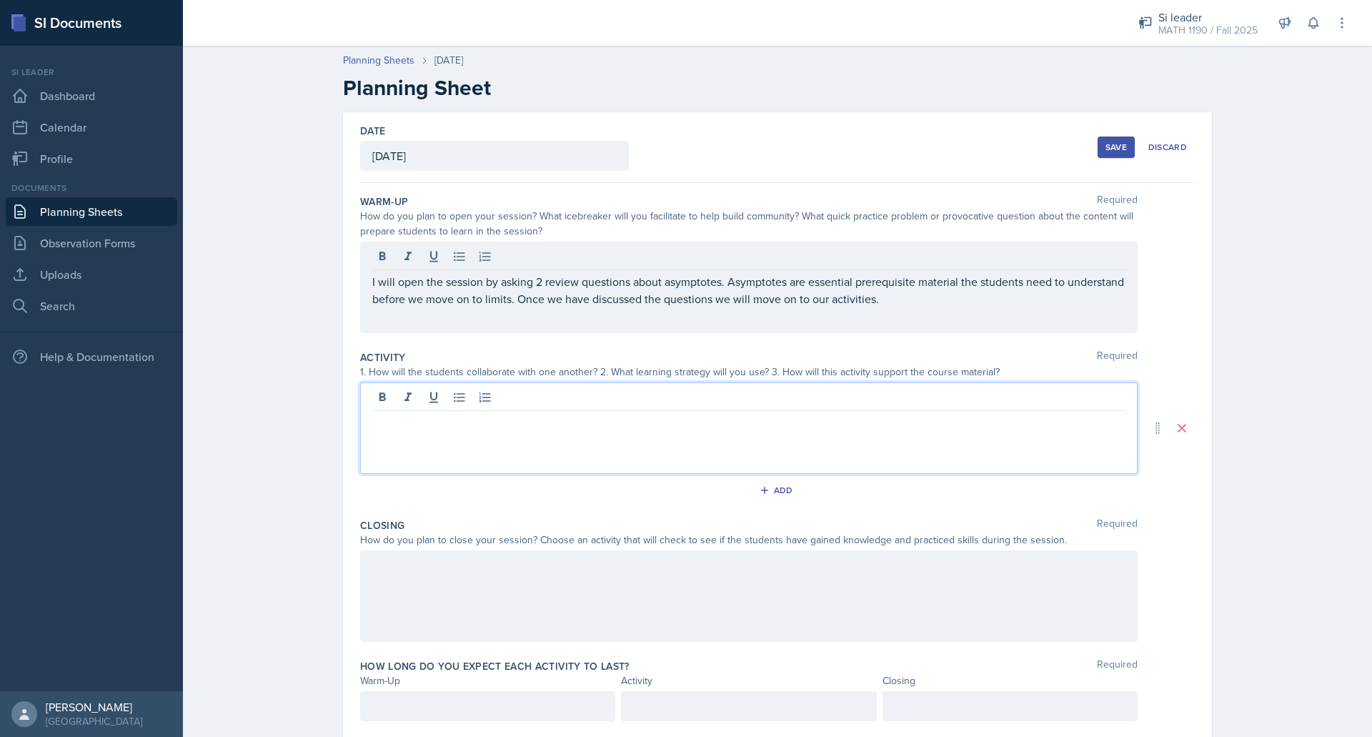
click at [520, 390] on div at bounding box center [748, 427] width 777 height 91
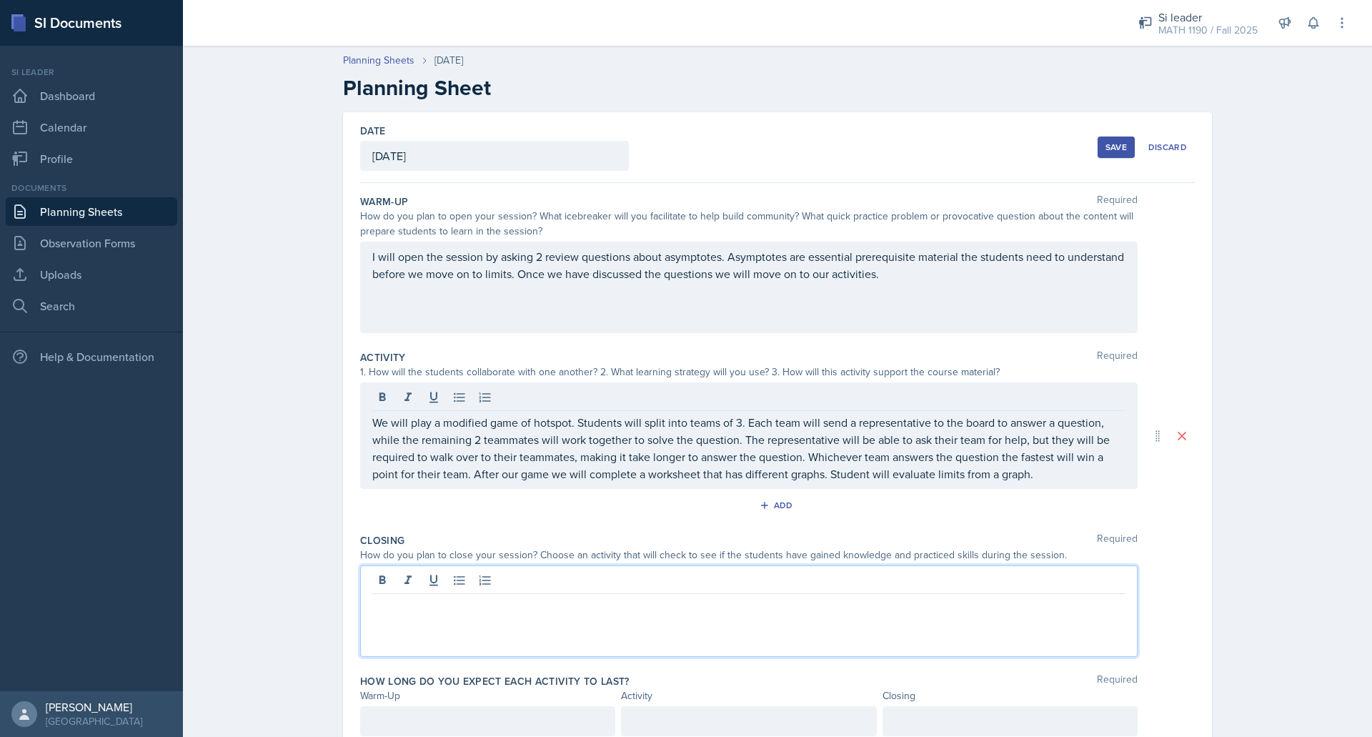
click at [555, 586] on div at bounding box center [748, 610] width 777 height 91
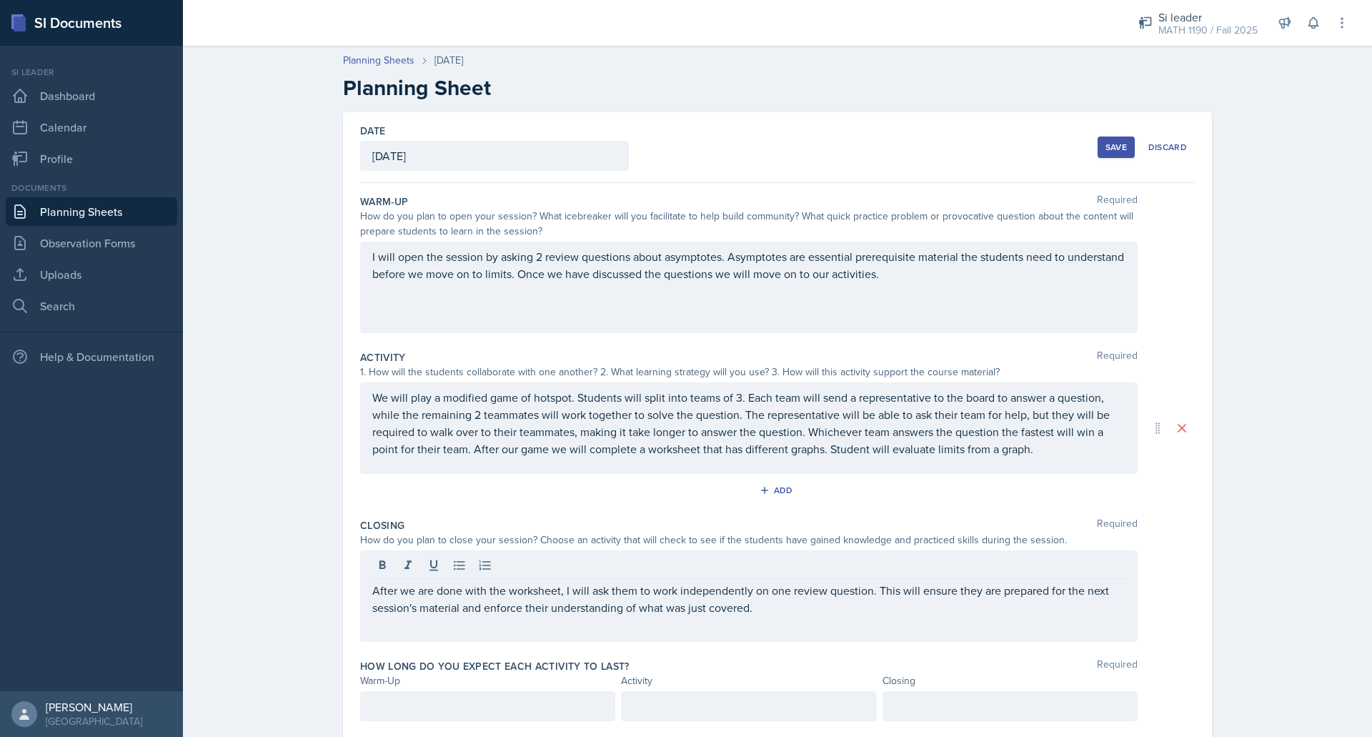
click at [641, 636] on div "After we are done with the worksheet, I will ask them to work independently on …" at bounding box center [748, 595] width 777 height 91
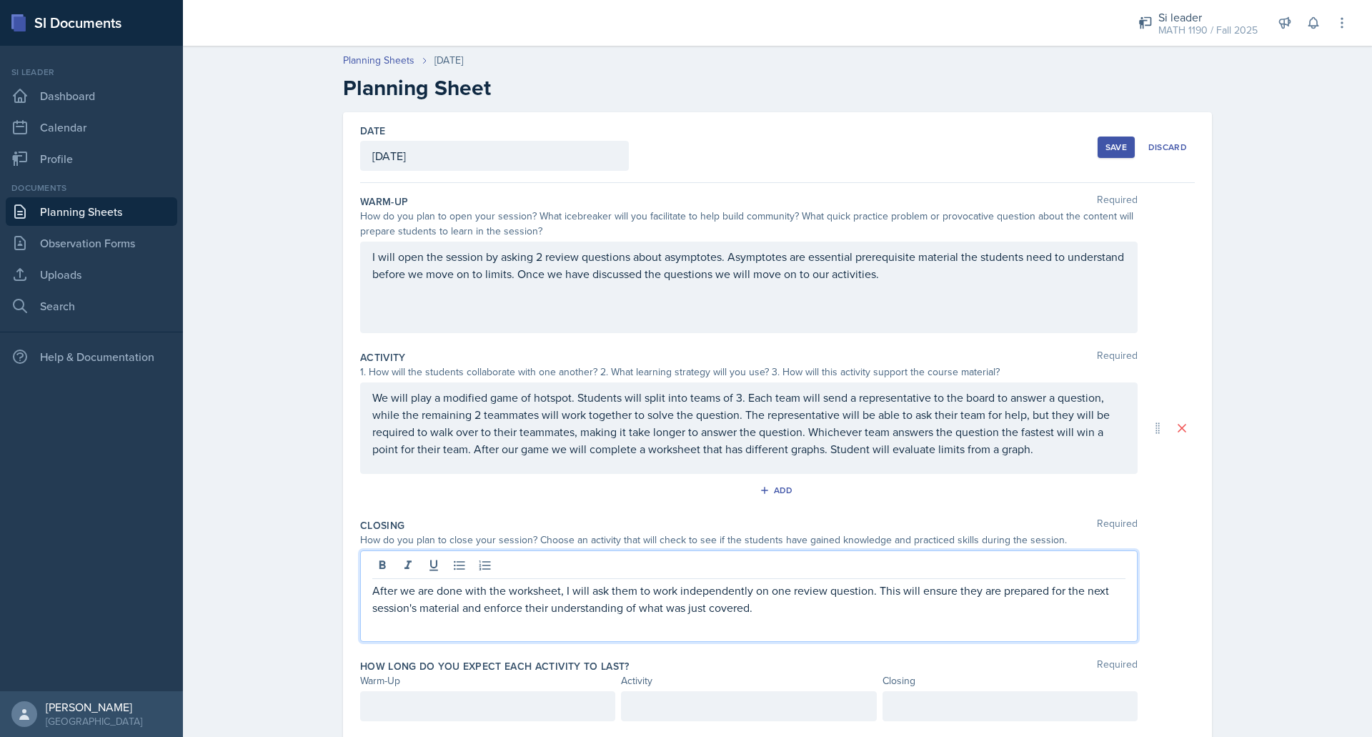
scroll to position [41, 0]
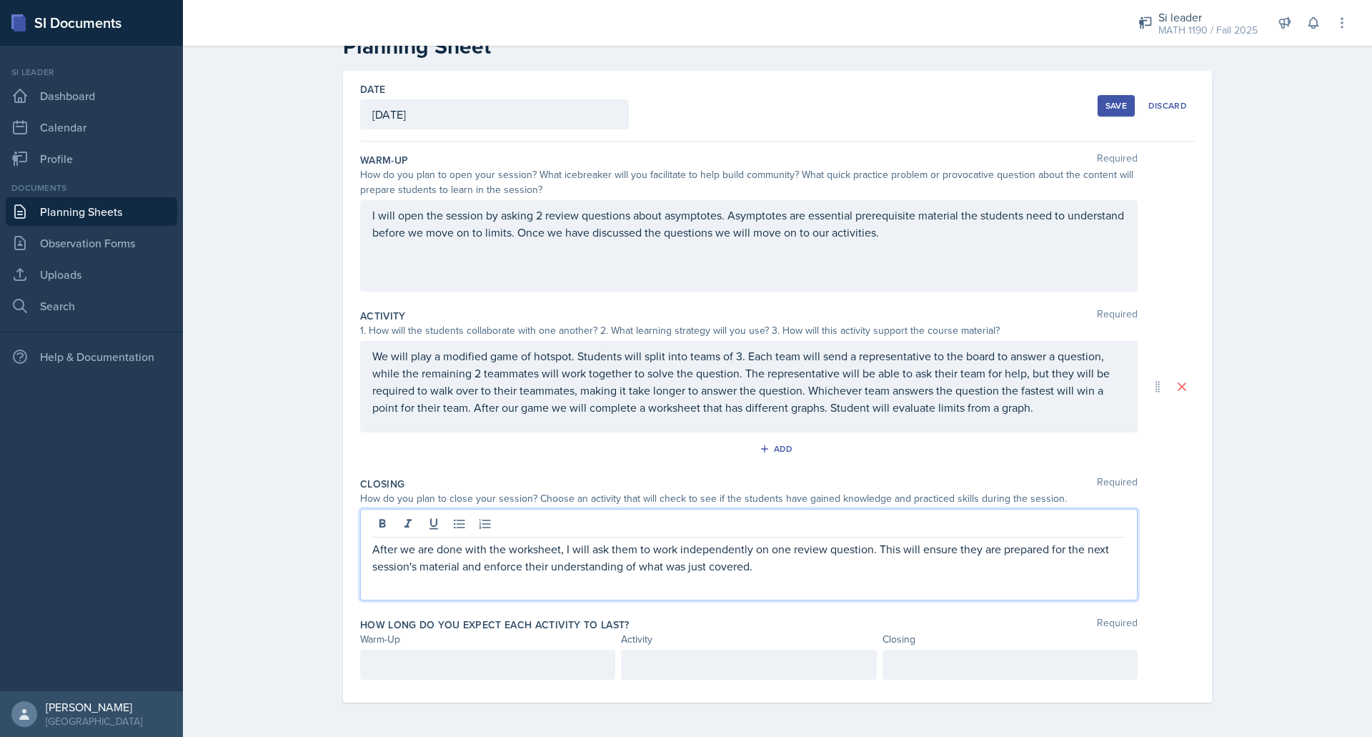
click at [524, 671] on p at bounding box center [487, 664] width 231 height 17
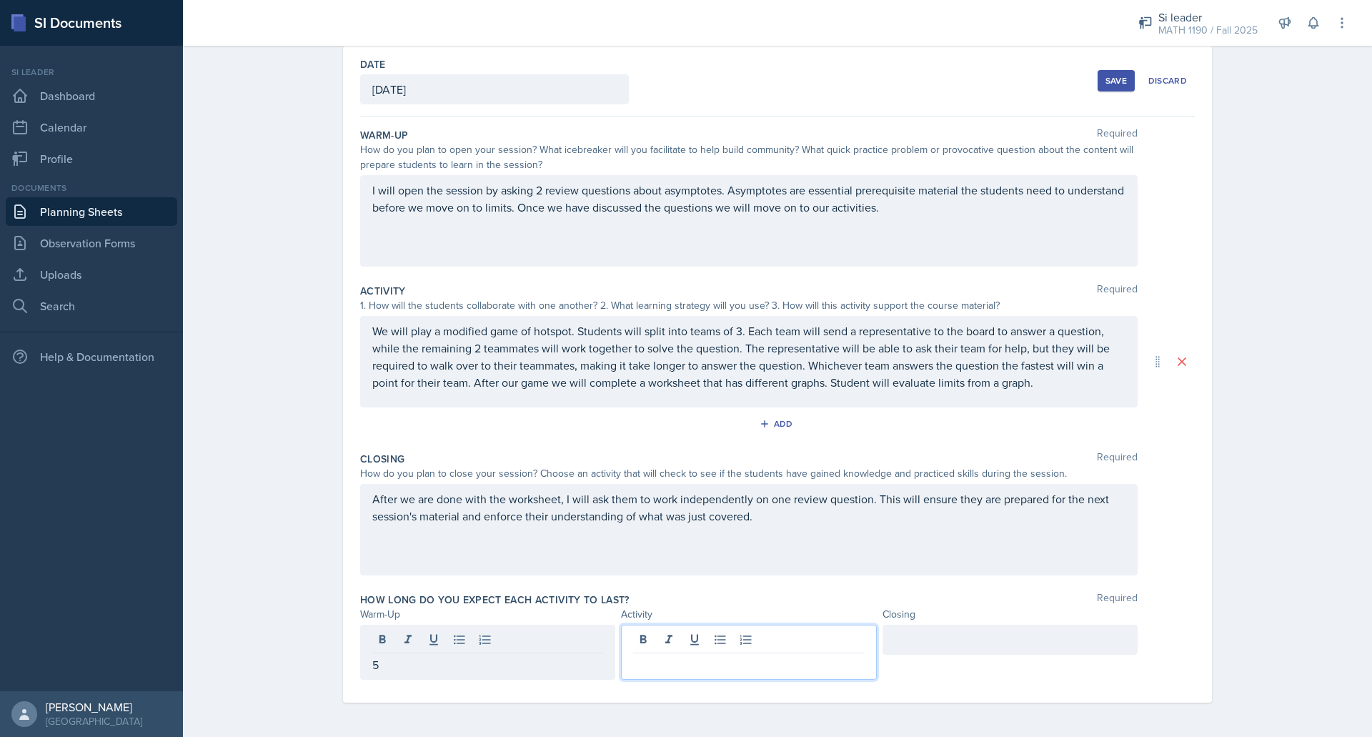
click at [642, 641] on div at bounding box center [748, 651] width 255 height 55
click at [945, 649] on div at bounding box center [1009, 639] width 255 height 30
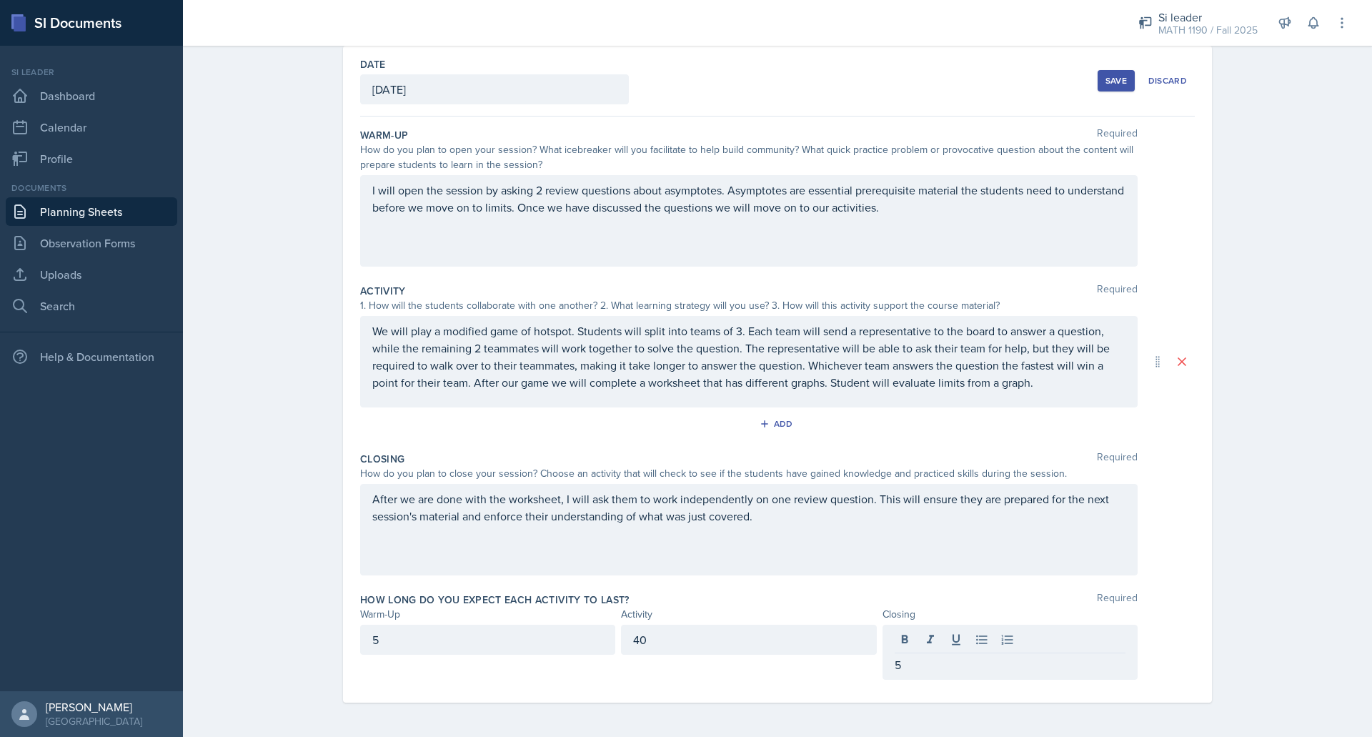
click at [1110, 75] on div "Save" at bounding box center [1115, 80] width 21 height 11
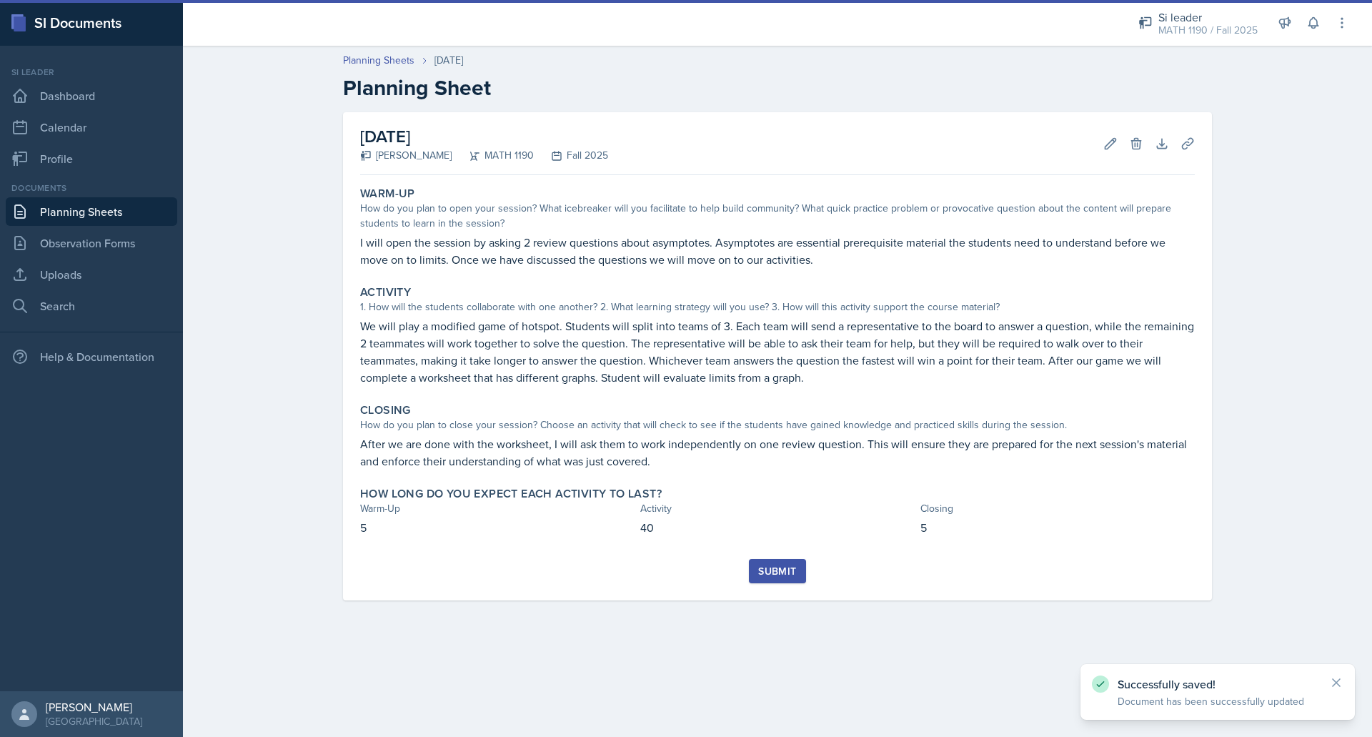
scroll to position [0, 0]
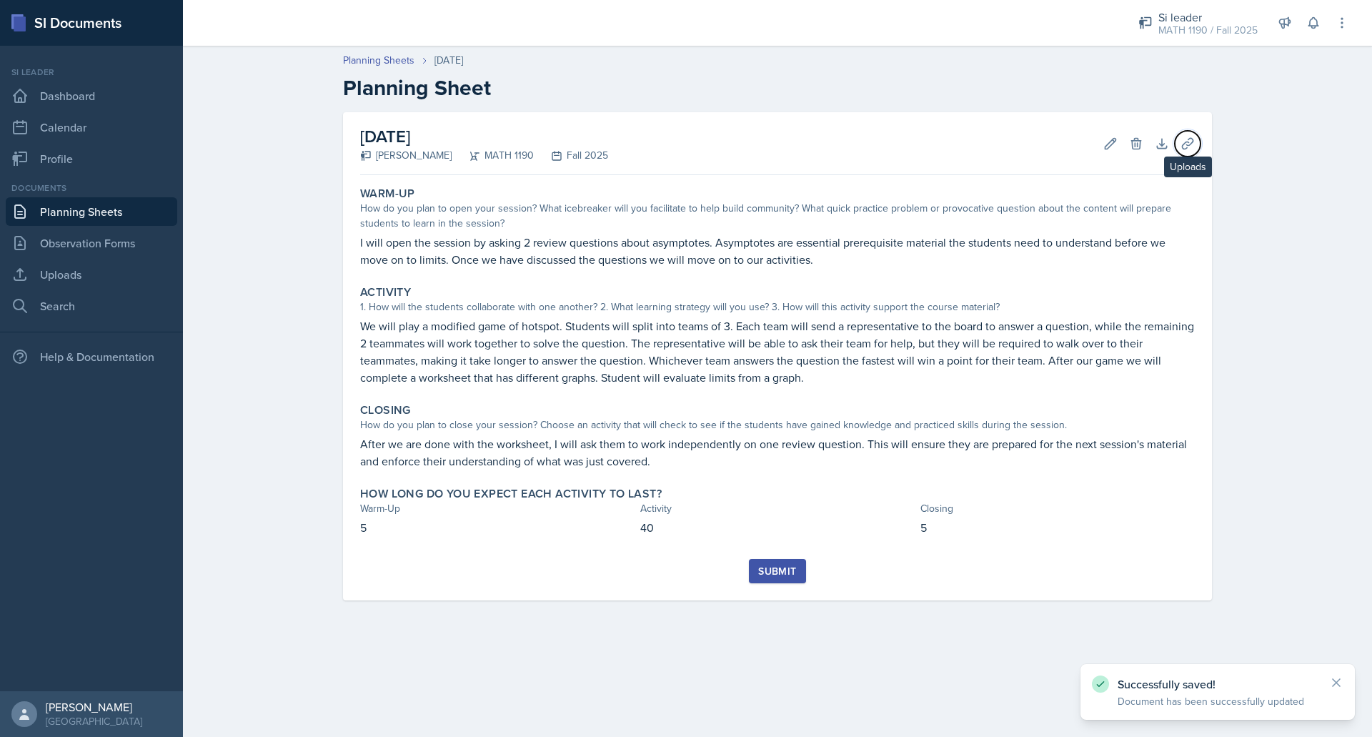
click at [1192, 145] on icon at bounding box center [1187, 143] width 14 height 14
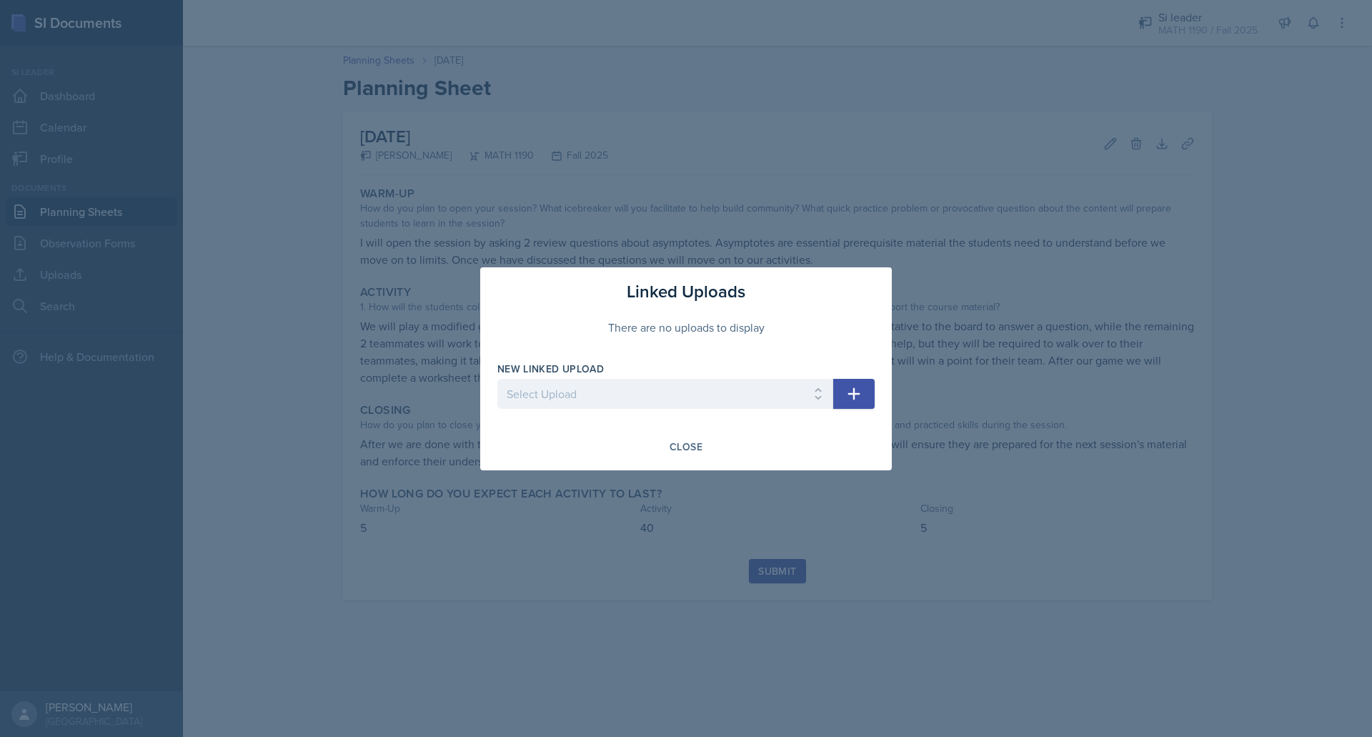
click at [850, 390] on icon "button" at bounding box center [853, 393] width 17 height 17
click at [761, 397] on select "Select Upload Mock session prereq powerpoint prereq worksheet limits 1 powerpoi…" at bounding box center [665, 394] width 336 height 30
select select "3166e377-3442-4942-b7fd-e325a43887dc"
click at [497, 379] on select "Select Upload Mock session prereq powerpoint prereq worksheet limits 1 powerpoi…" at bounding box center [665, 394] width 336 height 30
click at [850, 395] on icon "button" at bounding box center [853, 393] width 17 height 17
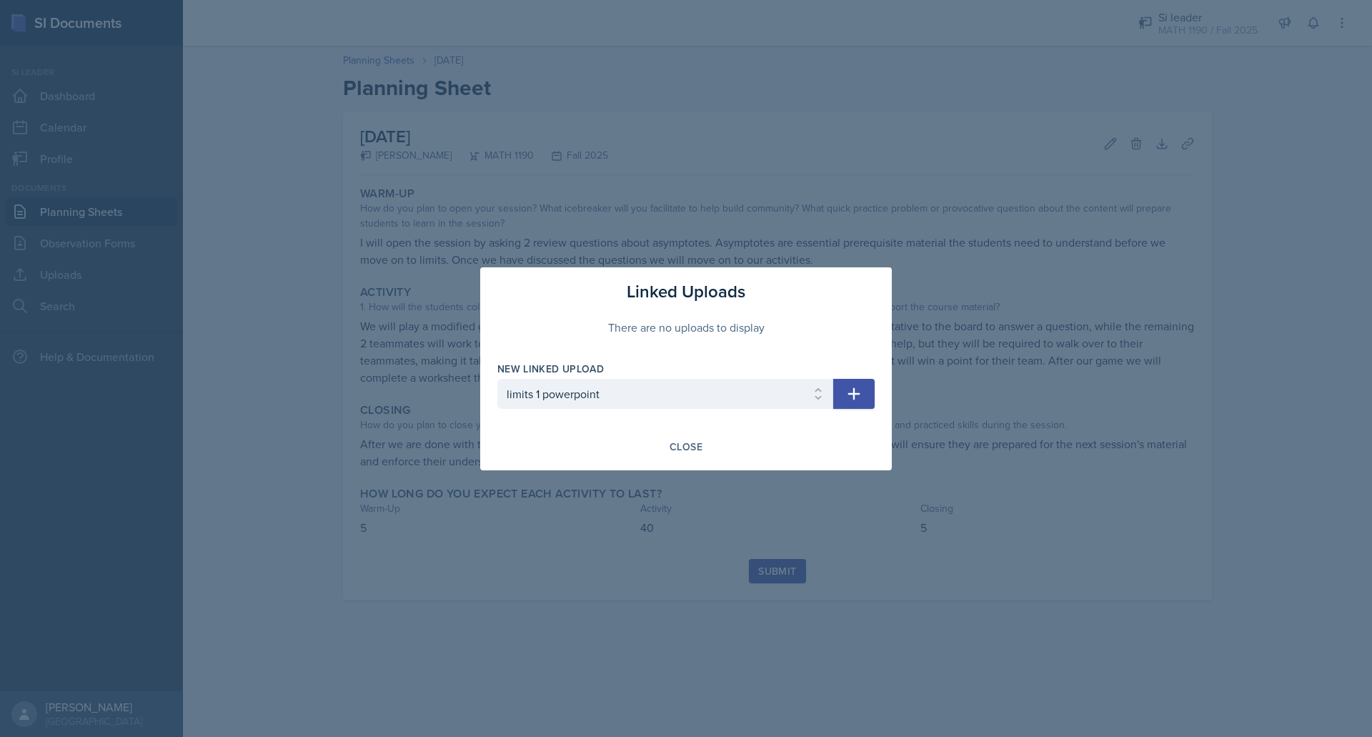
click at [0, 0] on div "button" at bounding box center [0, 0] width 0 height 0
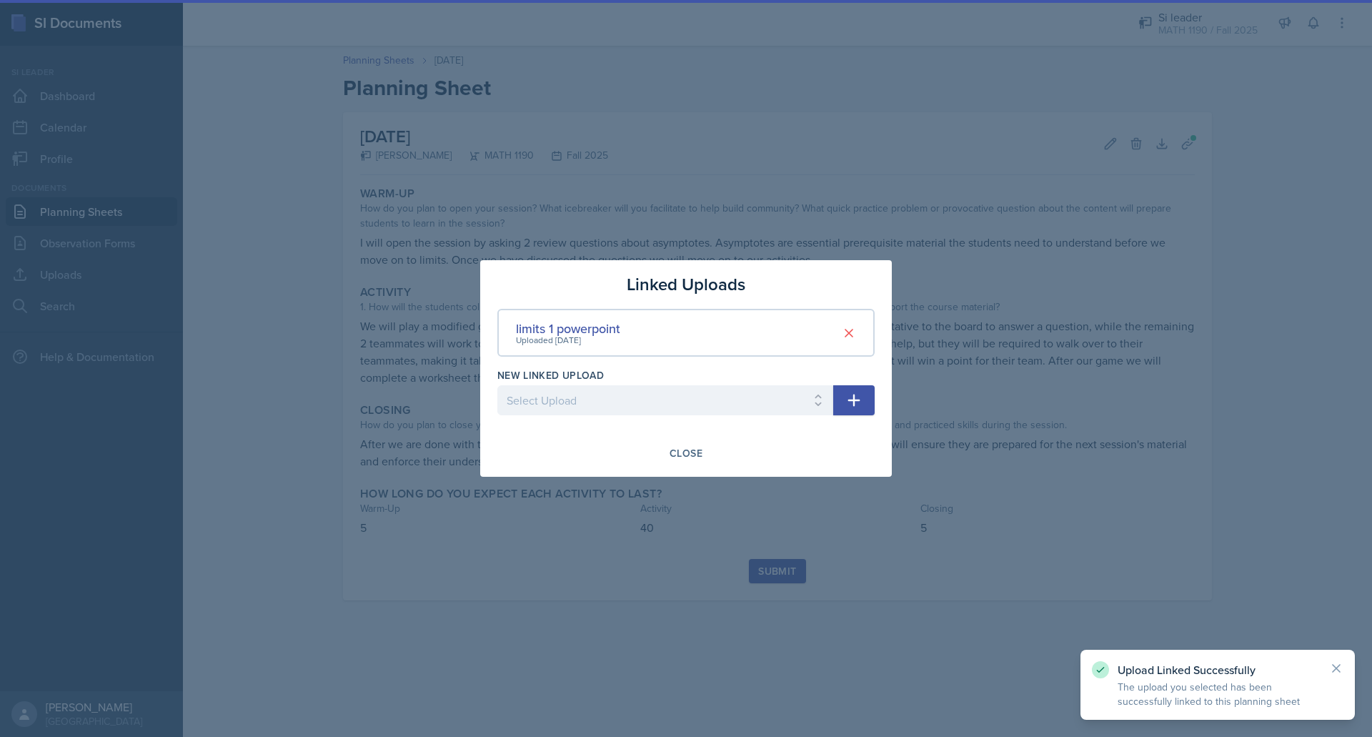
click at [850, 395] on button "button" at bounding box center [853, 400] width 41 height 30
click at [850, 395] on icon "button" at bounding box center [853, 400] width 17 height 17
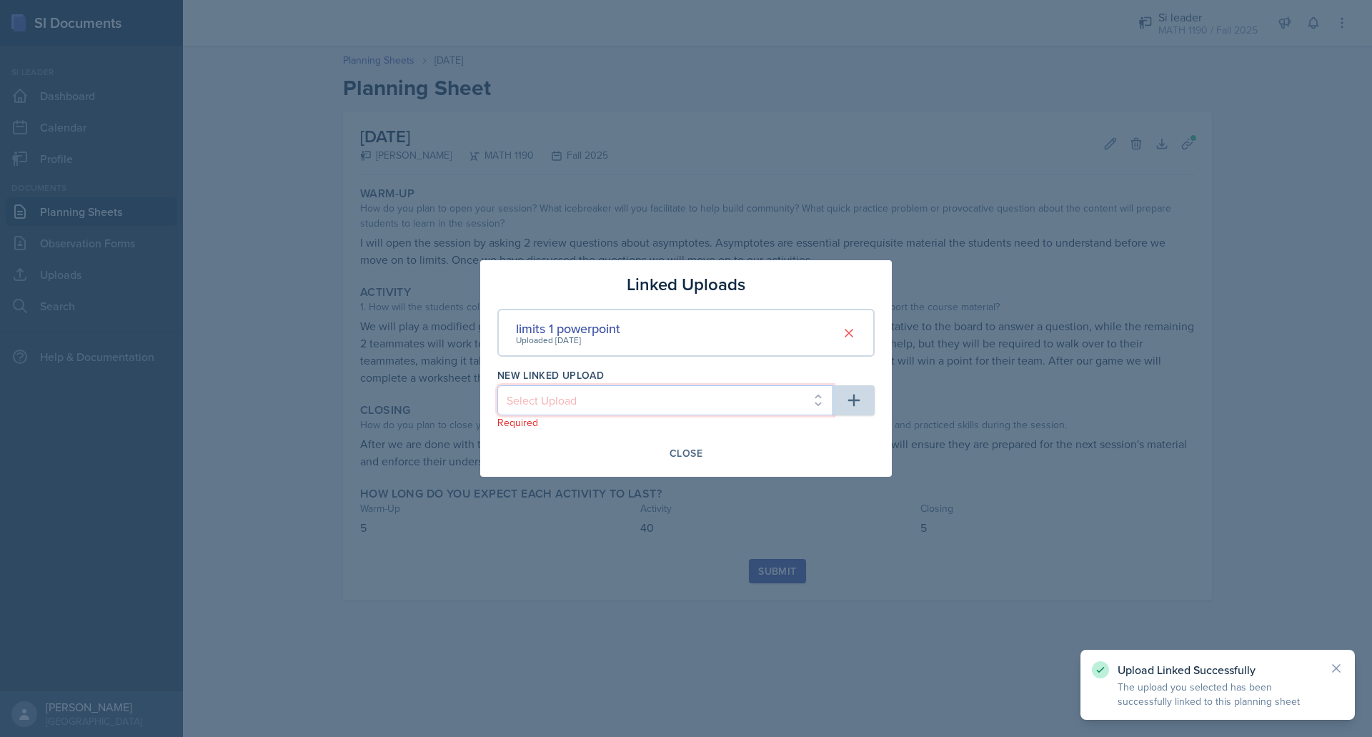
click at [752, 404] on select "Select Upload Mock session prereq powerpoint prereq worksheet limits 1 worksheet" at bounding box center [665, 400] width 336 height 30
select select "9247ea53-5a7b-4bd8-98bb-a6822f883df5"
click at [497, 385] on select "Select Upload Mock session prereq powerpoint prereq worksheet limits 1 worksheet" at bounding box center [665, 400] width 336 height 30
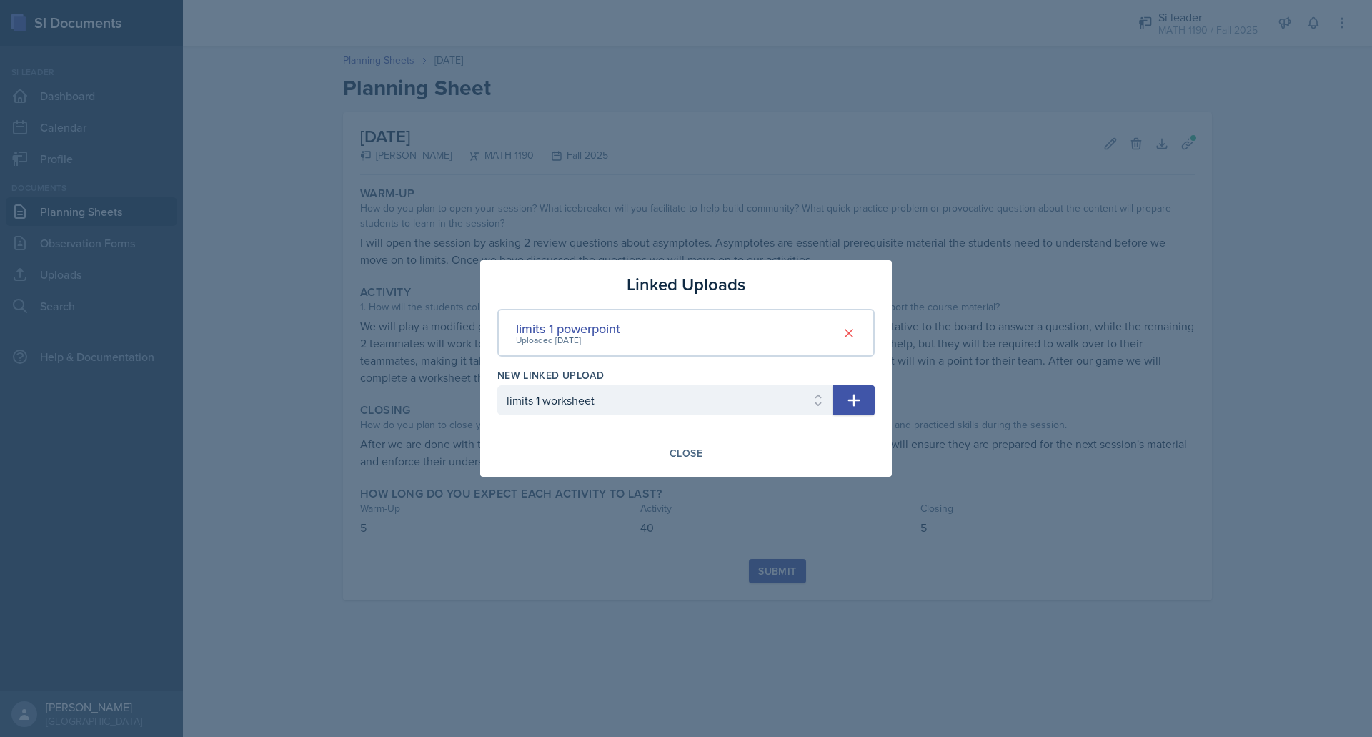
click at [865, 409] on button "button" at bounding box center [853, 400] width 41 height 30
select select
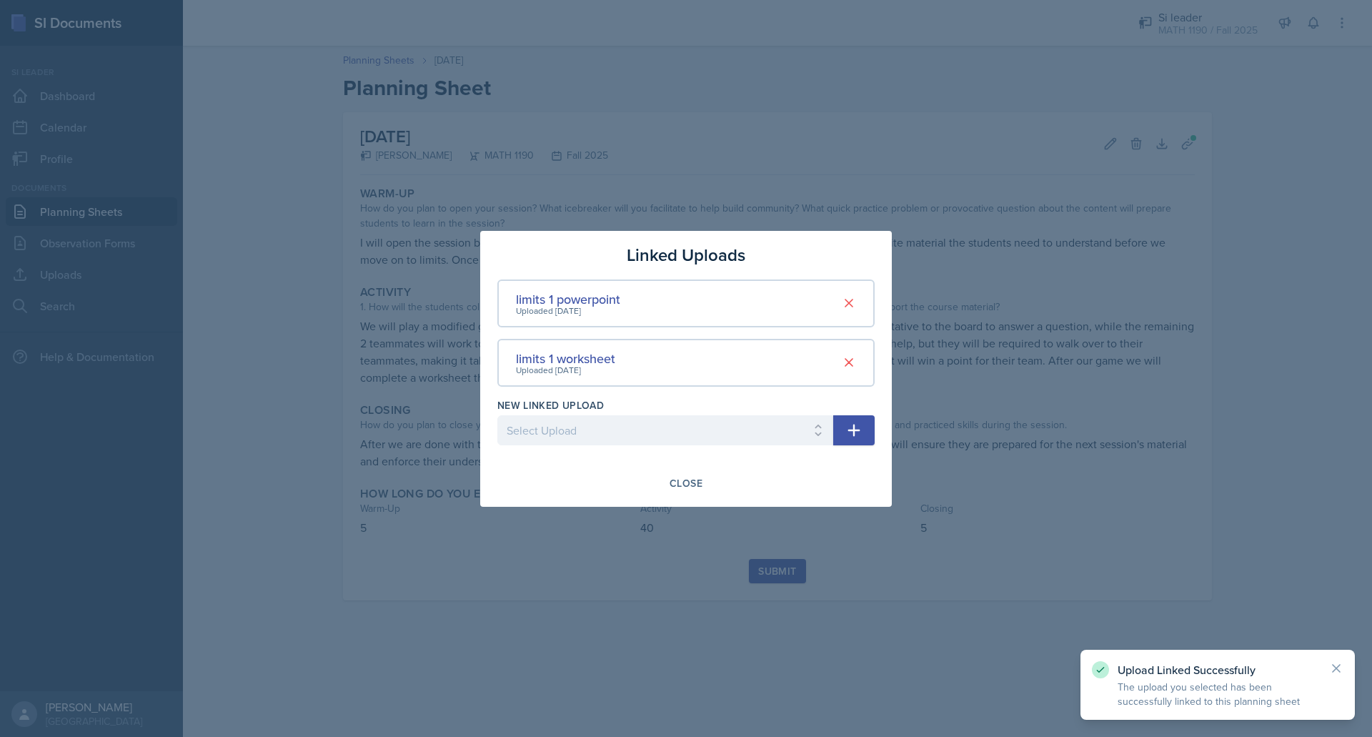
click at [689, 477] on div "Close" at bounding box center [685, 482] width 33 height 11
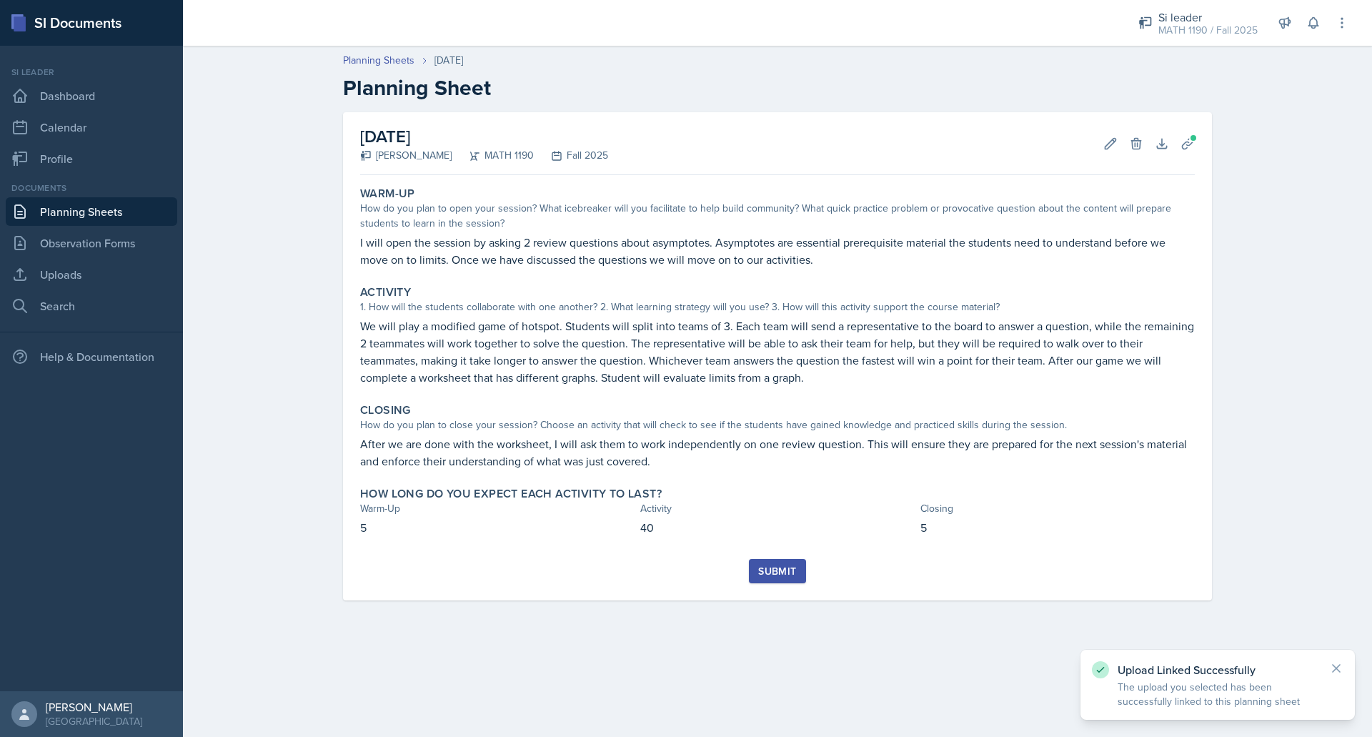
click at [689, 476] on div "[DATE] [PERSON_NAME] MATH 1190 Fall 2025 Edit Delete Download Uploads Autosavin…" at bounding box center [777, 356] width 869 height 488
click at [772, 569] on div "Submit" at bounding box center [777, 570] width 38 height 11
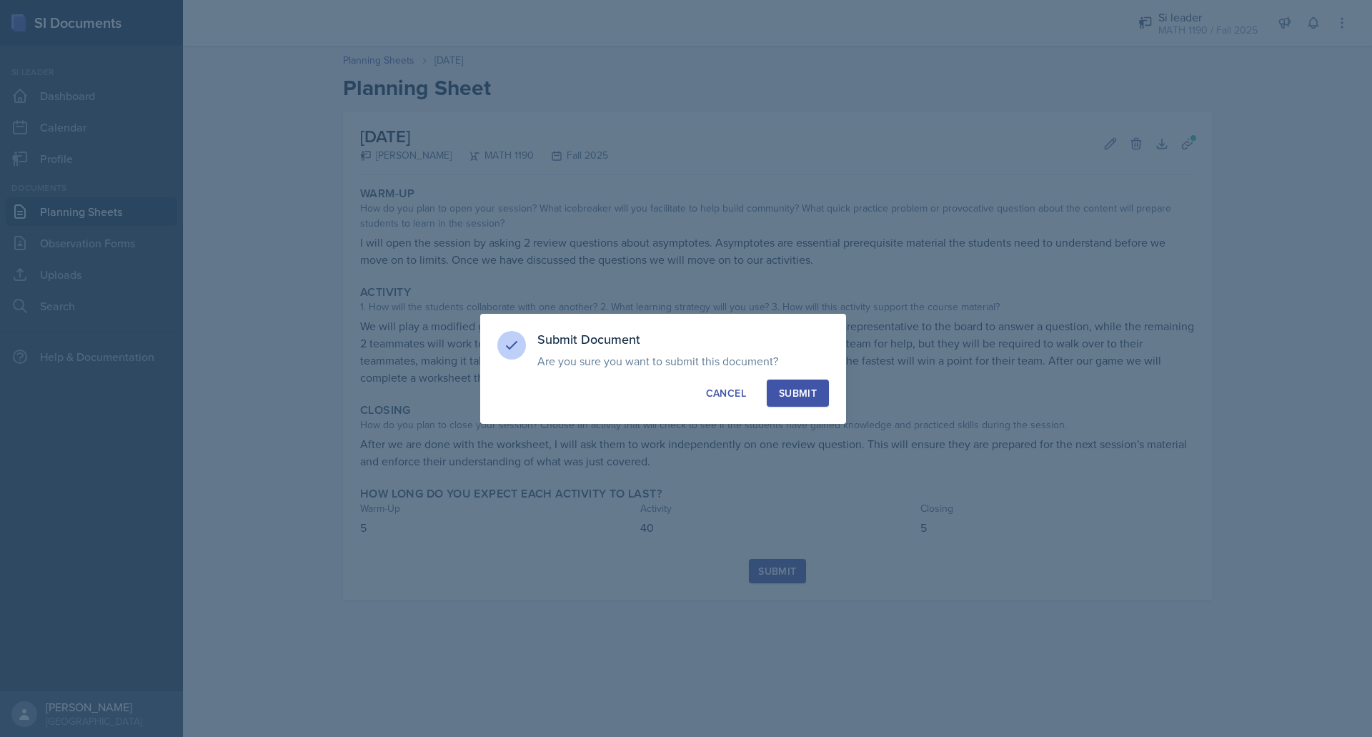
click at [824, 397] on button "Submit" at bounding box center [798, 392] width 62 height 27
